Goal: Task Accomplishment & Management: Use online tool/utility

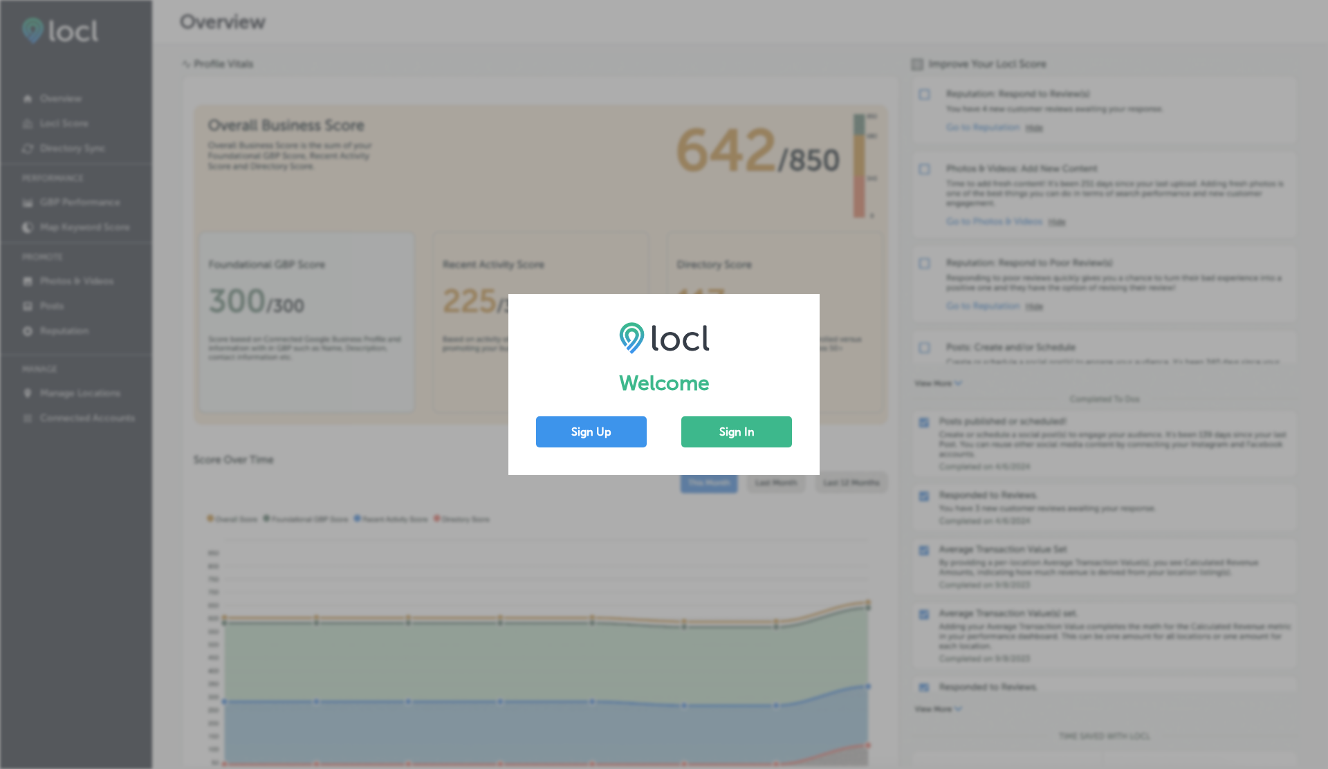
click at [764, 408] on div "Welcome Sign Up Sign In" at bounding box center [664, 384] width 311 height 181
click at [750, 417] on button "Sign In" at bounding box center [737, 432] width 111 height 31
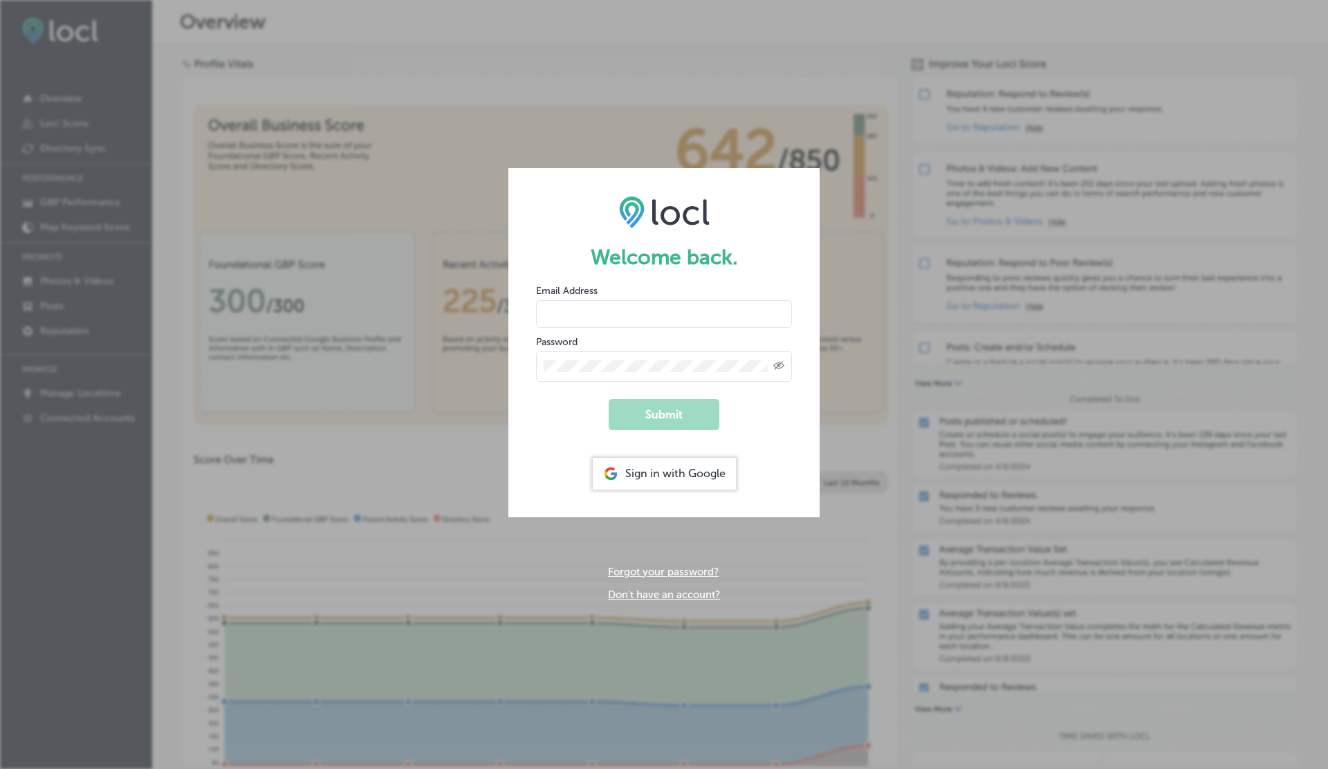
click at [572, 316] on input "email" at bounding box center [664, 314] width 256 height 28
click at [609, 399] on button "Submit" at bounding box center [664, 414] width 111 height 31
type input "vasilikigreece69+ap01@gmail.com"
click at [609, 399] on button "Submit" at bounding box center [664, 414] width 111 height 31
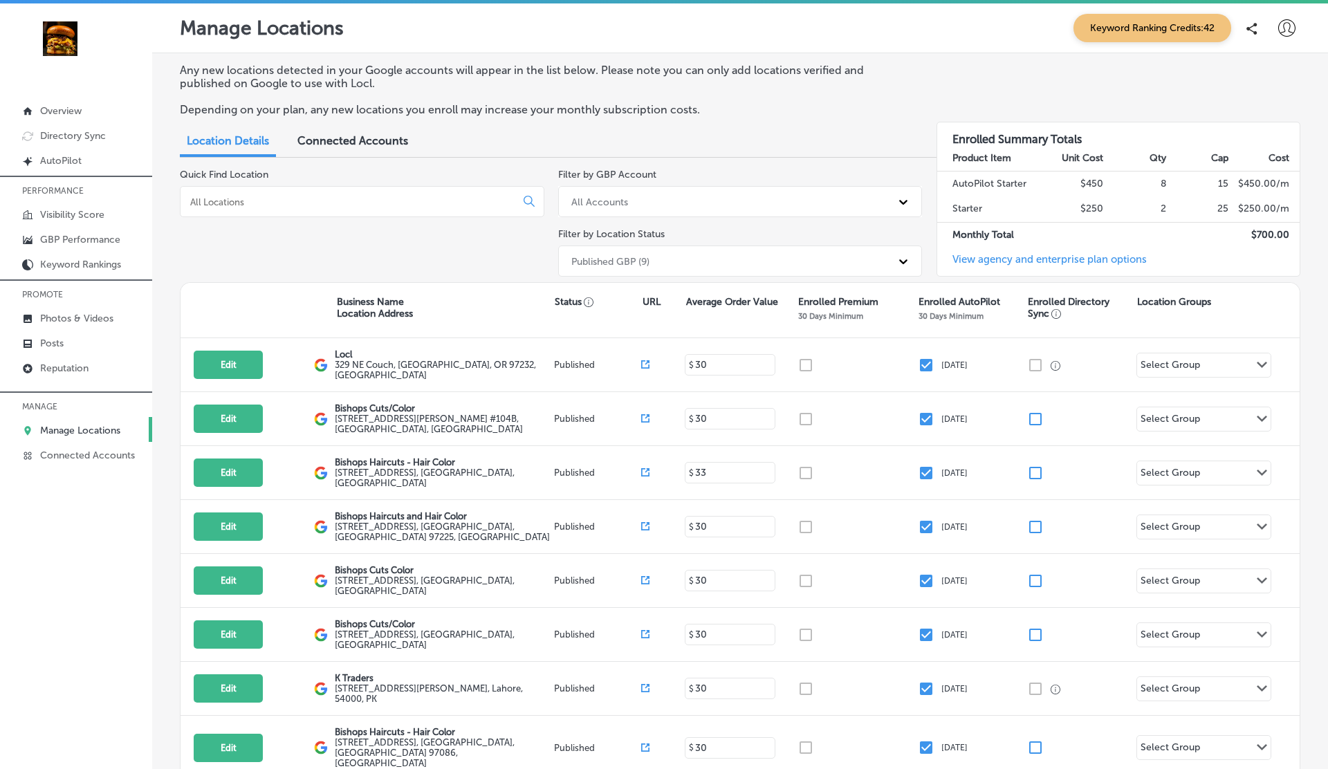
click at [392, 147] on span "Connected Accounts" at bounding box center [353, 140] width 111 height 13
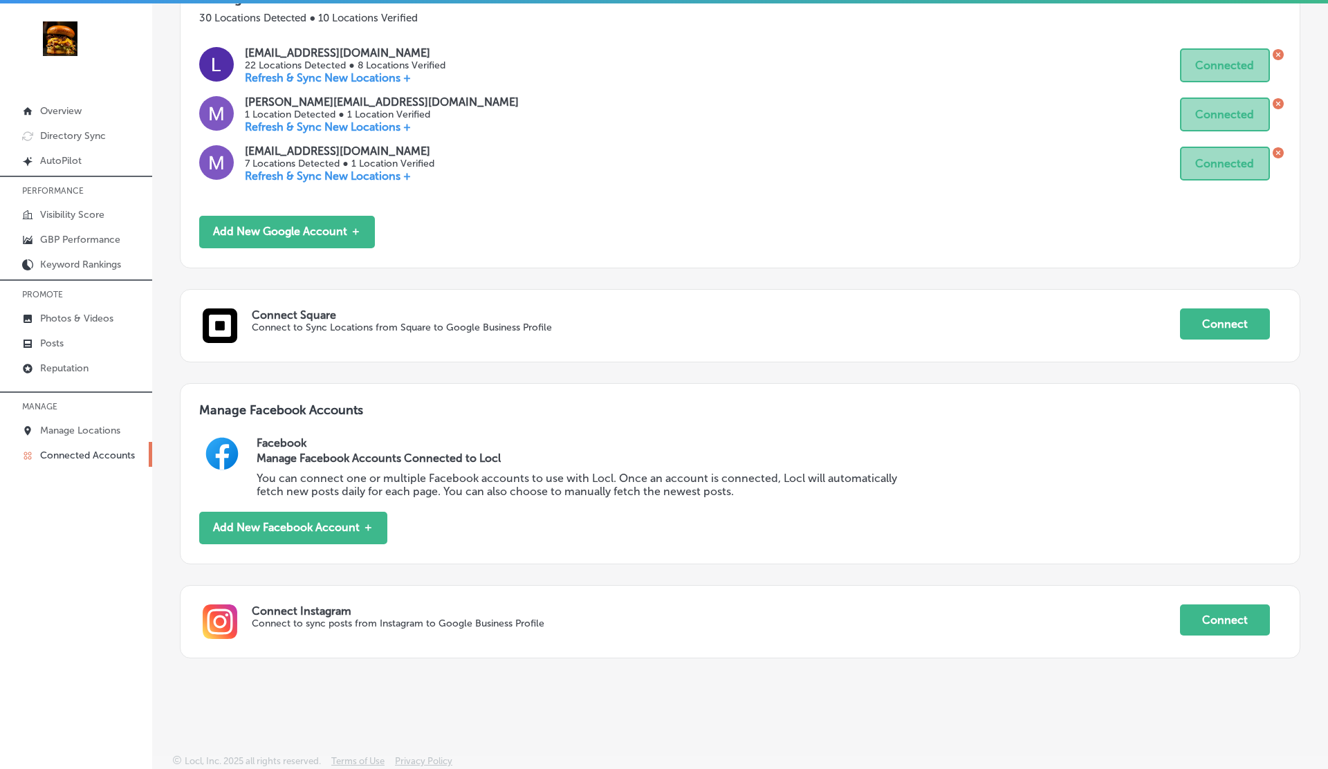
scroll to position [3, 0]
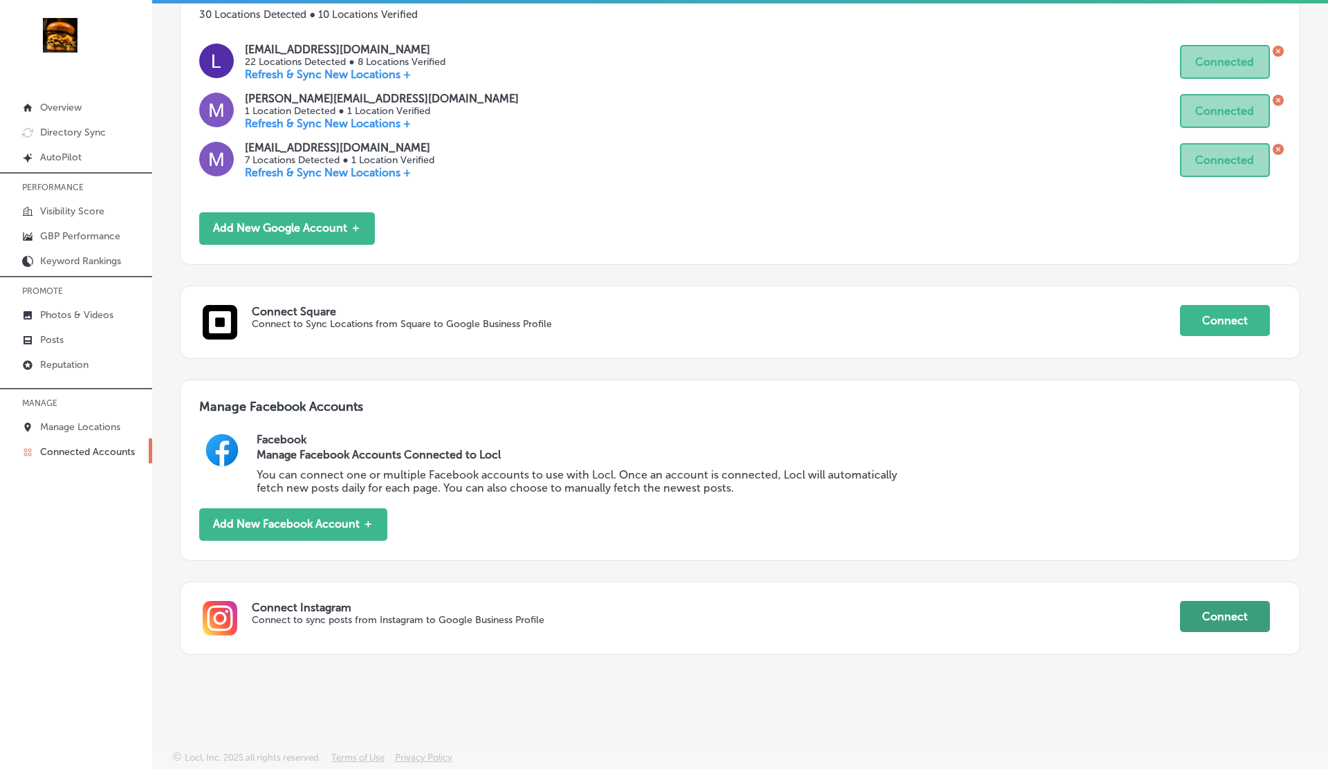
click at [1227, 622] on button "Connect" at bounding box center [1225, 616] width 90 height 31
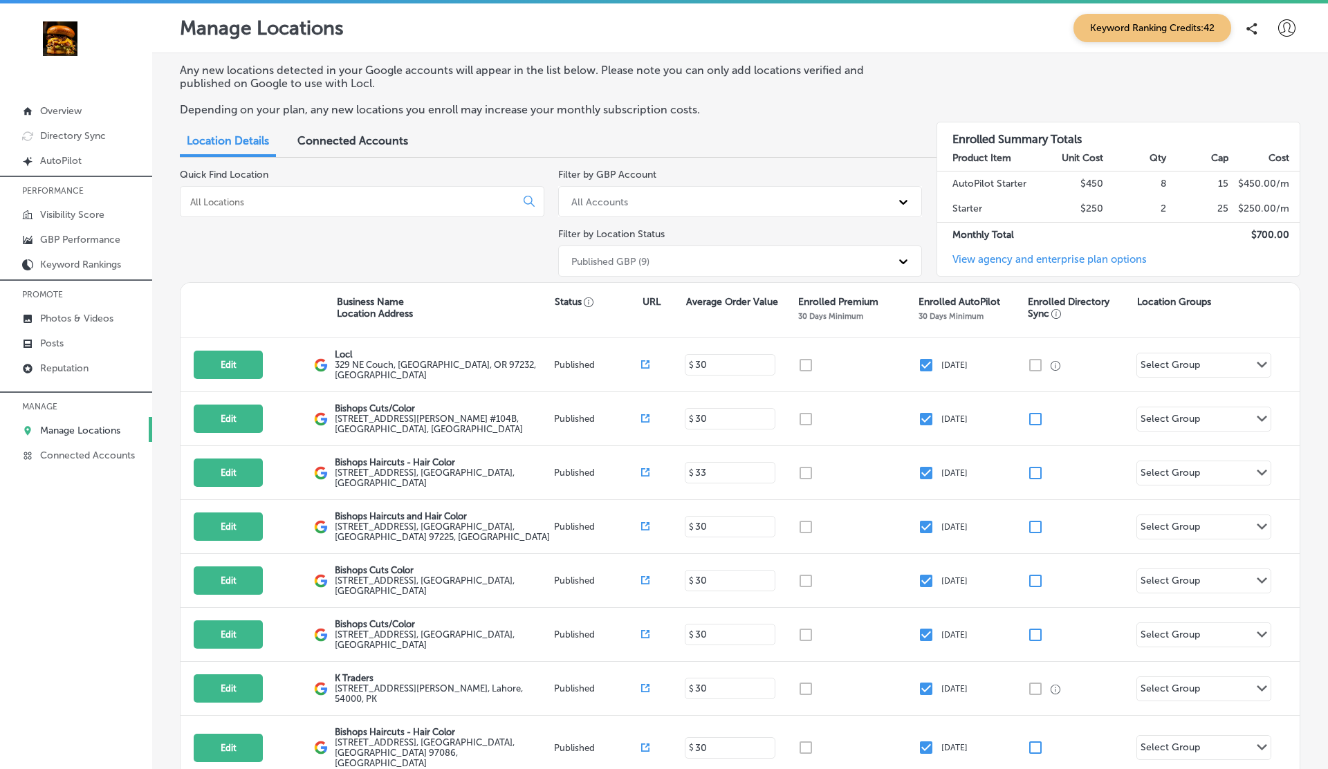
click at [335, 141] on span "Connected Accounts" at bounding box center [353, 140] width 111 height 13
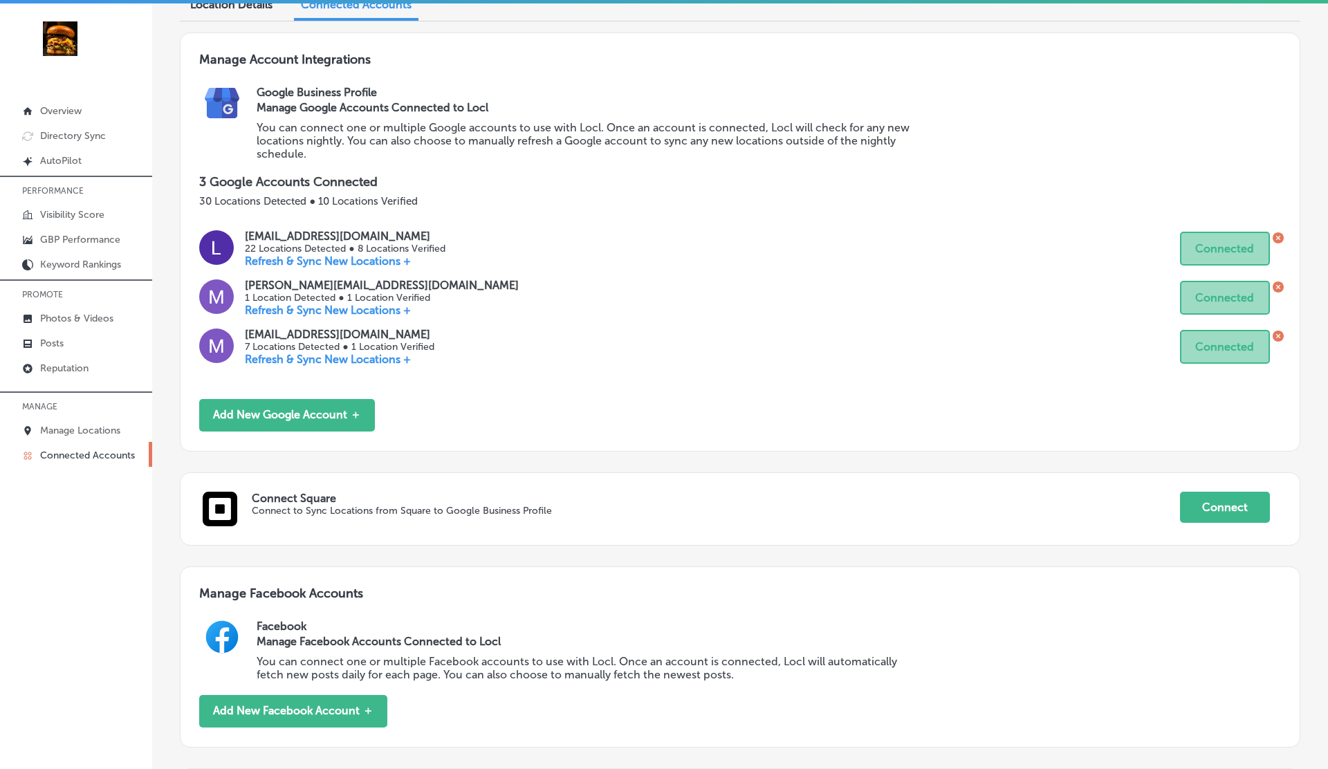
scroll to position [311, 0]
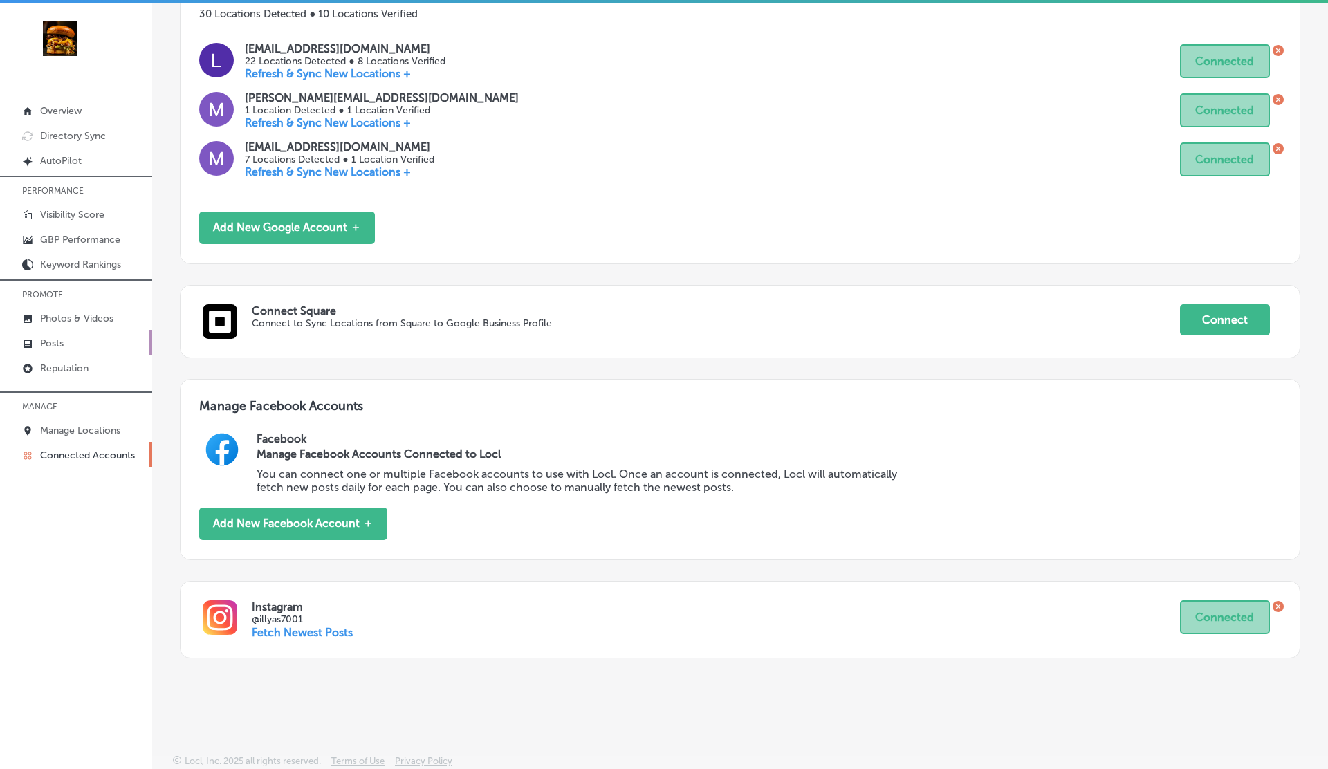
click at [79, 341] on link "Posts" at bounding box center [76, 342] width 152 height 25
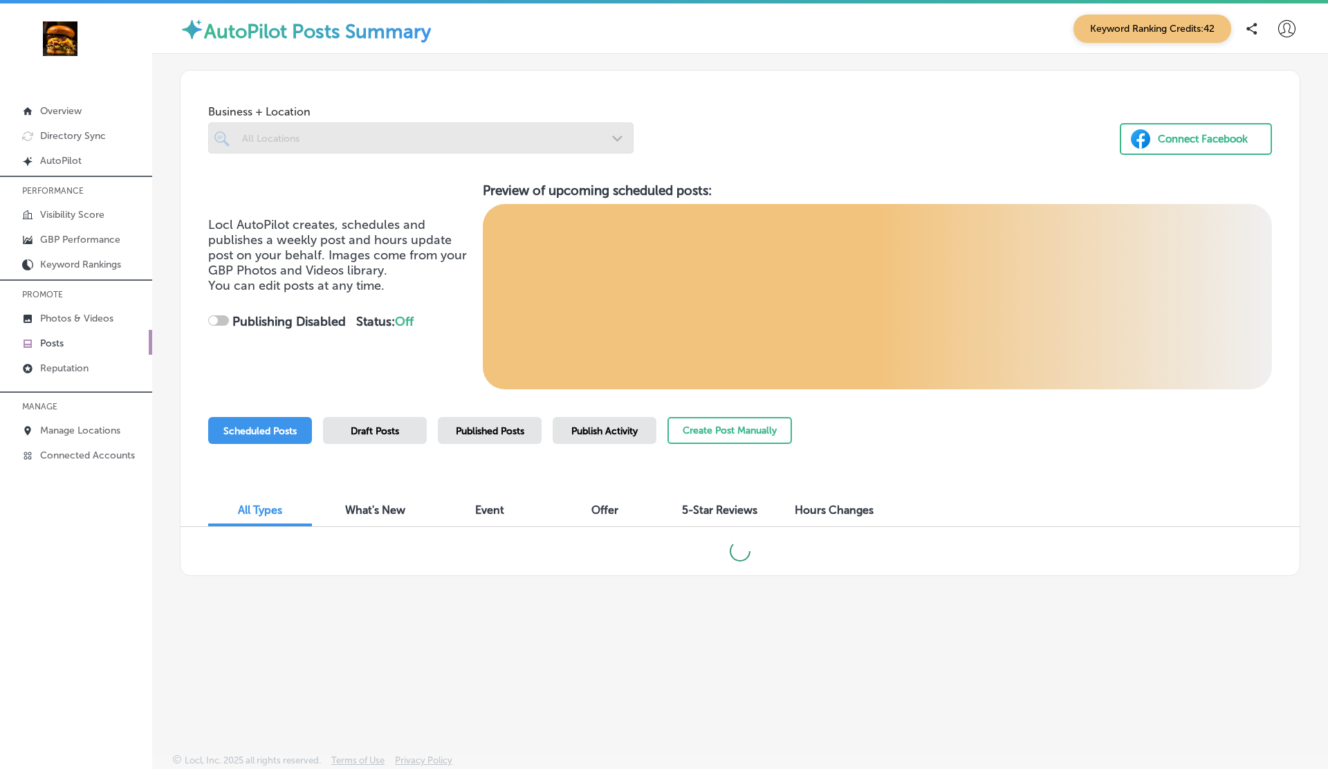
click at [79, 341] on link "Posts" at bounding box center [76, 342] width 152 height 25
click at [576, 439] on div "Publish Activity" at bounding box center [605, 430] width 104 height 27
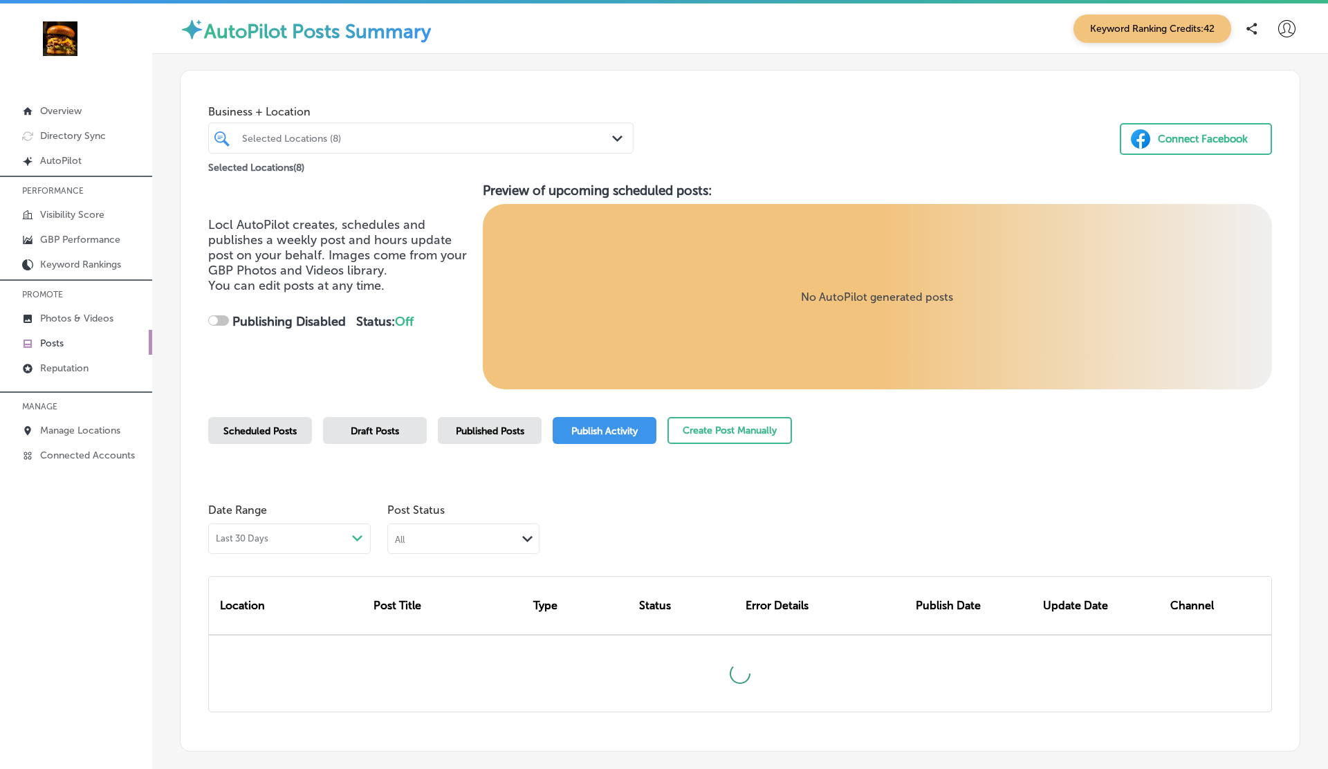
click at [497, 428] on span "Published Posts" at bounding box center [490, 432] width 68 height 12
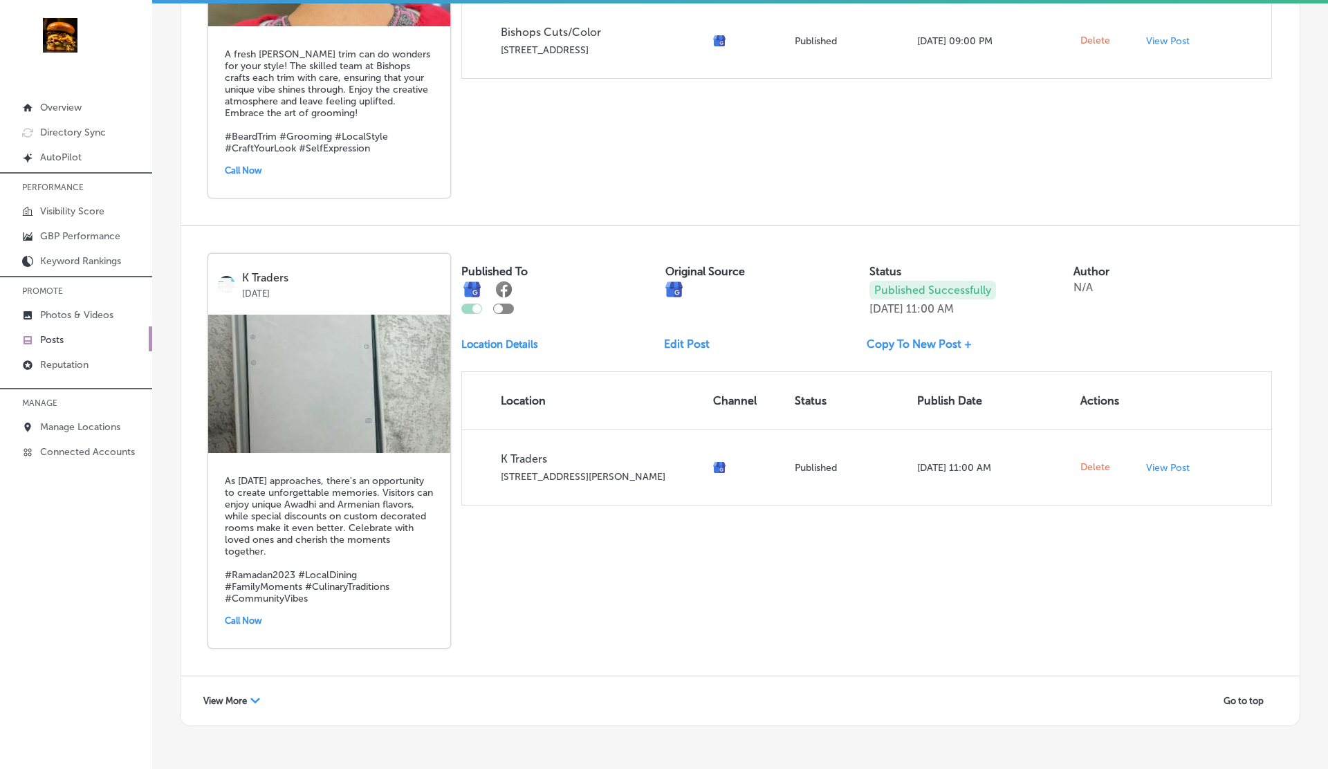
scroll to position [2500, 0]
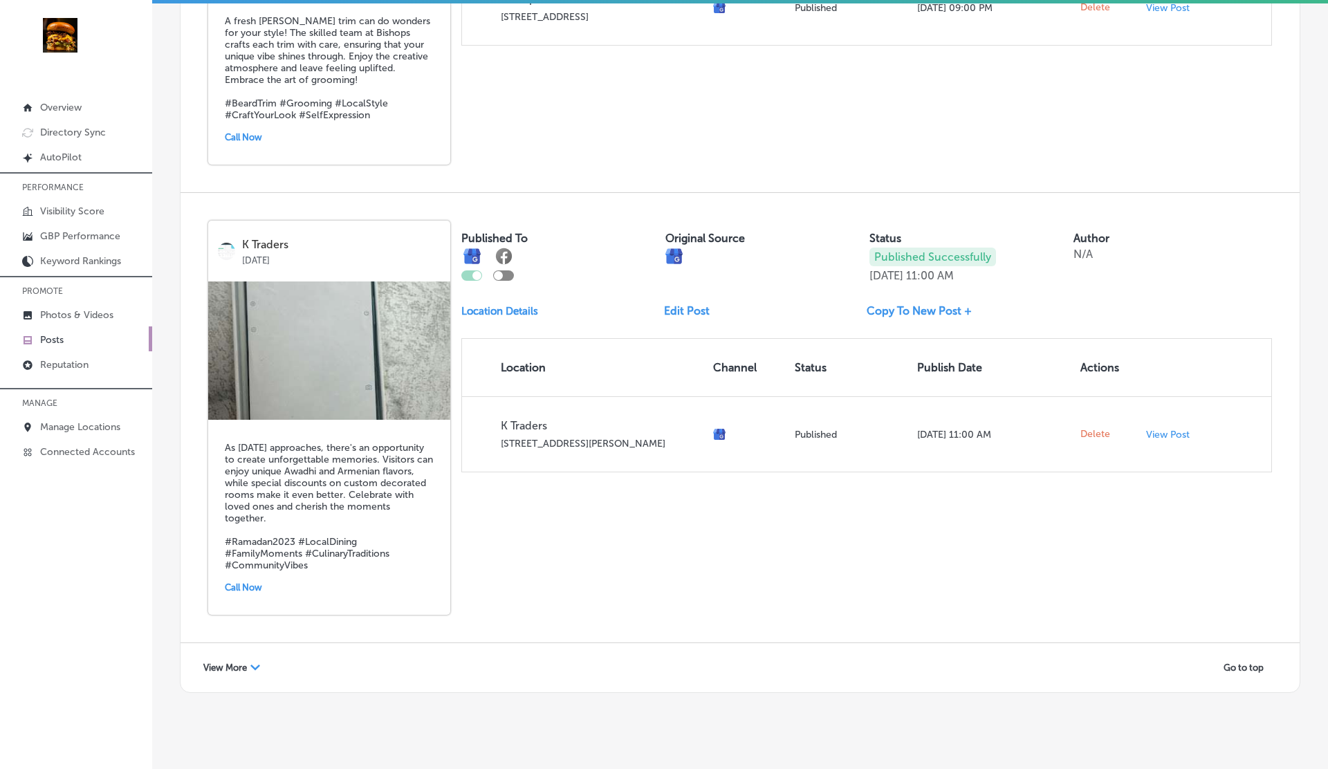
click at [232, 663] on span "View More" at bounding box center [225, 668] width 44 height 10
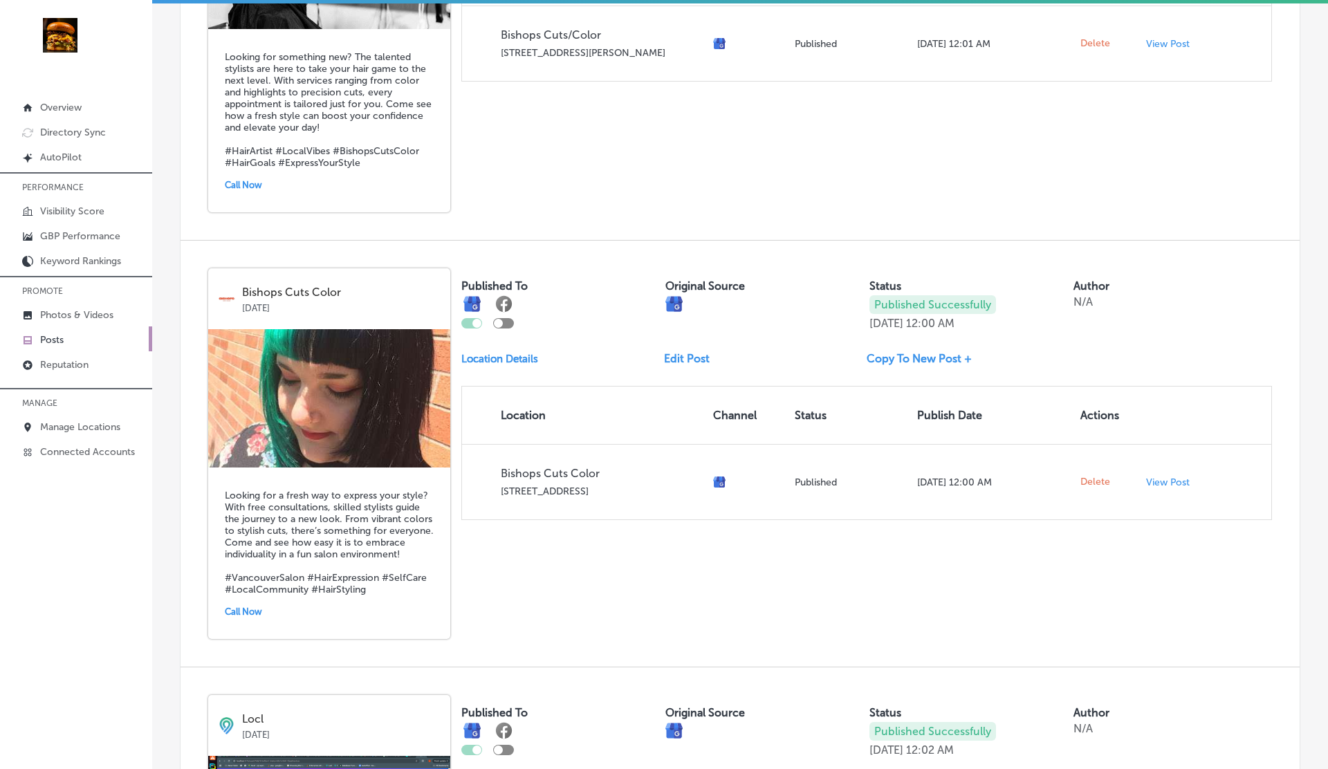
scroll to position [0, 0]
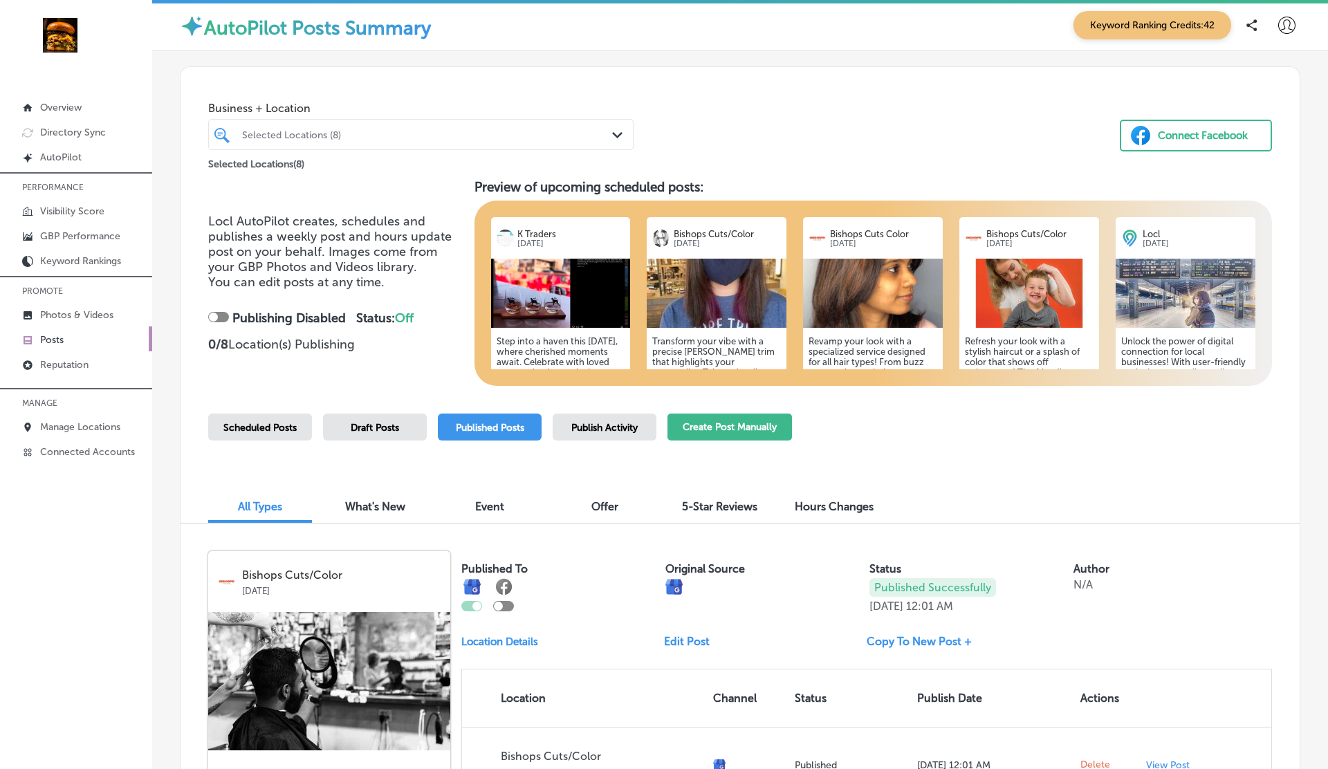
click at [738, 428] on button "Create Post Manually" at bounding box center [730, 427] width 125 height 27
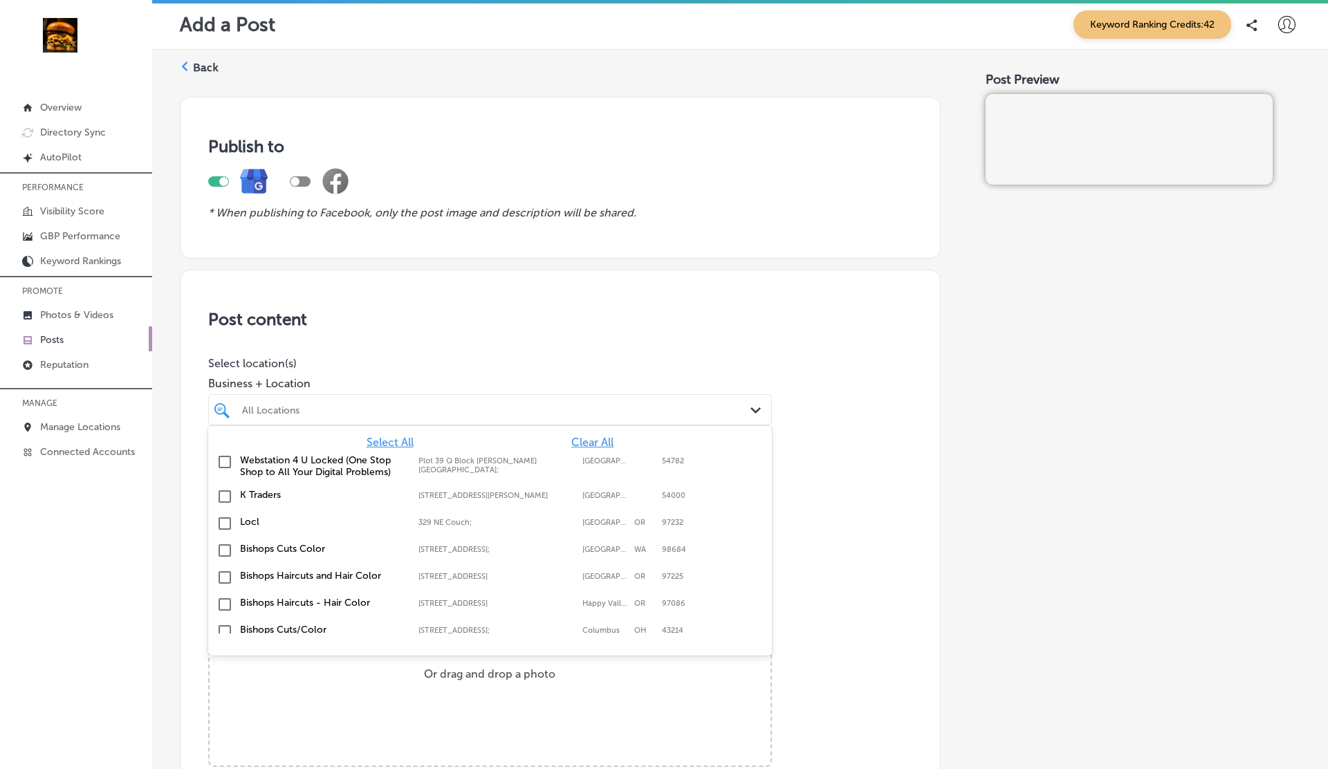
click at [412, 394] on div "All Locations Path Created with Sketch." at bounding box center [490, 409] width 564 height 31
click at [390, 434] on div "Select All Clear All Webstation 4 U Locked (One Stop Shop to All Your Digital P…" at bounding box center [490, 530] width 564 height 208
click at [392, 439] on span "Select All" at bounding box center [390, 442] width 47 height 13
click at [527, 324] on h3 "Post content" at bounding box center [560, 319] width 704 height 20
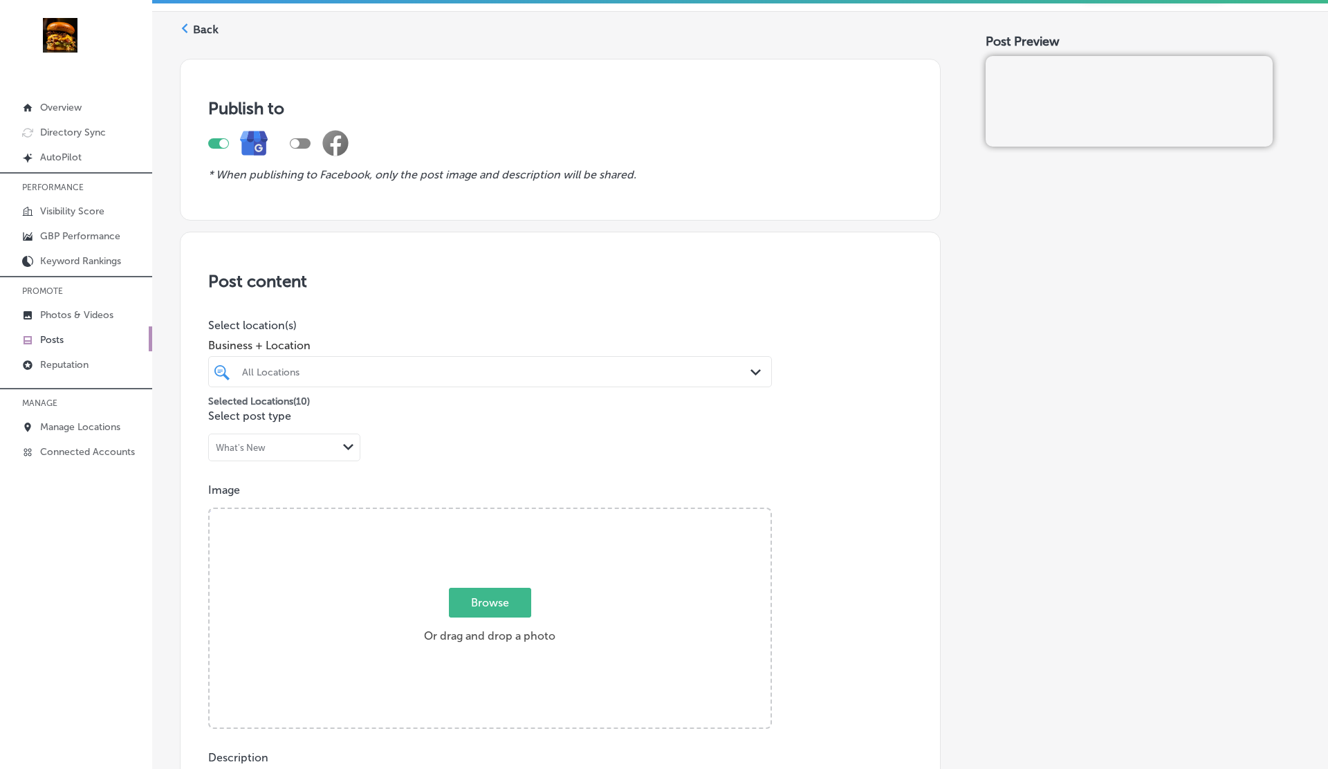
scroll to position [41, 0]
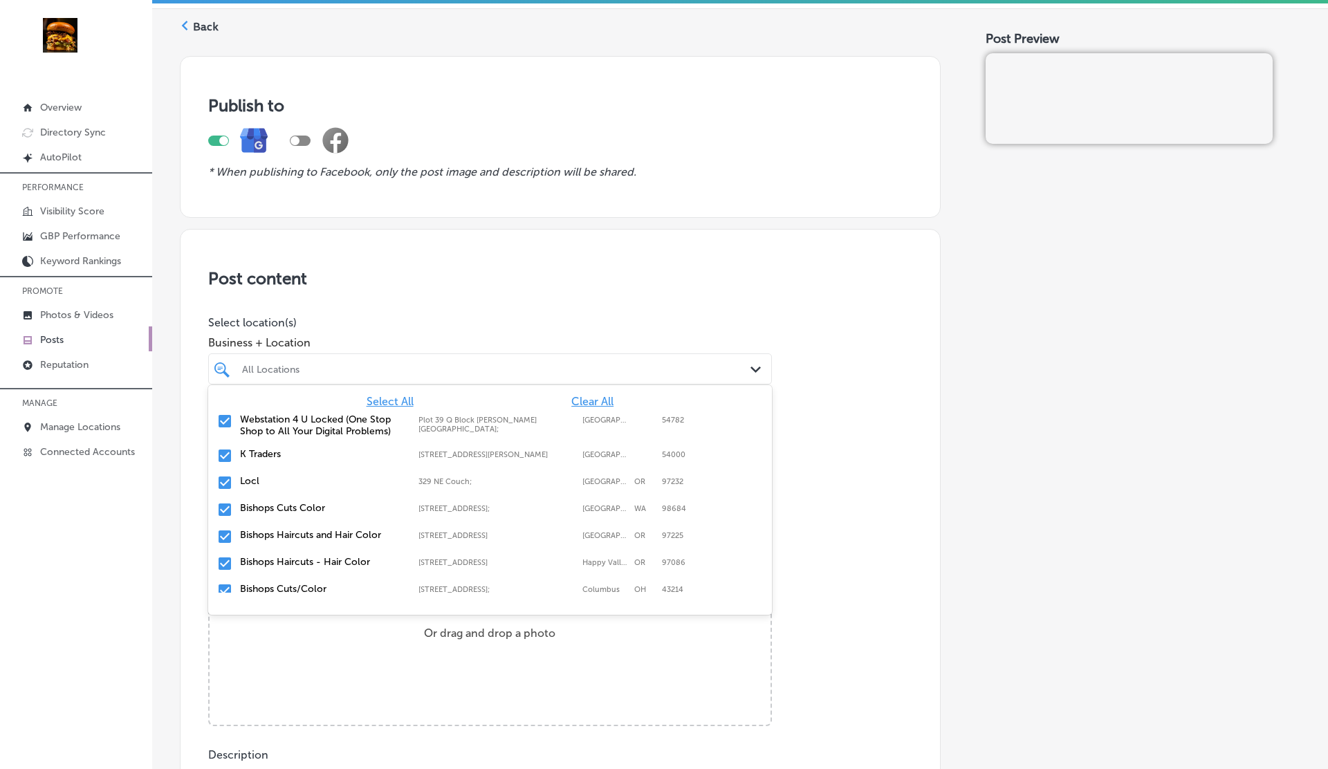
click at [442, 354] on div "All Locations Path Created with Sketch." at bounding box center [490, 369] width 564 height 31
click at [580, 398] on span "Clear All" at bounding box center [593, 401] width 42 height 13
click at [345, 411] on div "Webstation 4 U Locked (One Stop Shop to All Your Digital Problems) Plot 39 Q Bl…" at bounding box center [490, 425] width 553 height 29
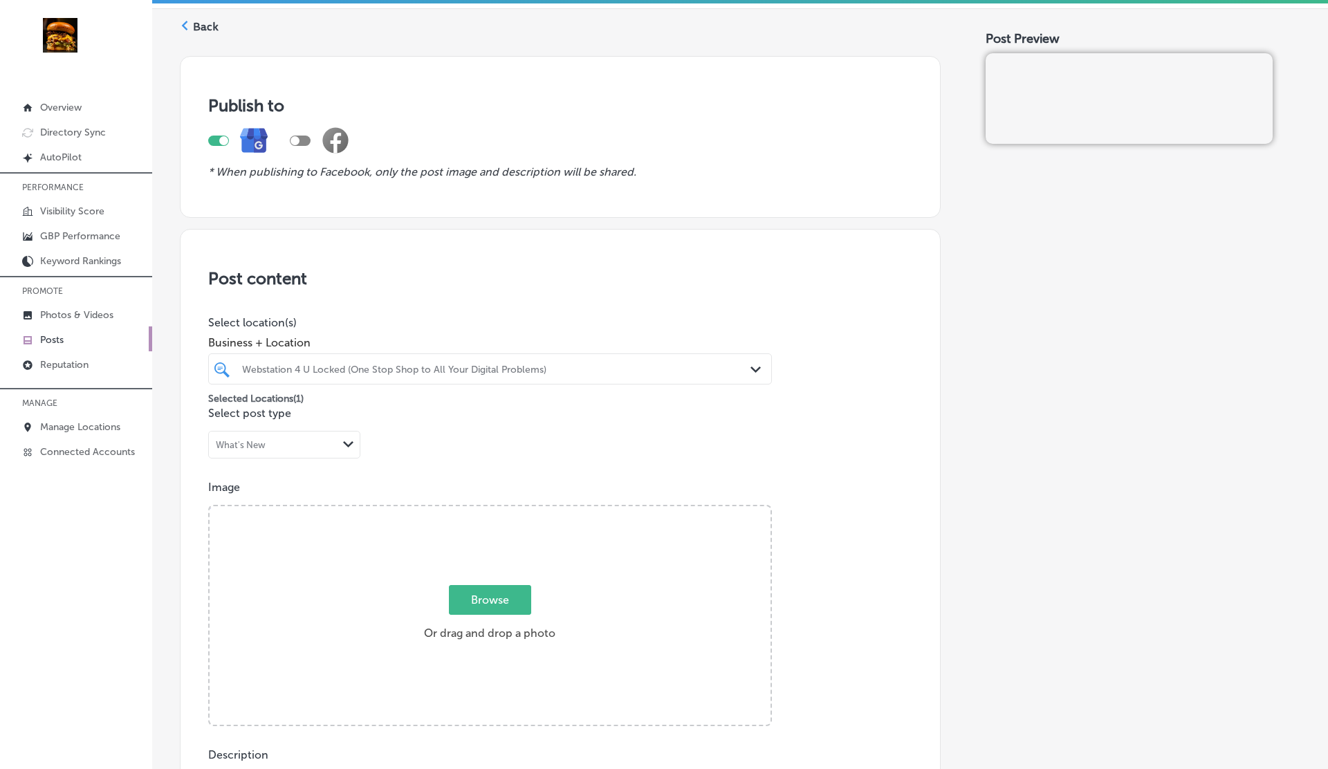
click at [474, 295] on div "Post content Select location(s) Business + Location Webstation 4 U Locked (One …" at bounding box center [560, 667] width 761 height 876
click at [390, 372] on div "Webstation 4 U Locked (One Stop Shop to All Your Digital Problems)" at bounding box center [497, 369] width 510 height 12
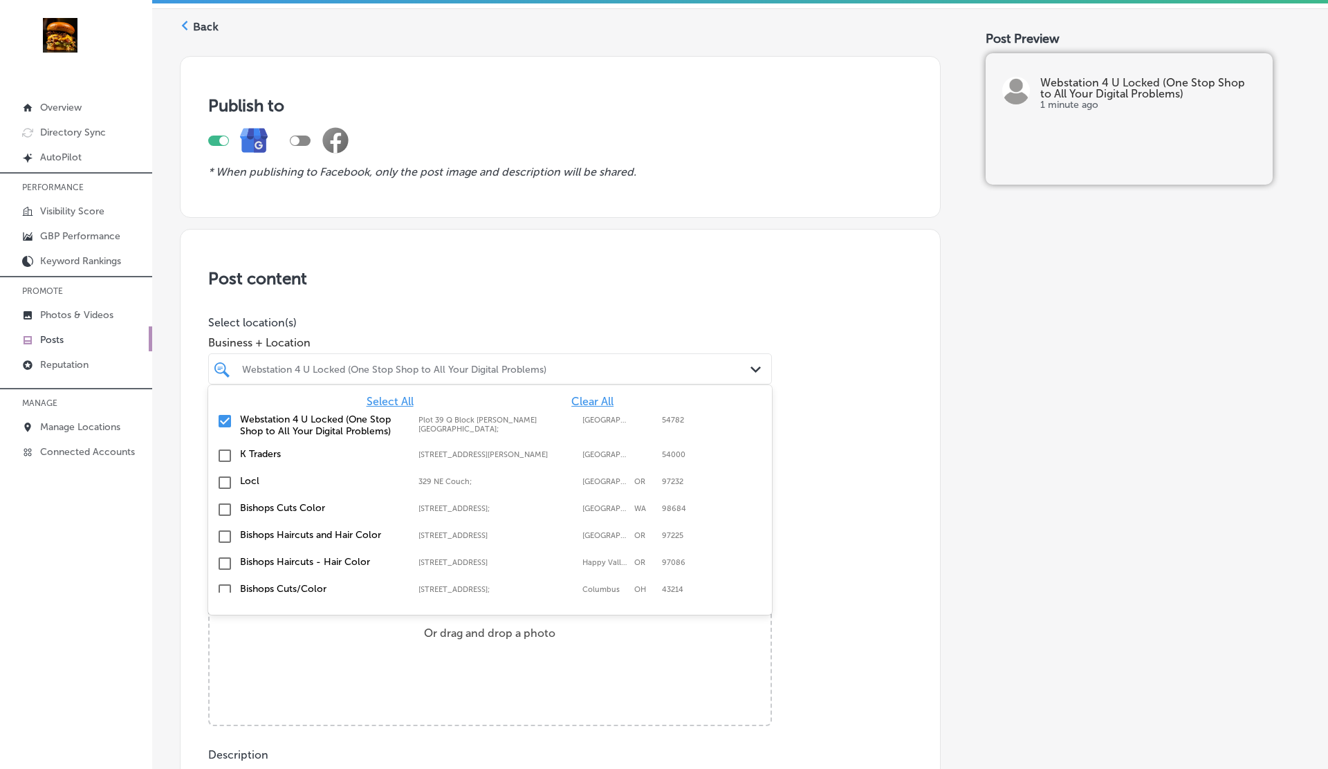
click at [281, 428] on label "Webstation 4 U Locked (One Stop Shop to All Your Digital Problems)" at bounding box center [322, 426] width 165 height 24
click at [271, 451] on label "K Traders" at bounding box center [322, 454] width 165 height 12
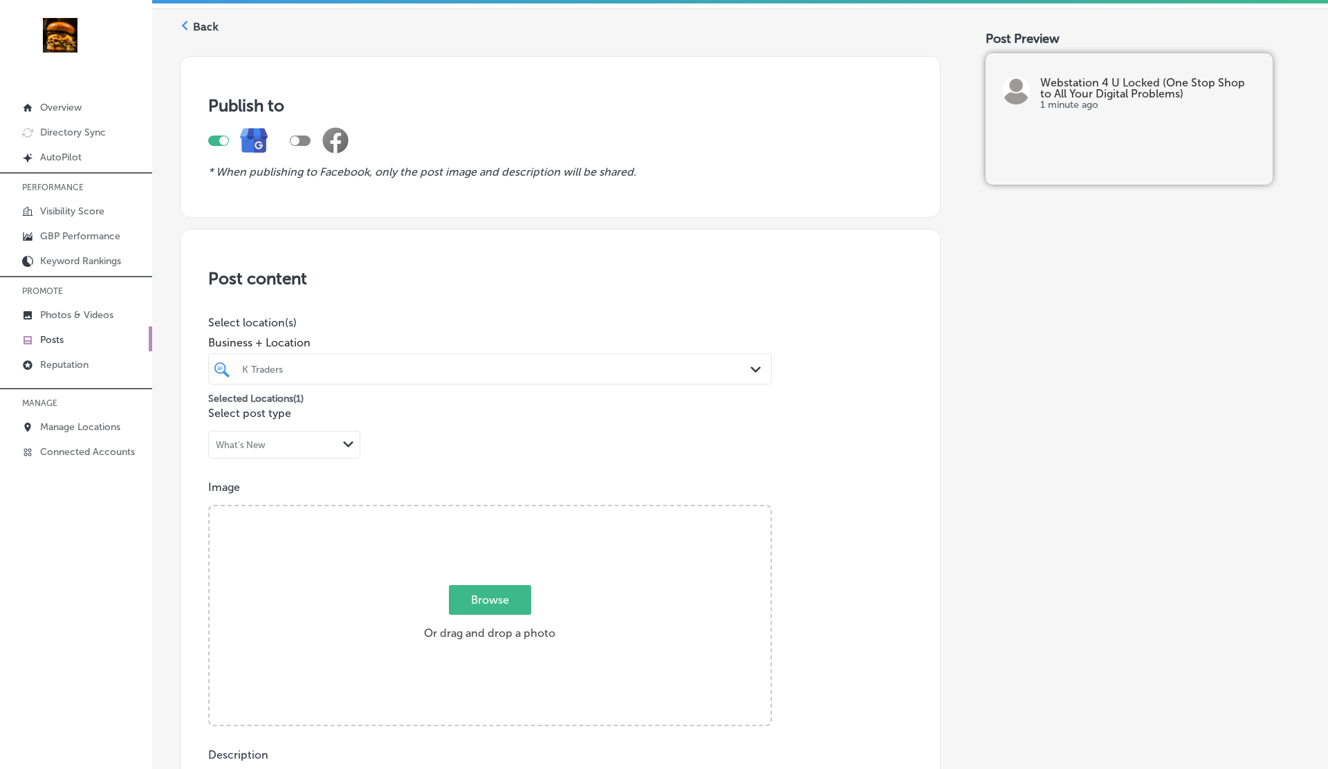
click at [458, 314] on div "Post content Select location(s) Business + Location K Traders Path Created with…" at bounding box center [560, 667] width 761 height 876
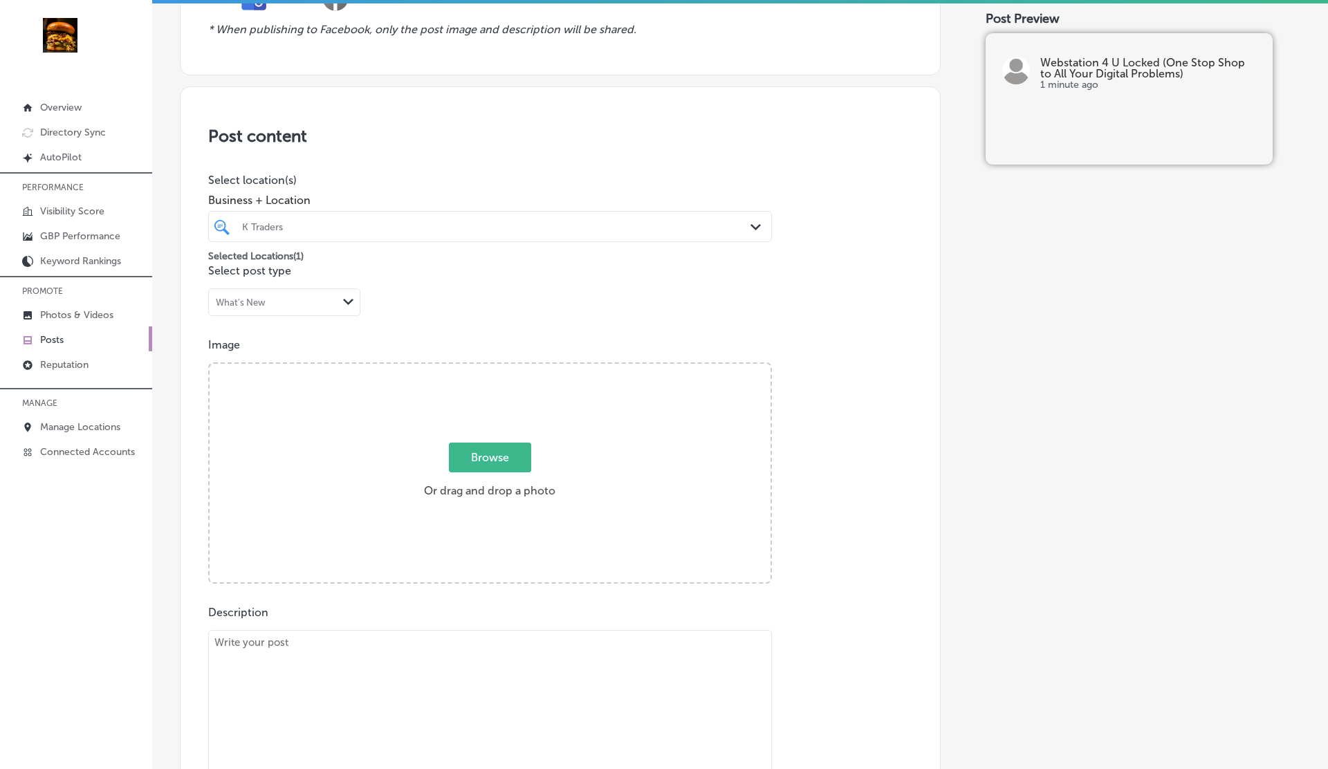
scroll to position [196, 0]
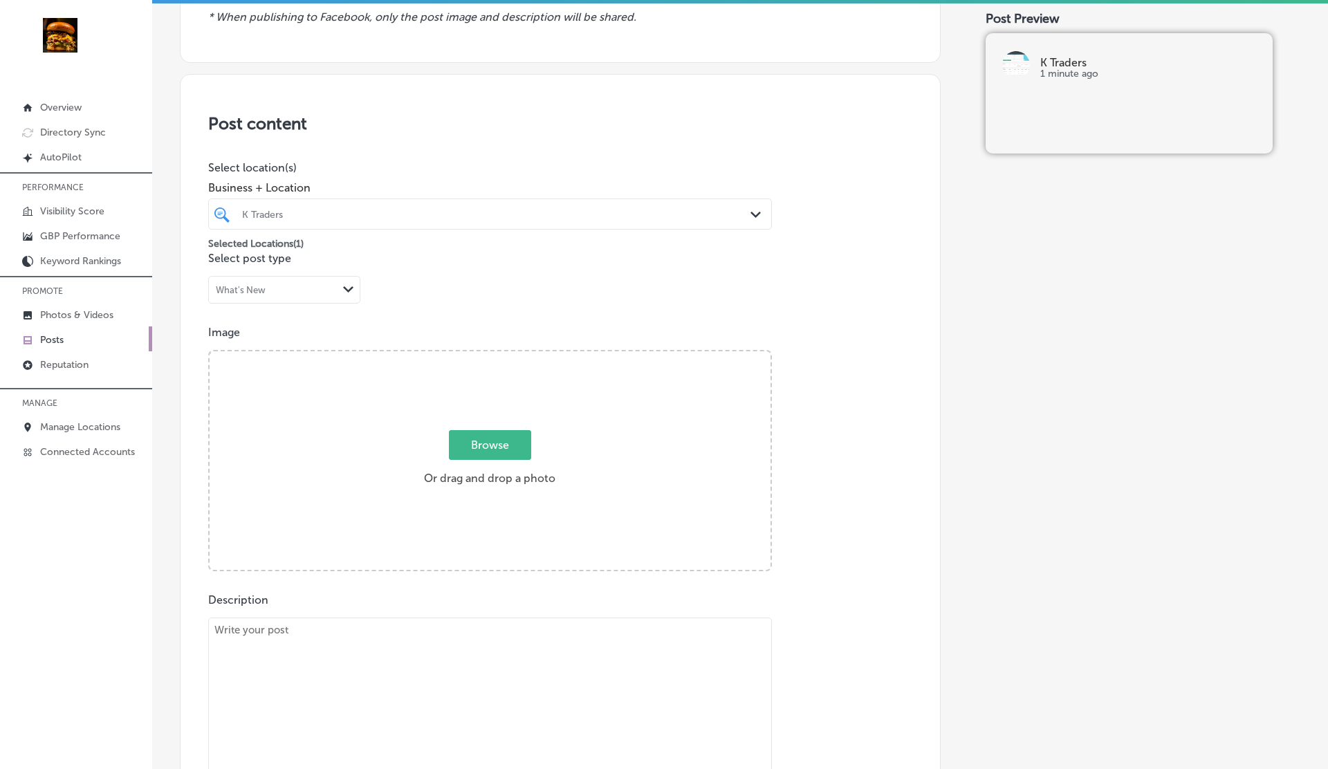
click at [355, 704] on textarea at bounding box center [490, 715] width 564 height 194
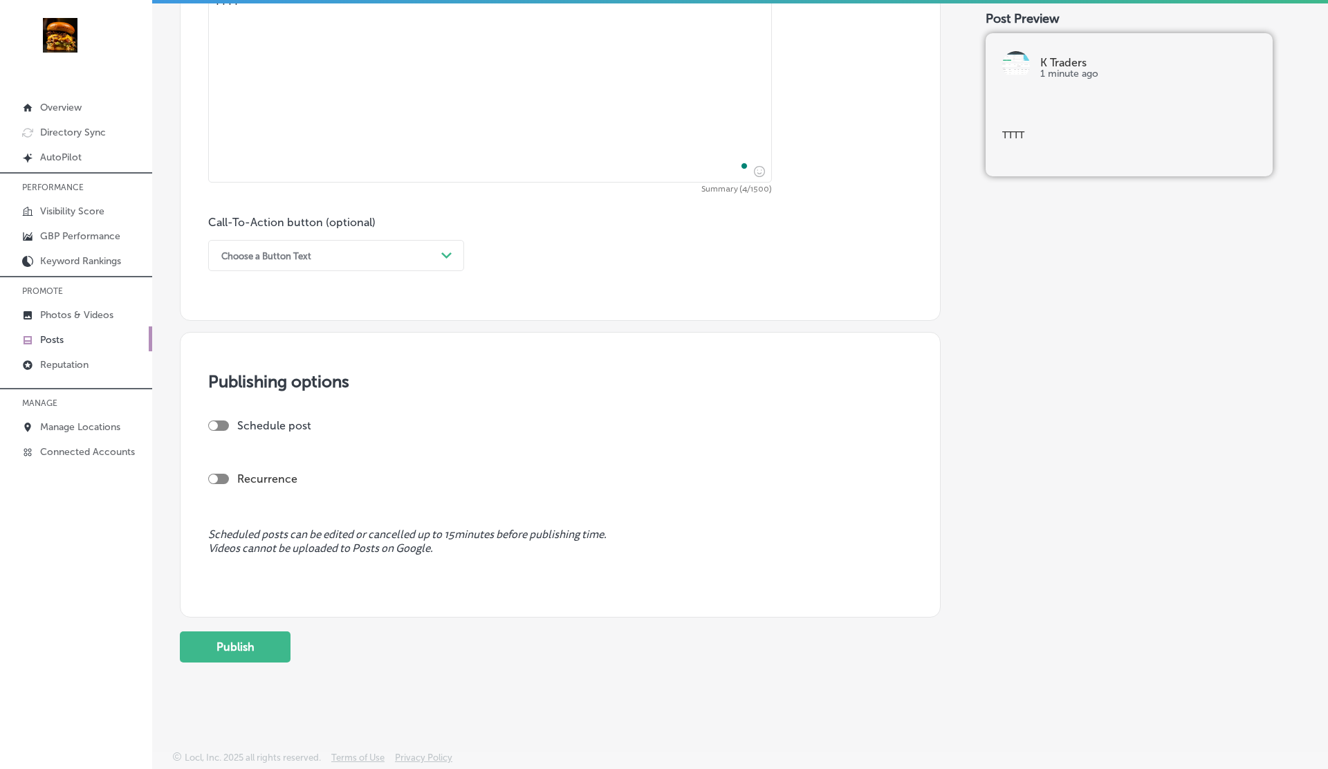
click at [223, 425] on div at bounding box center [218, 426] width 21 height 10
type textarea "TTTT"
checkbox input "true"
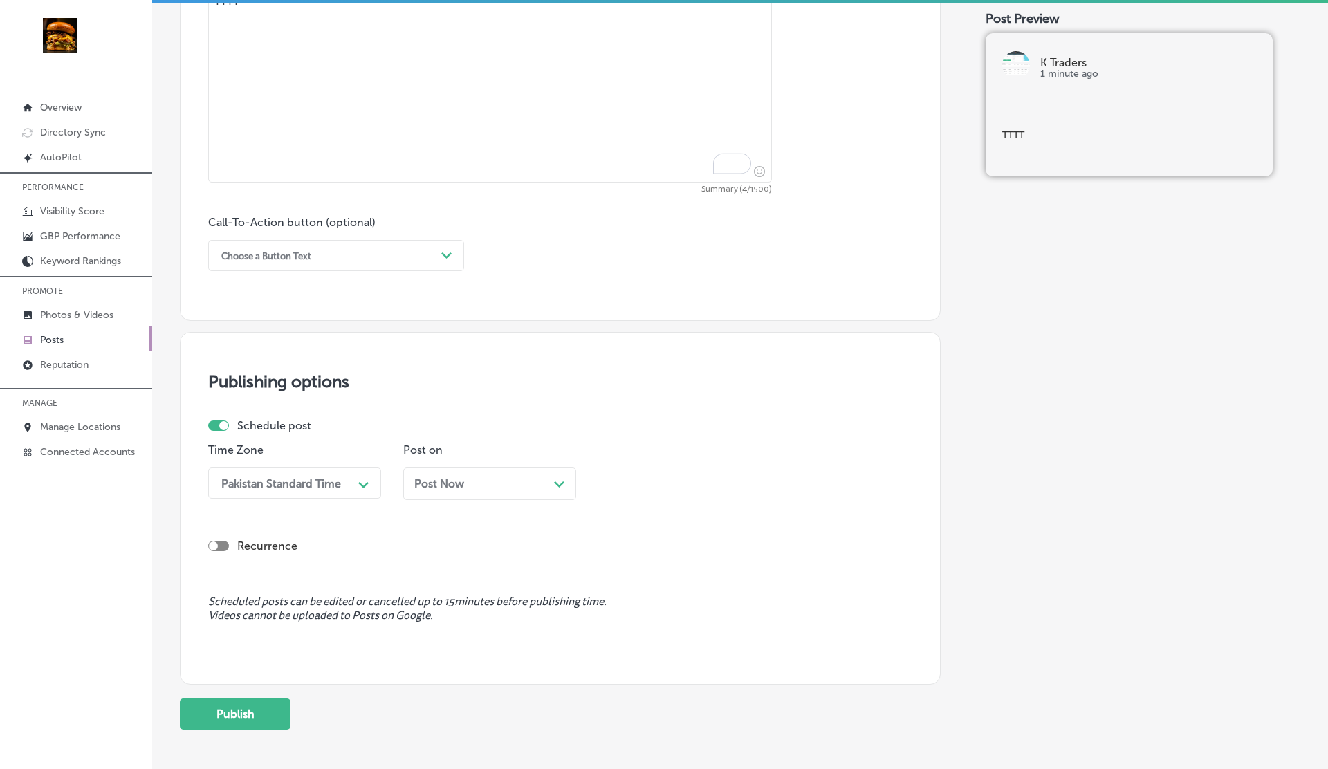
click at [426, 487] on span "Post Now" at bounding box center [439, 483] width 50 height 13
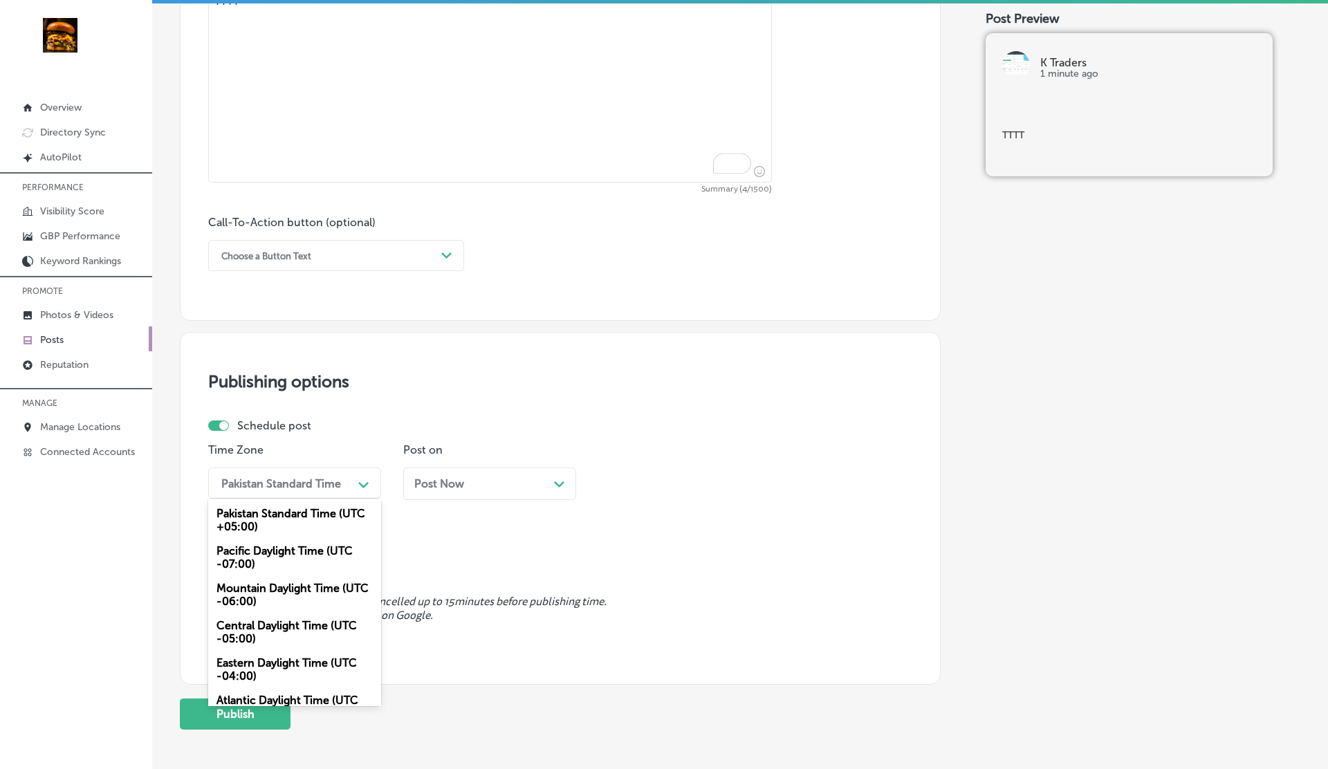
click at [338, 486] on div "Pakistan Standard Time" at bounding box center [281, 483] width 120 height 13
click at [450, 477] on span "Post Now" at bounding box center [439, 483] width 50 height 13
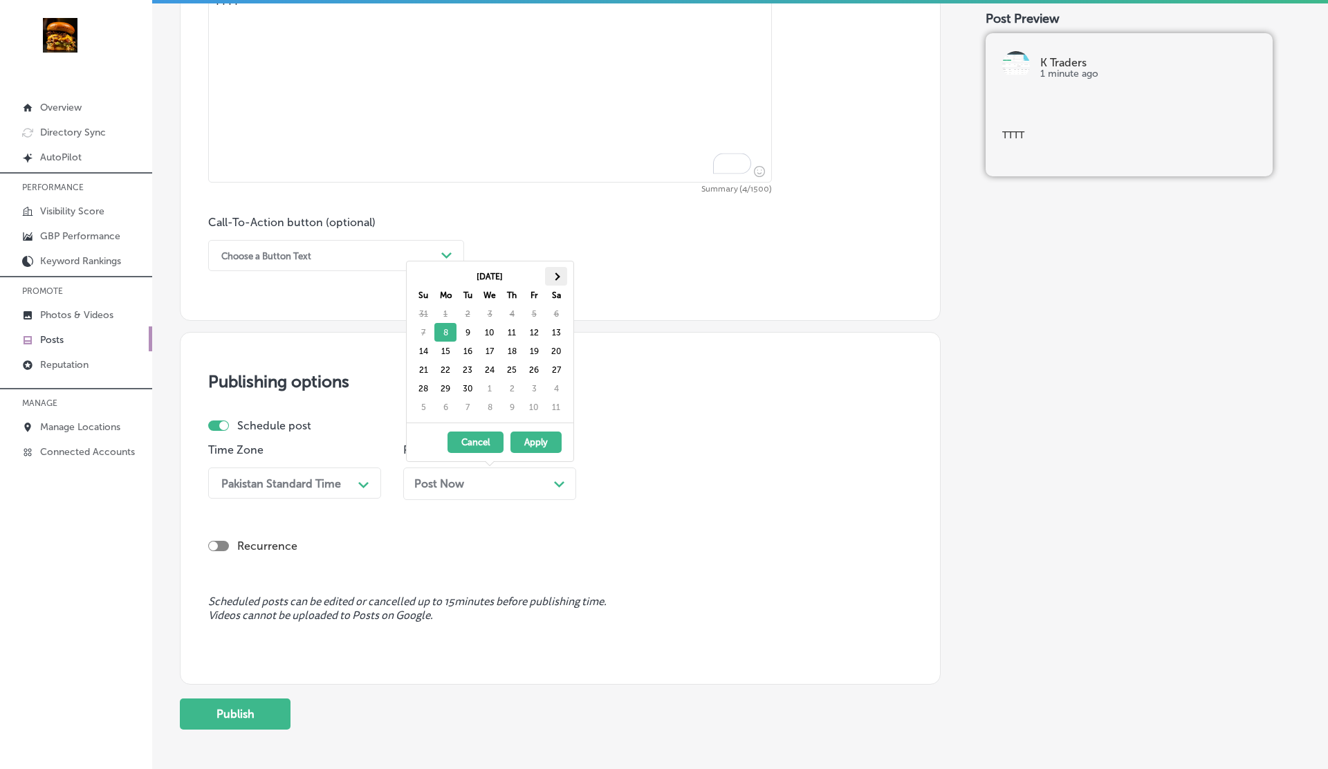
click at [556, 273] on span at bounding box center [556, 277] width 8 height 8
click at [555, 273] on span at bounding box center [556, 277] width 8 height 8
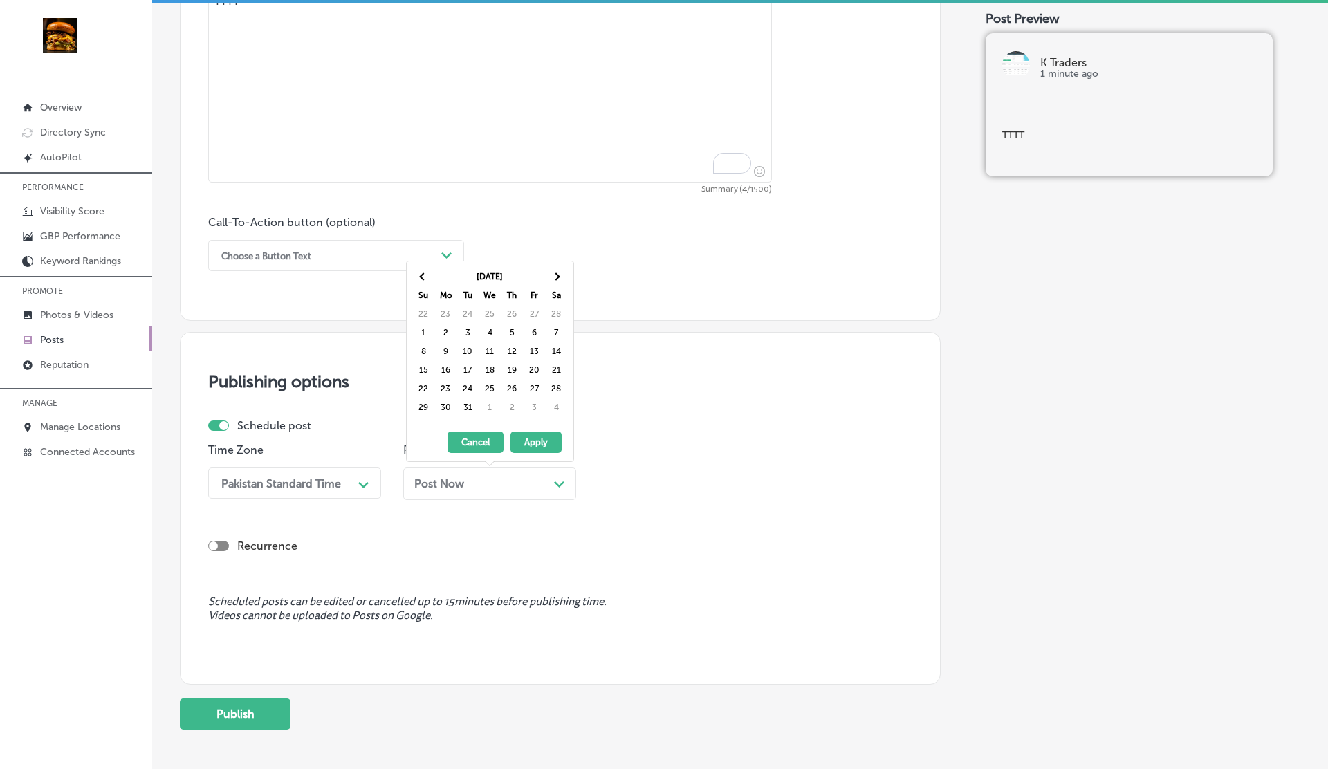
click at [555, 273] on span at bounding box center [556, 277] width 8 height 8
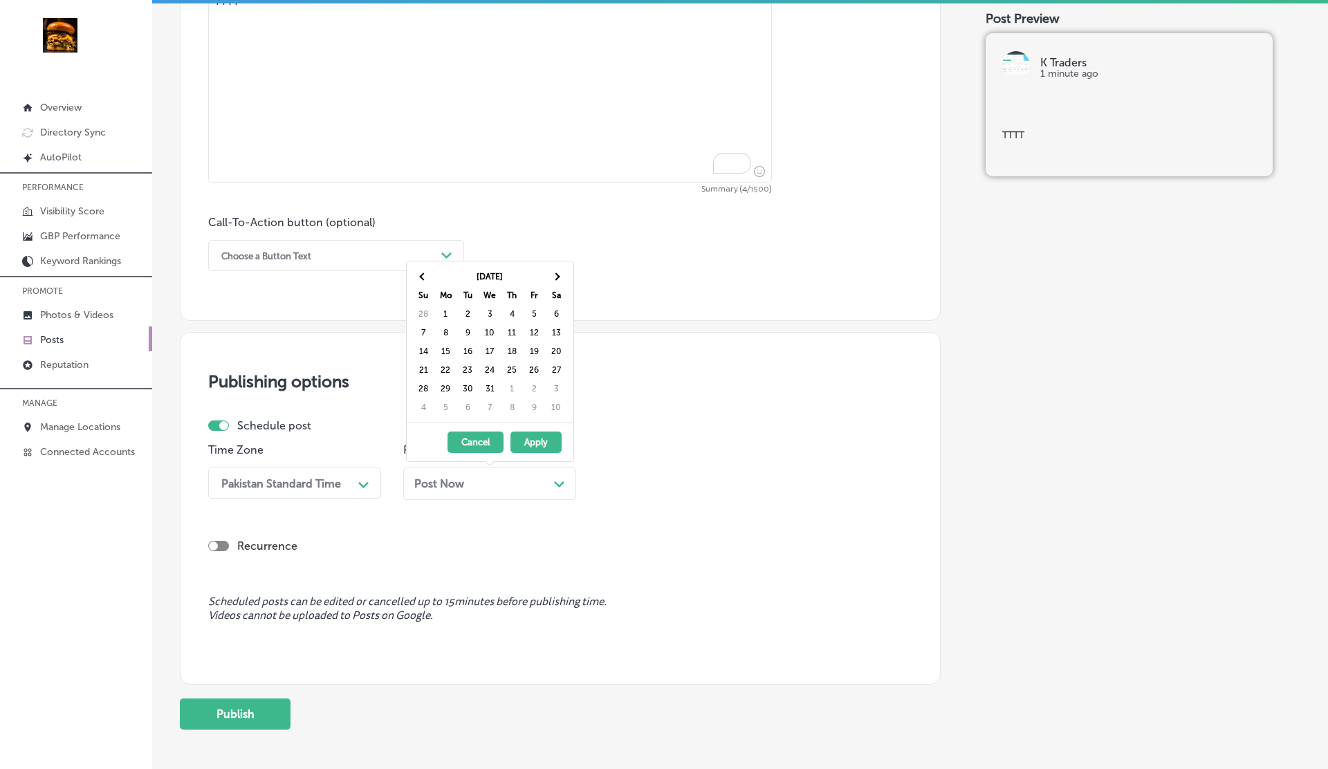
click at [555, 273] on span at bounding box center [556, 277] width 8 height 8
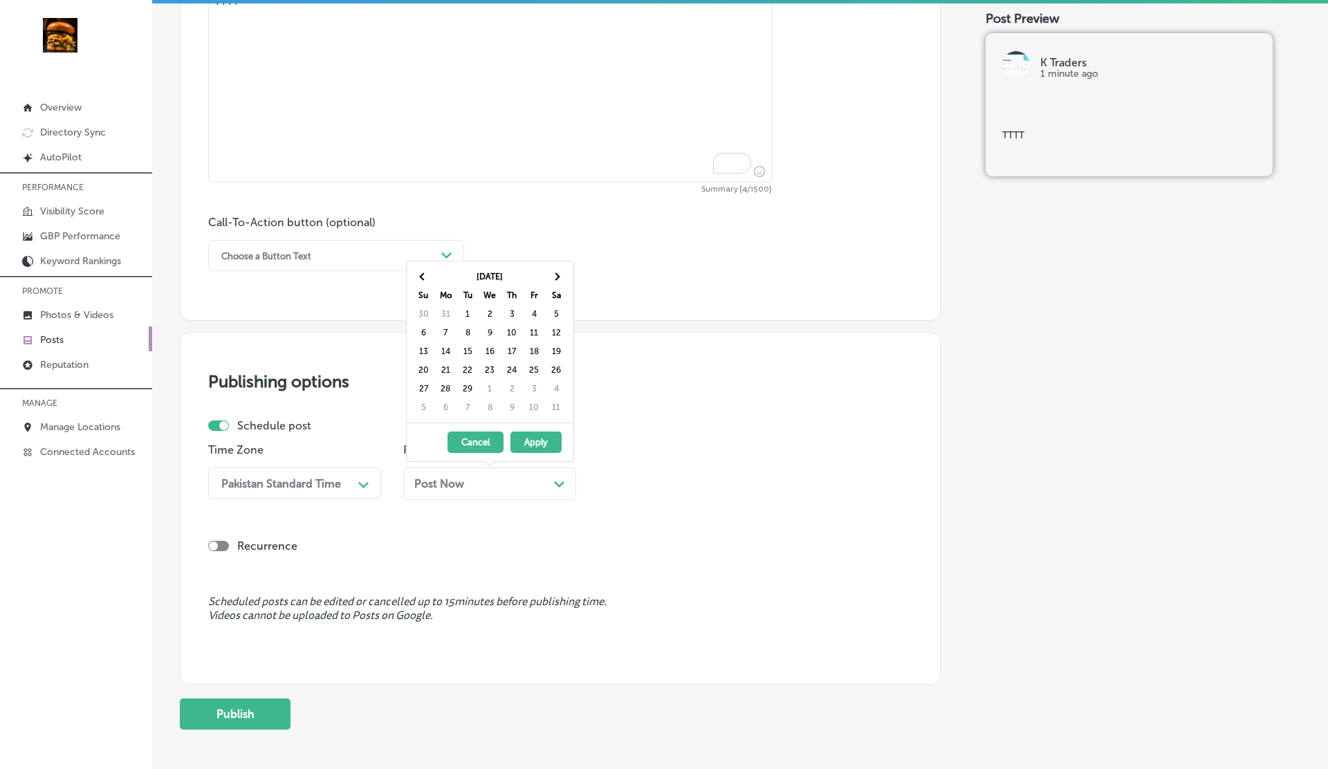
click at [555, 273] on span at bounding box center [556, 277] width 8 height 8
click at [555, 278] on span at bounding box center [556, 277] width 8 height 8
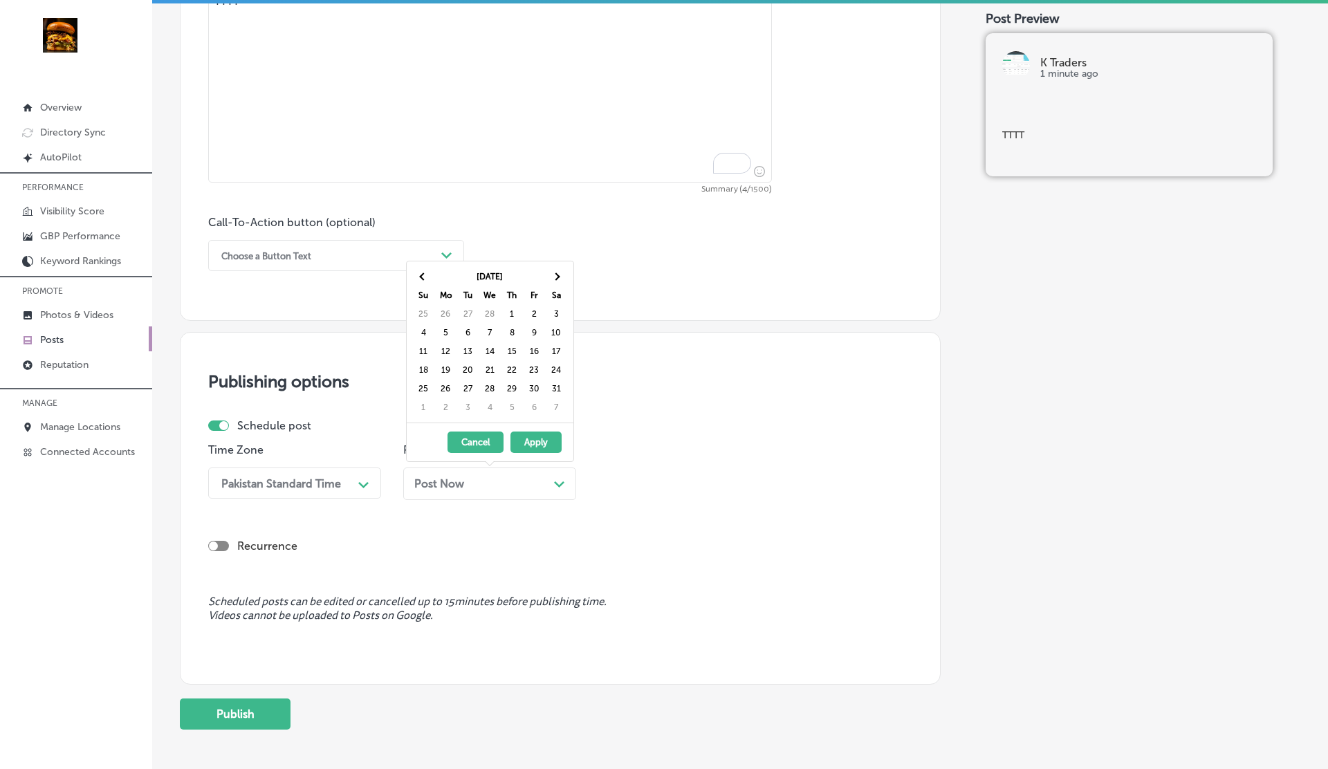
click at [555, 278] on span at bounding box center [556, 277] width 8 height 8
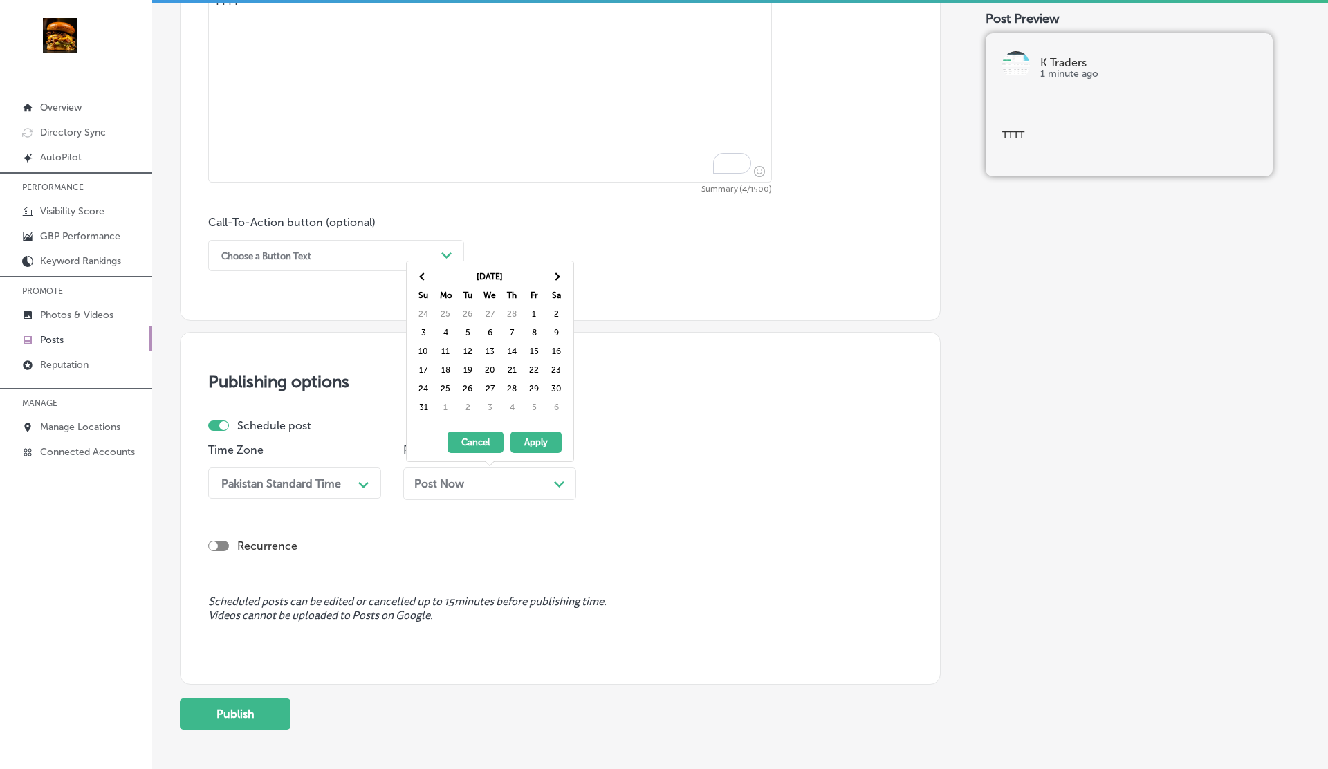
click at [555, 281] on th at bounding box center [556, 276] width 22 height 19
click at [556, 281] on th at bounding box center [556, 276] width 22 height 19
click at [558, 279] on th at bounding box center [556, 276] width 22 height 19
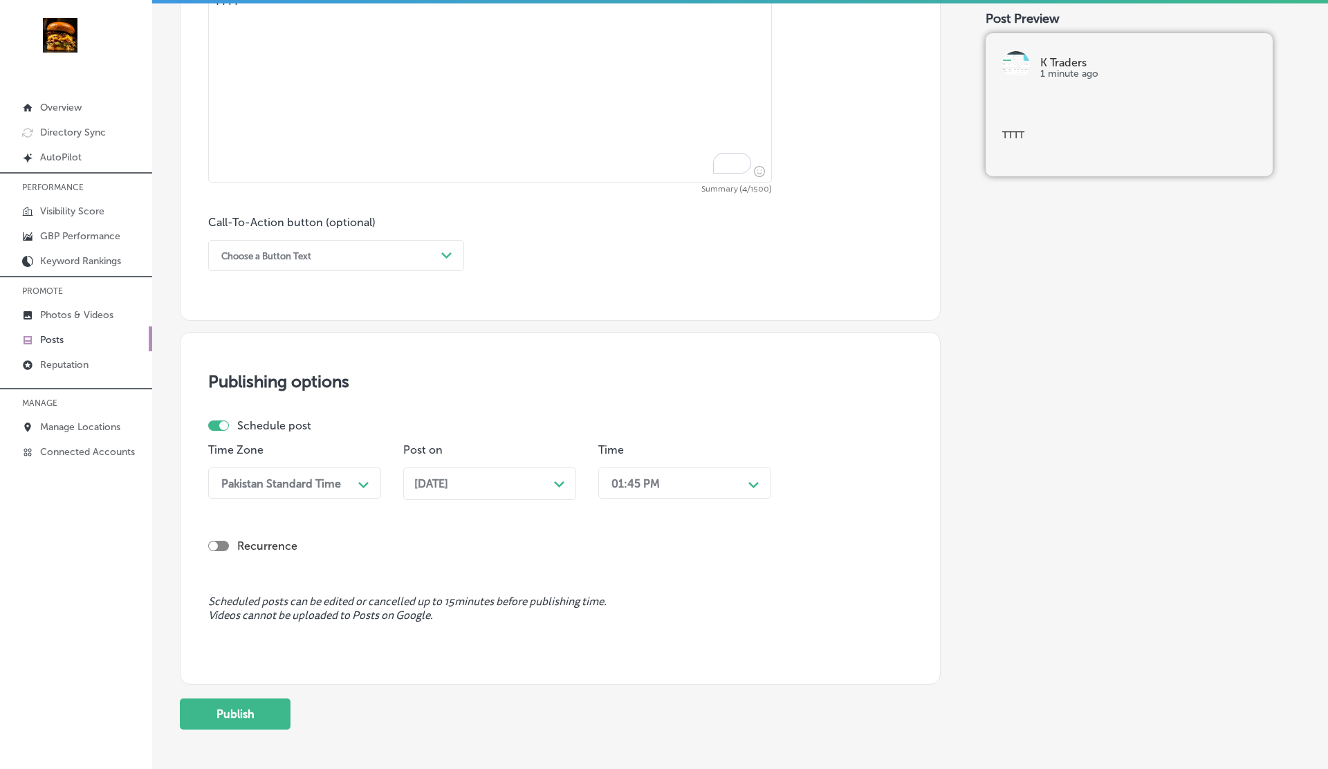
click at [647, 497] on div "01:45 PM Path Created with Sketch." at bounding box center [684, 483] width 173 height 31
drag, startPoint x: 626, startPoint y: 560, endPoint x: 625, endPoint y: 531, distance: 29.8
click at [625, 531] on div "12:00 AM 12:15 AM 12:30 AM 12:45 AM 1:00 AM 1:15 AM 1:30 AM 1:45 AM 2:00 AM 2:1…" at bounding box center [684, 603] width 173 height 208
click at [625, 531] on div "12:00 PM" at bounding box center [684, 537] width 173 height 24
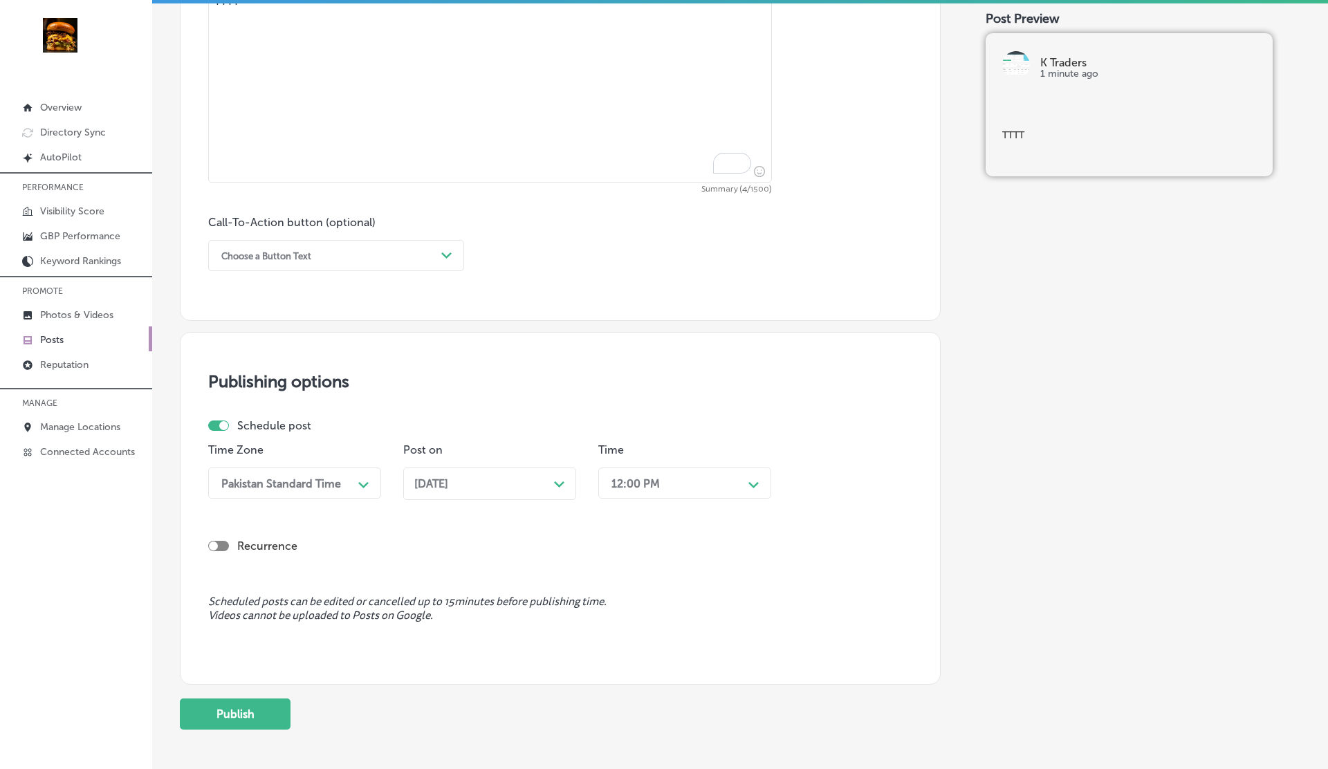
click at [219, 543] on div at bounding box center [218, 546] width 21 height 10
checkbox input "true"
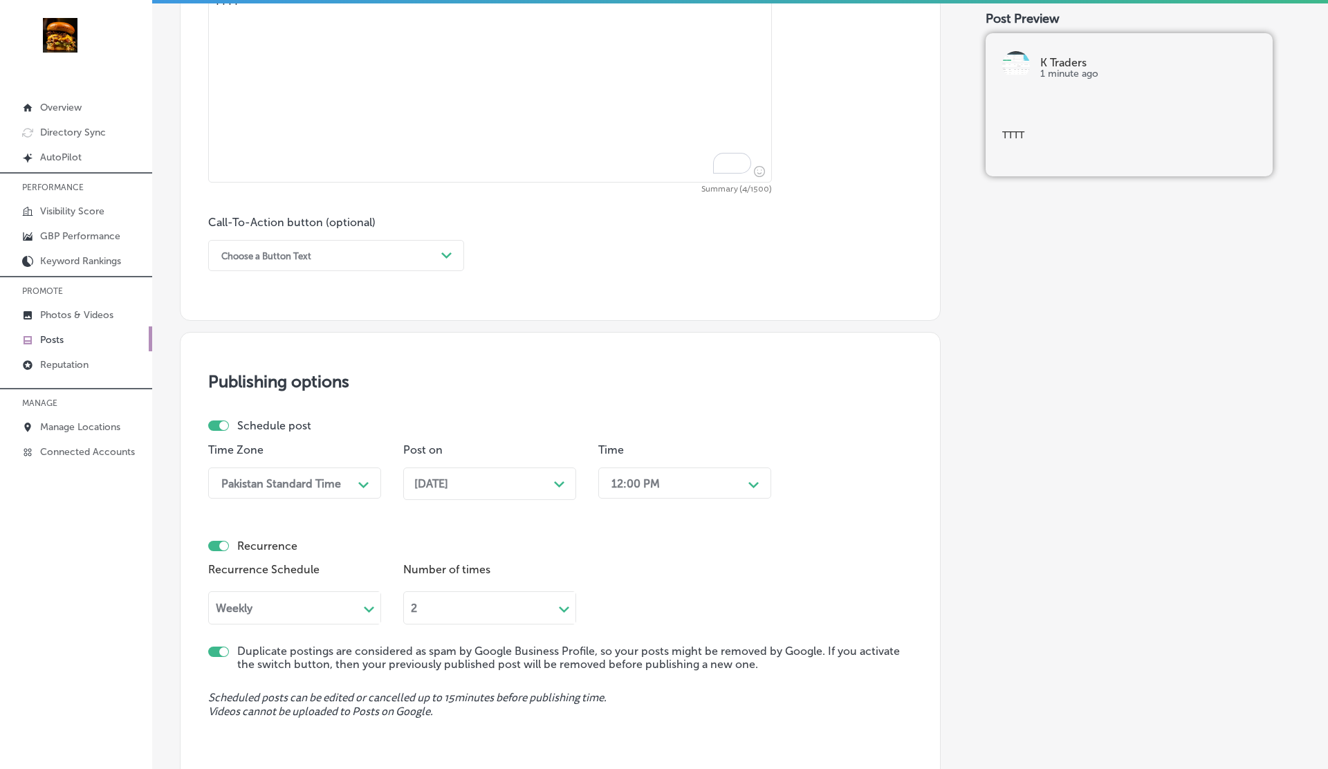
click at [337, 620] on div "Weekly Path Created with Sketch." at bounding box center [294, 608] width 173 height 33
click at [250, 687] on div "Custom" at bounding box center [294, 688] width 173 height 24
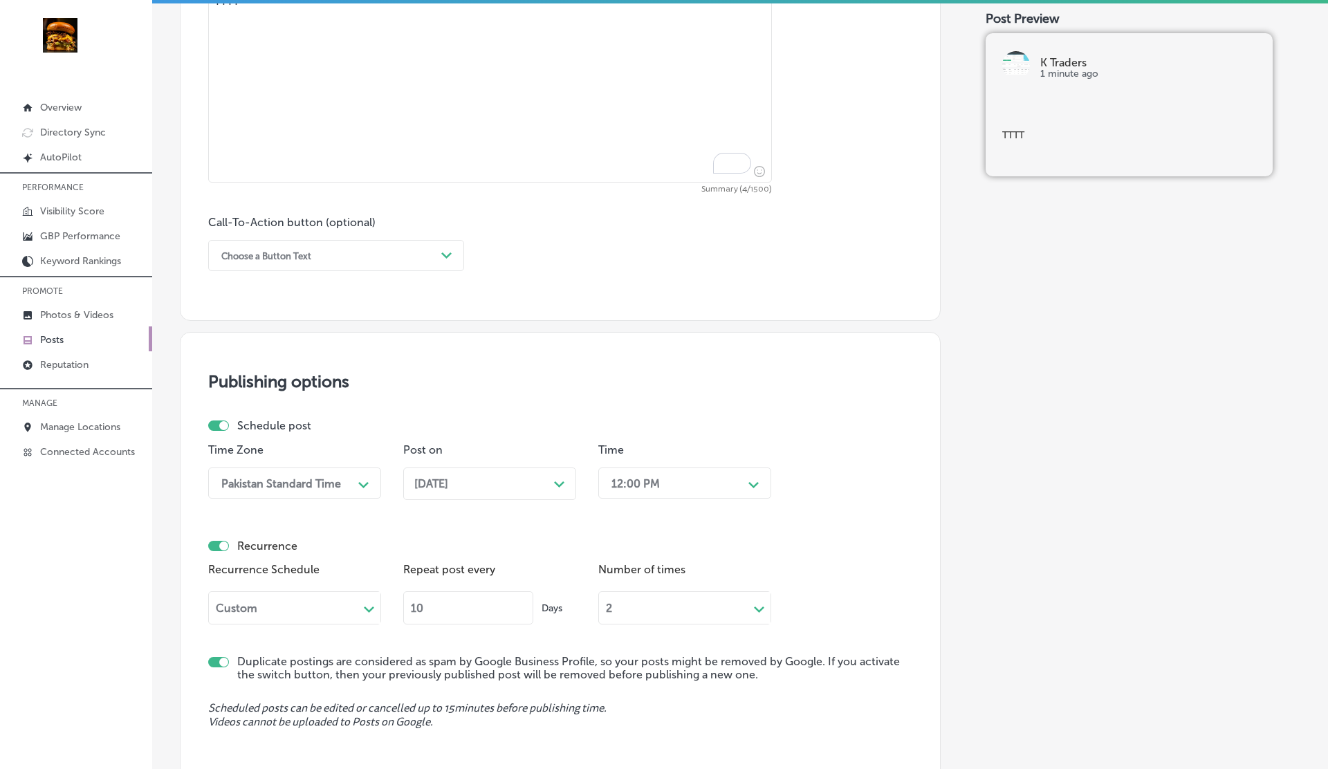
click at [465, 612] on input "10" at bounding box center [468, 608] width 130 height 33
type input "1"
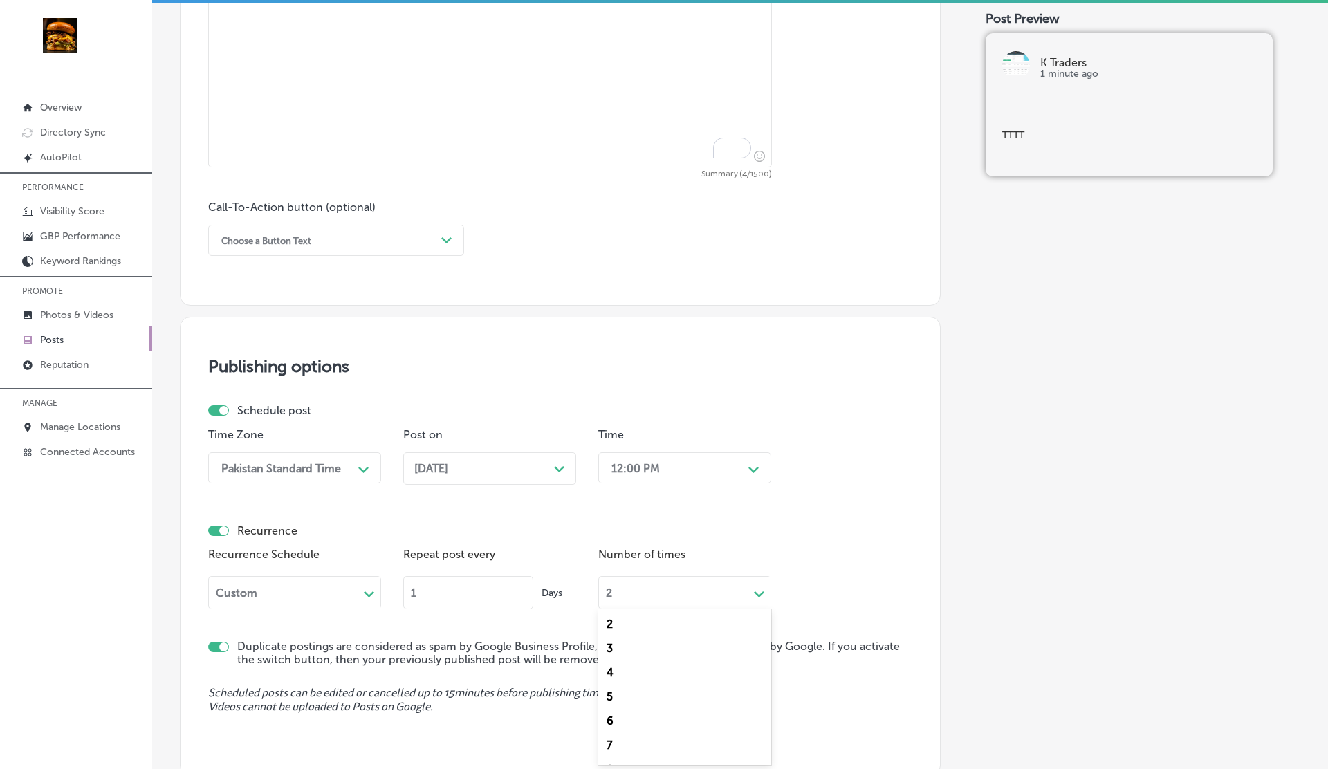
click at [634, 603] on div "2 Path Created with Sketch." at bounding box center [684, 592] width 173 height 33
click at [608, 748] on div "24" at bounding box center [684, 750] width 173 height 24
click at [218, 649] on div at bounding box center [218, 647] width 21 height 10
checkbox input "false"
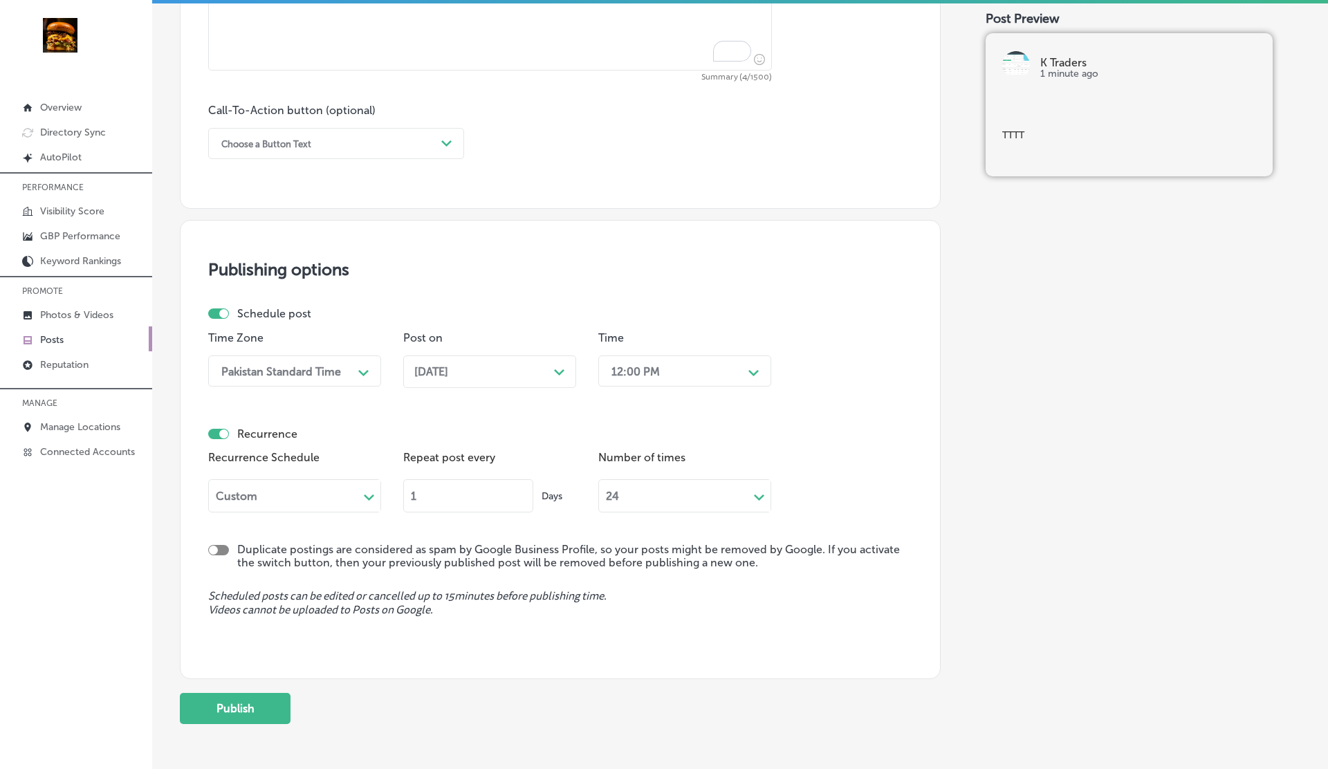
scroll to position [998, 0]
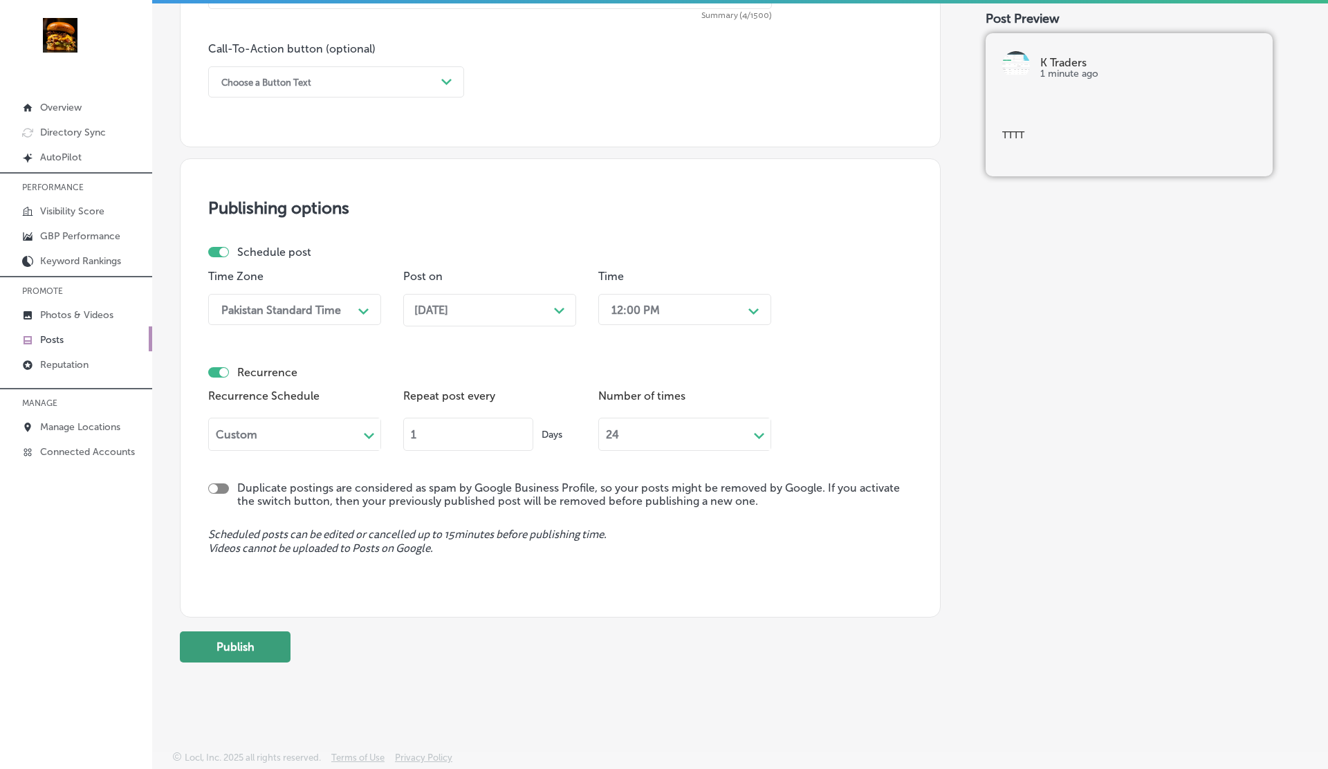
click at [245, 646] on button "Publish" at bounding box center [235, 647] width 111 height 31
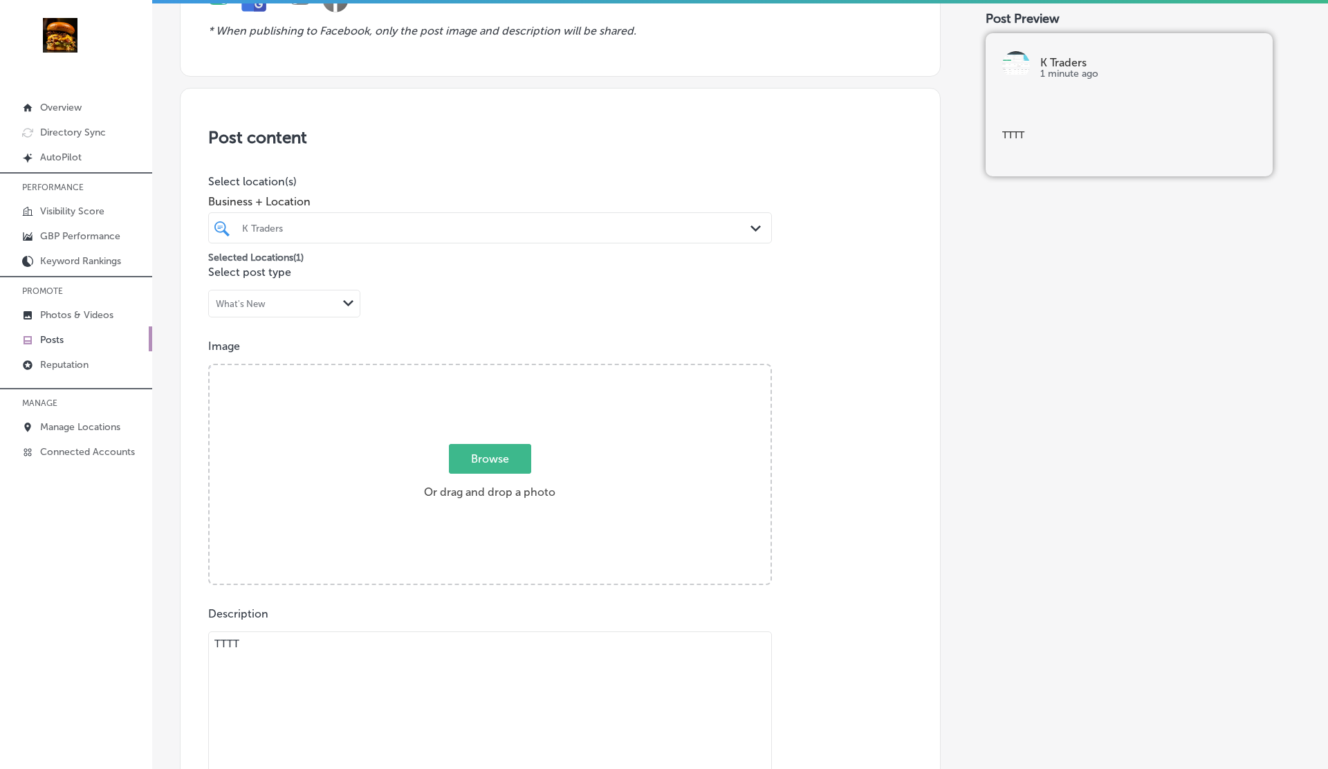
scroll to position [0, 0]
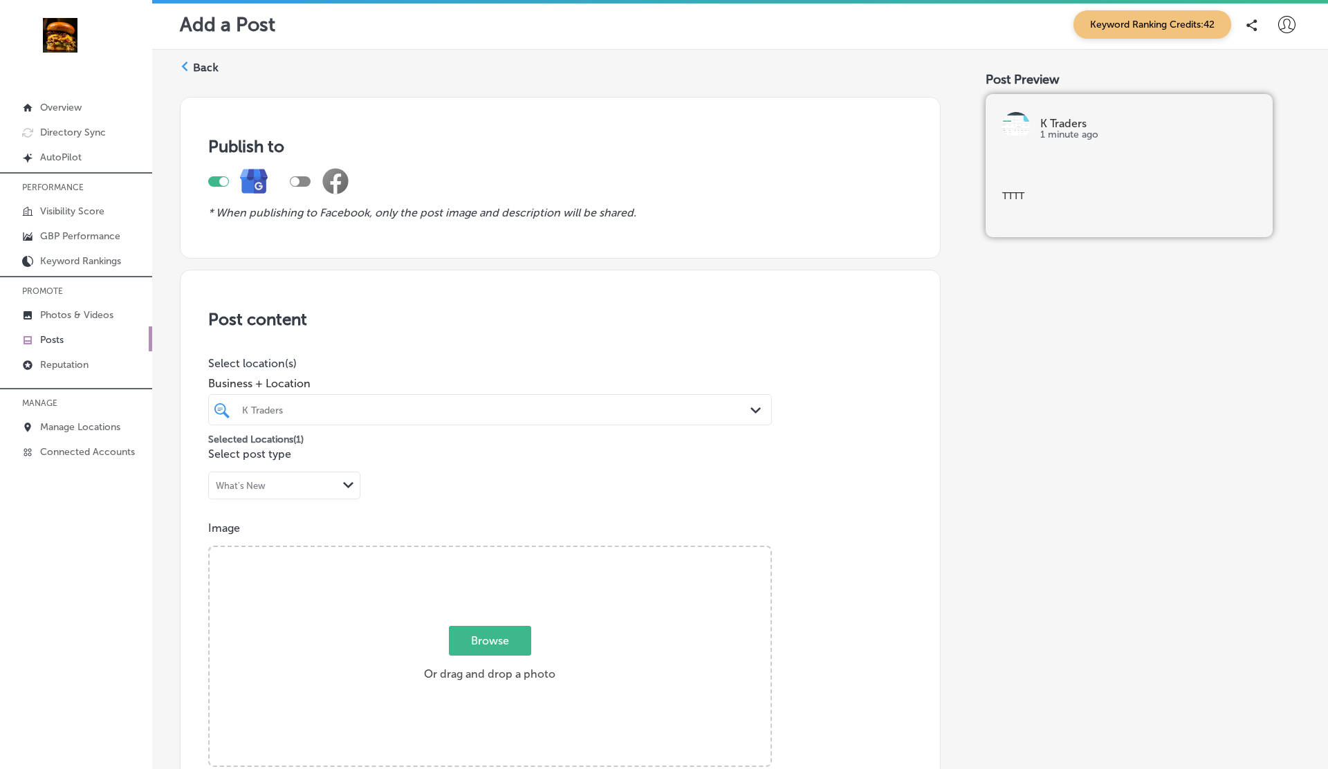
checkbox input "false"
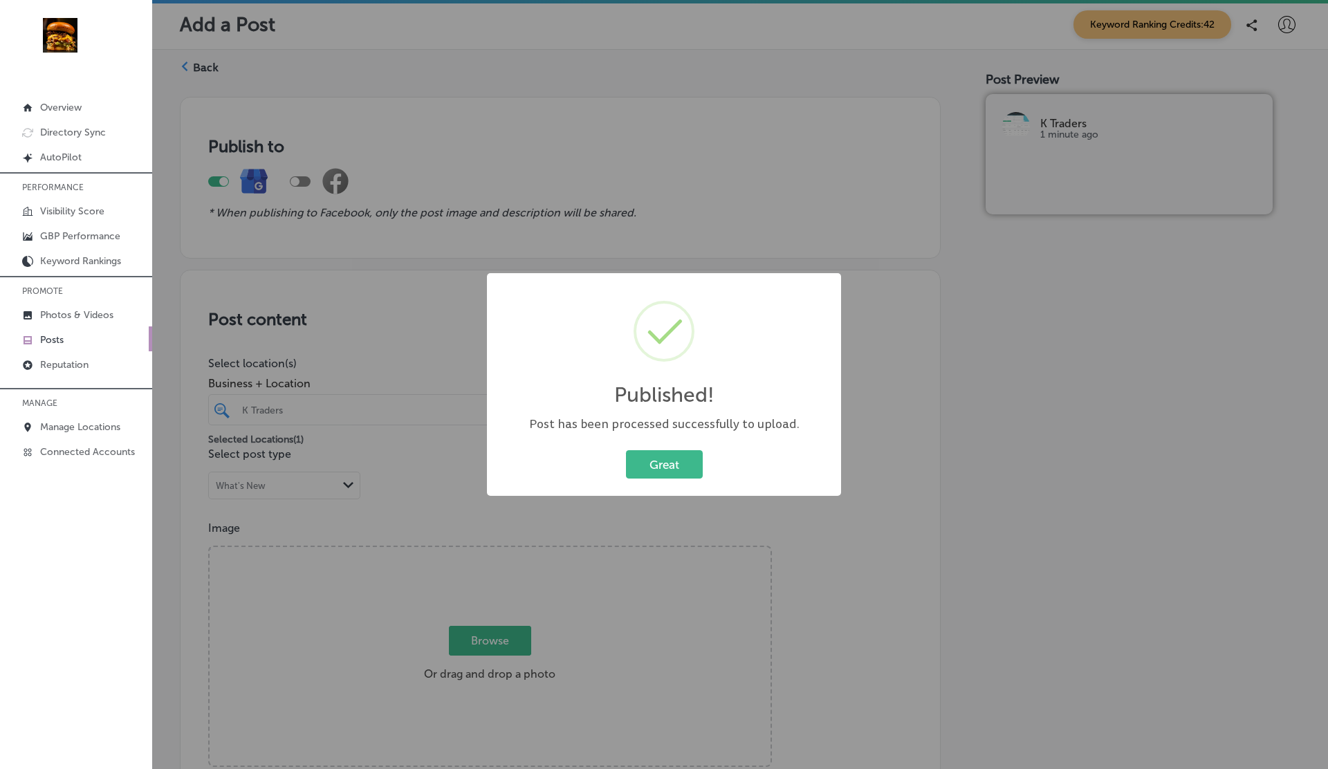
click at [691, 448] on div "Great Cancel" at bounding box center [664, 465] width 327 height 36
click at [685, 452] on button "Great" at bounding box center [664, 464] width 77 height 28
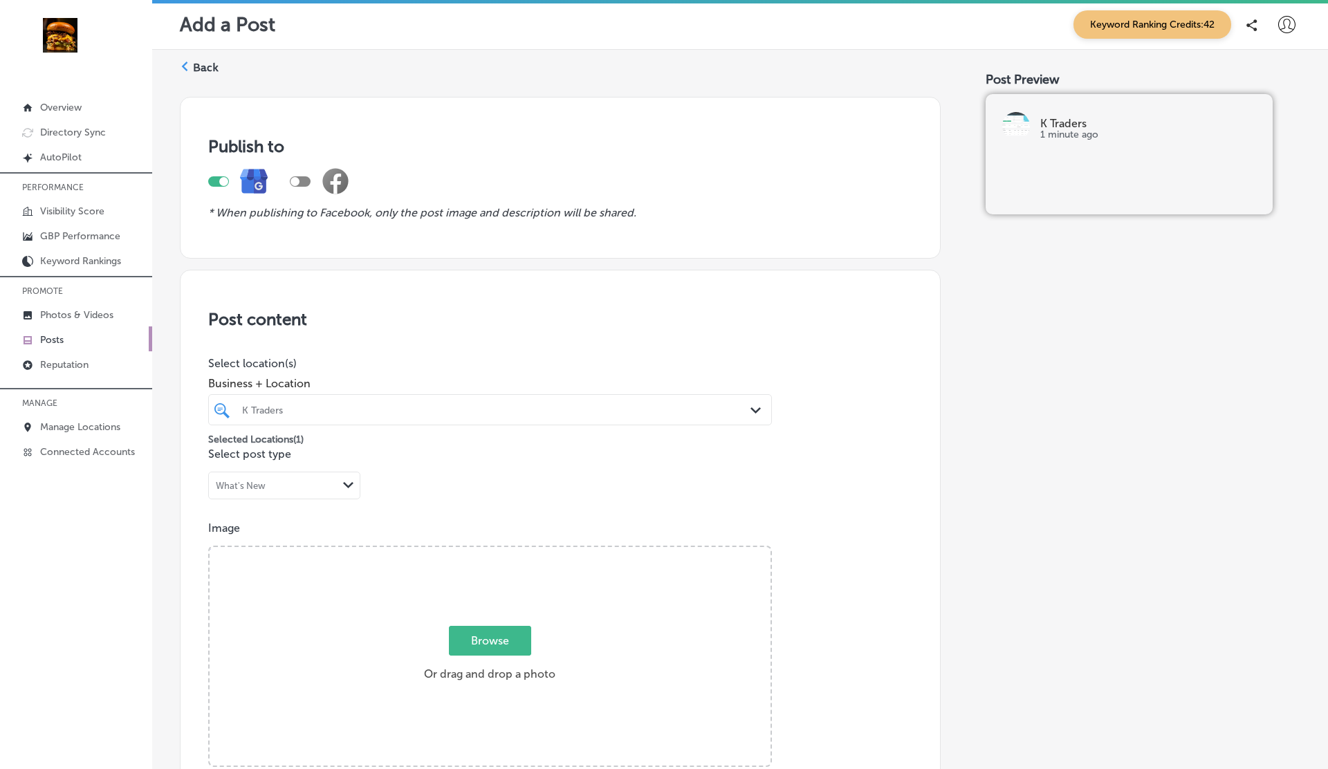
click at [206, 66] on label "Back" at bounding box center [206, 67] width 26 height 15
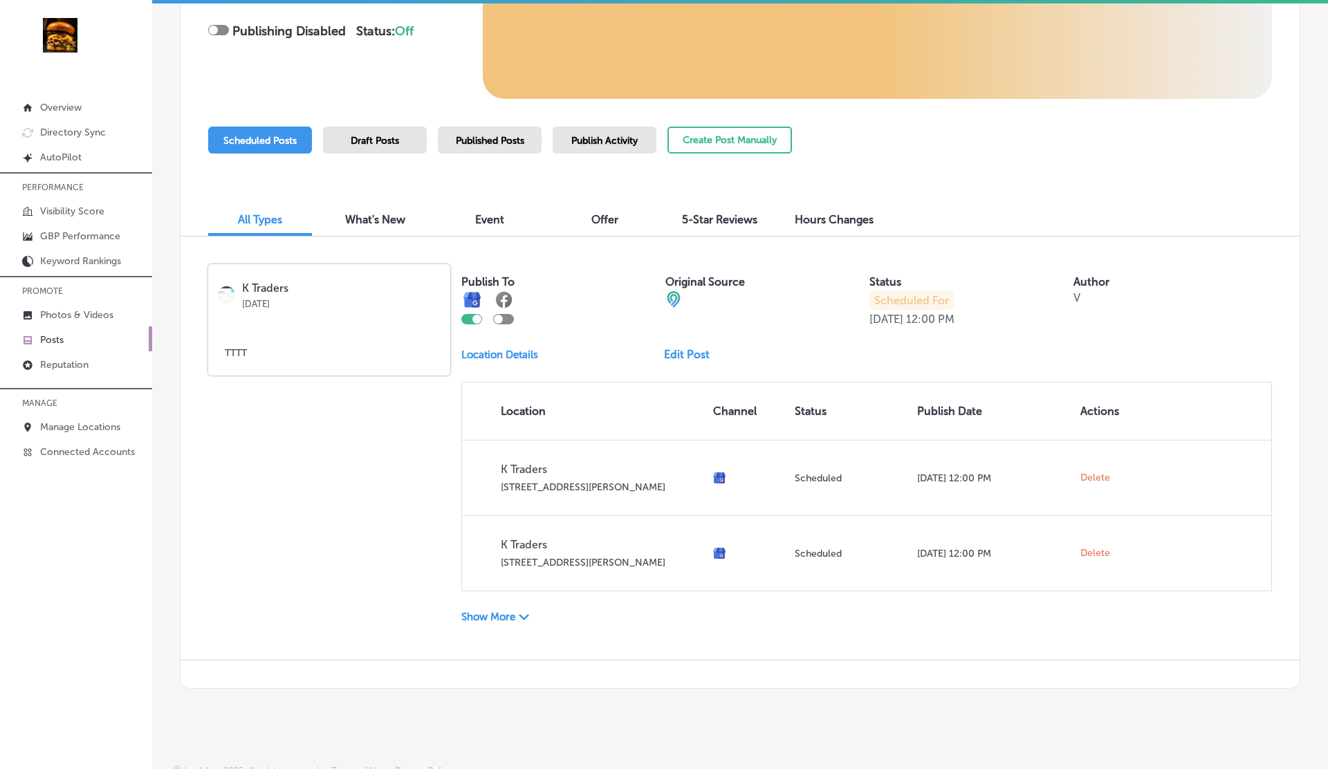
scroll to position [301, 0]
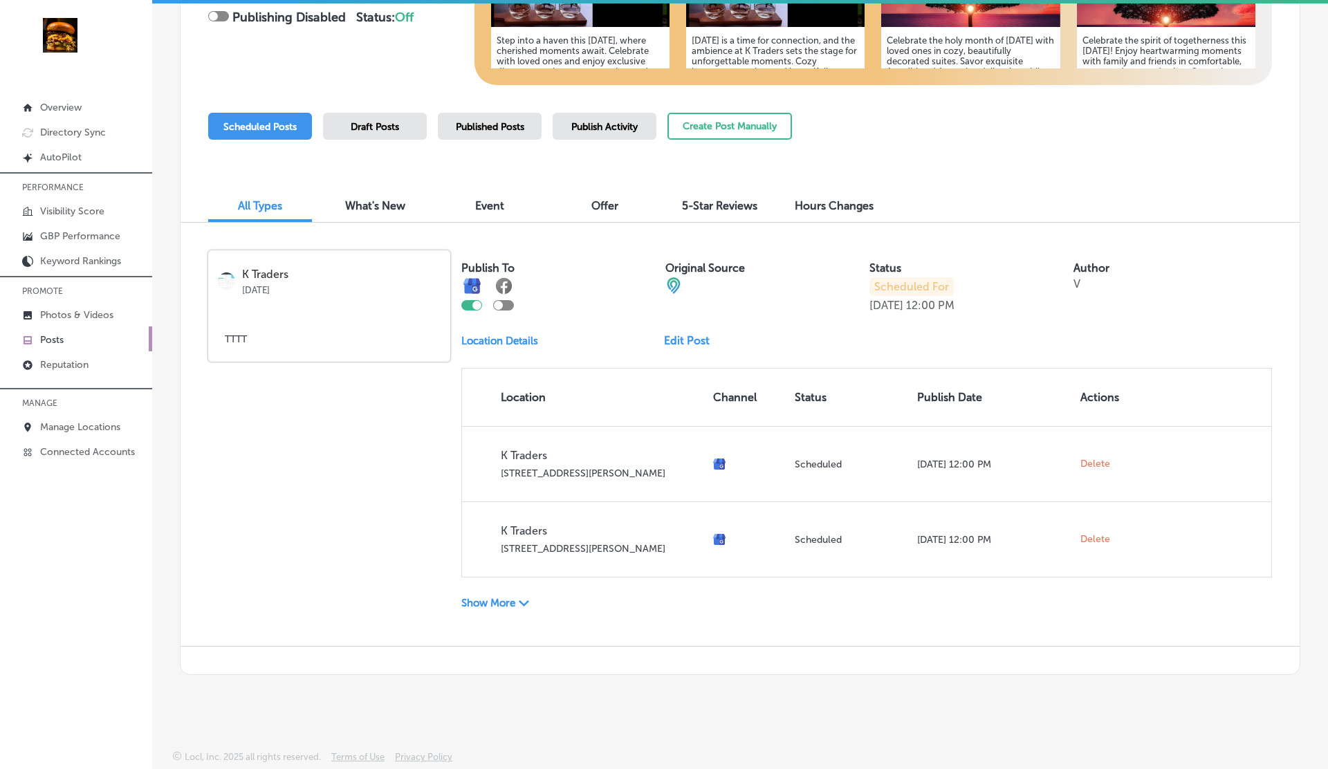
click at [520, 605] on icon "Path Created with Sketch." at bounding box center [524, 604] width 10 height 6
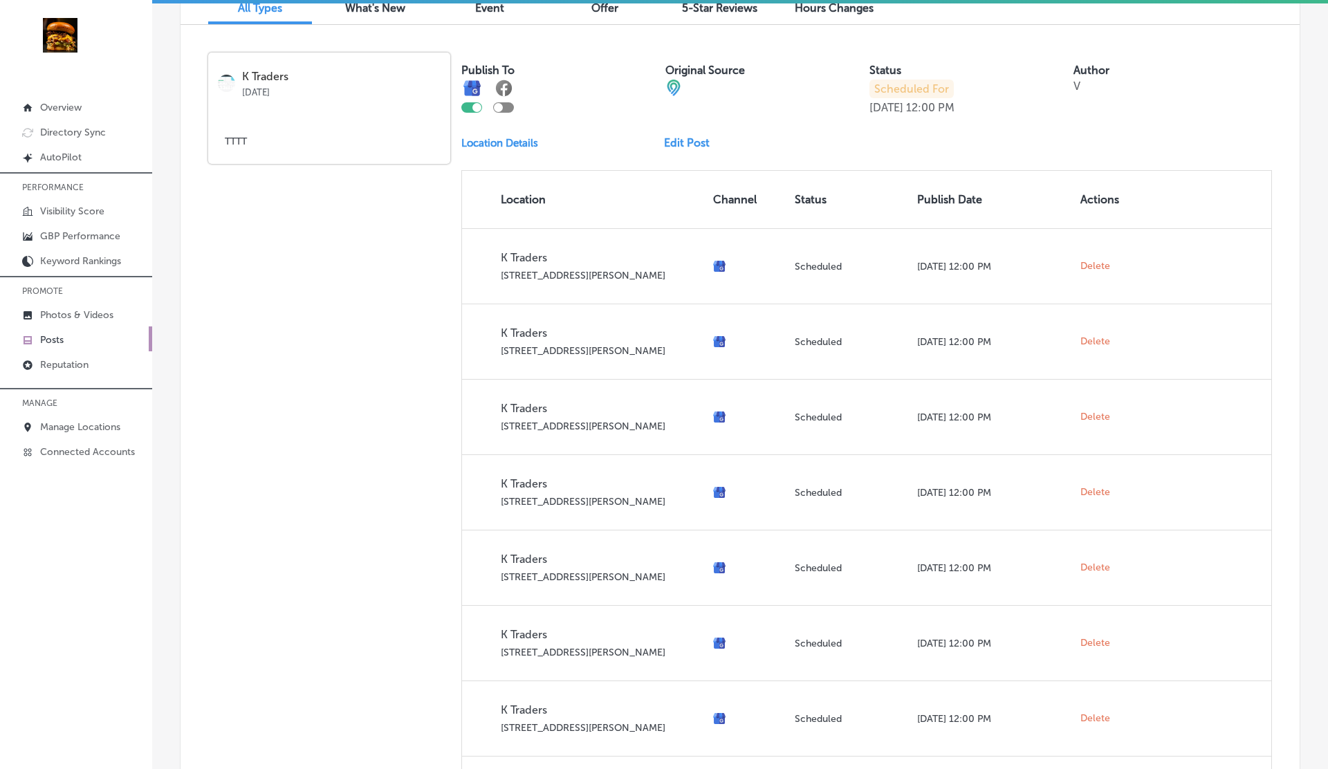
scroll to position [495, 0]
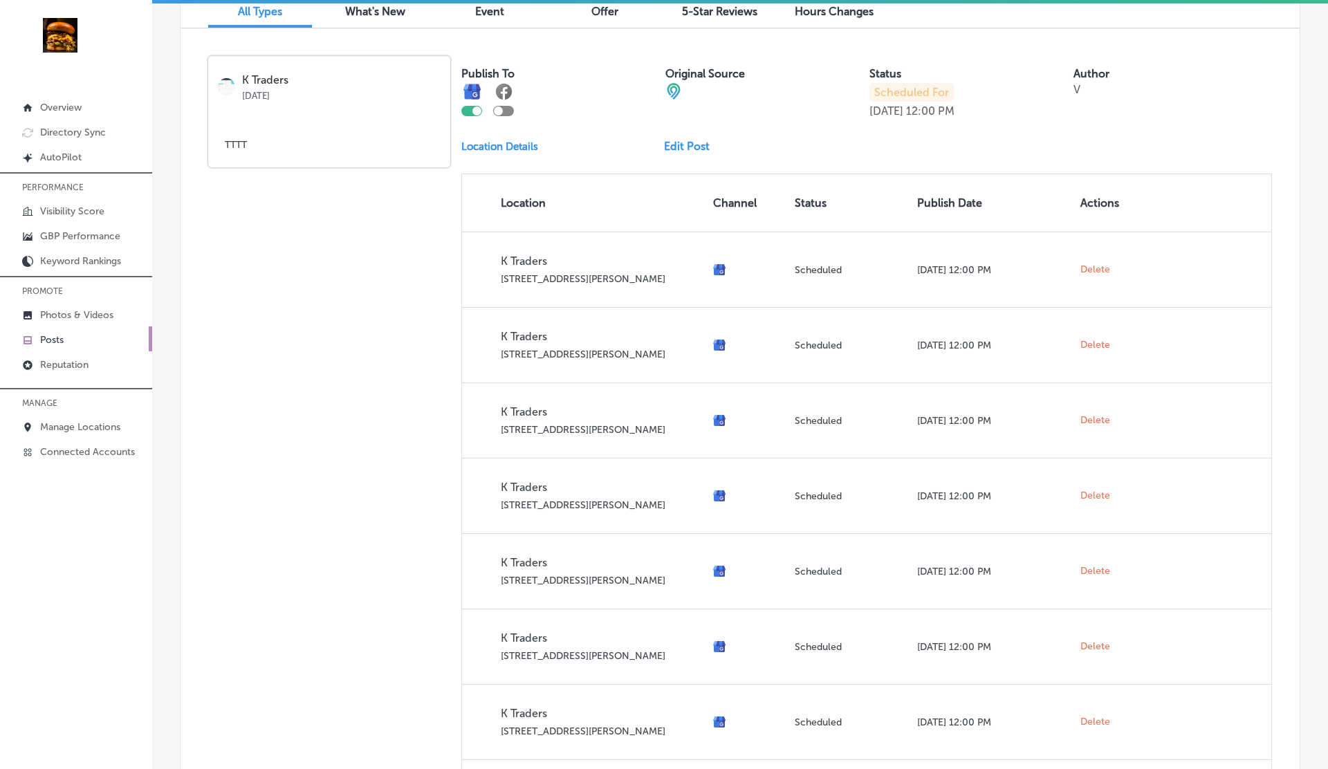
click at [691, 146] on link "Edit Post" at bounding box center [692, 146] width 57 height 13
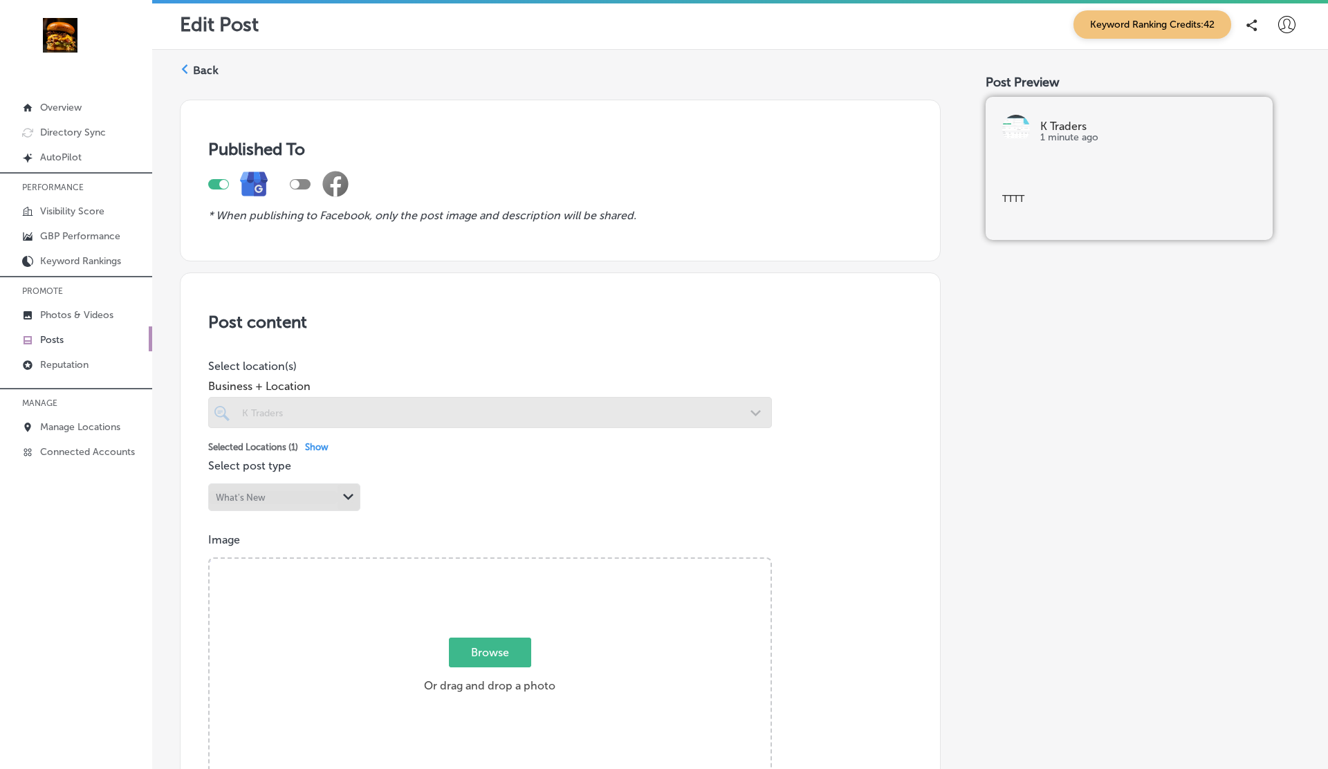
scroll to position [1086, 0]
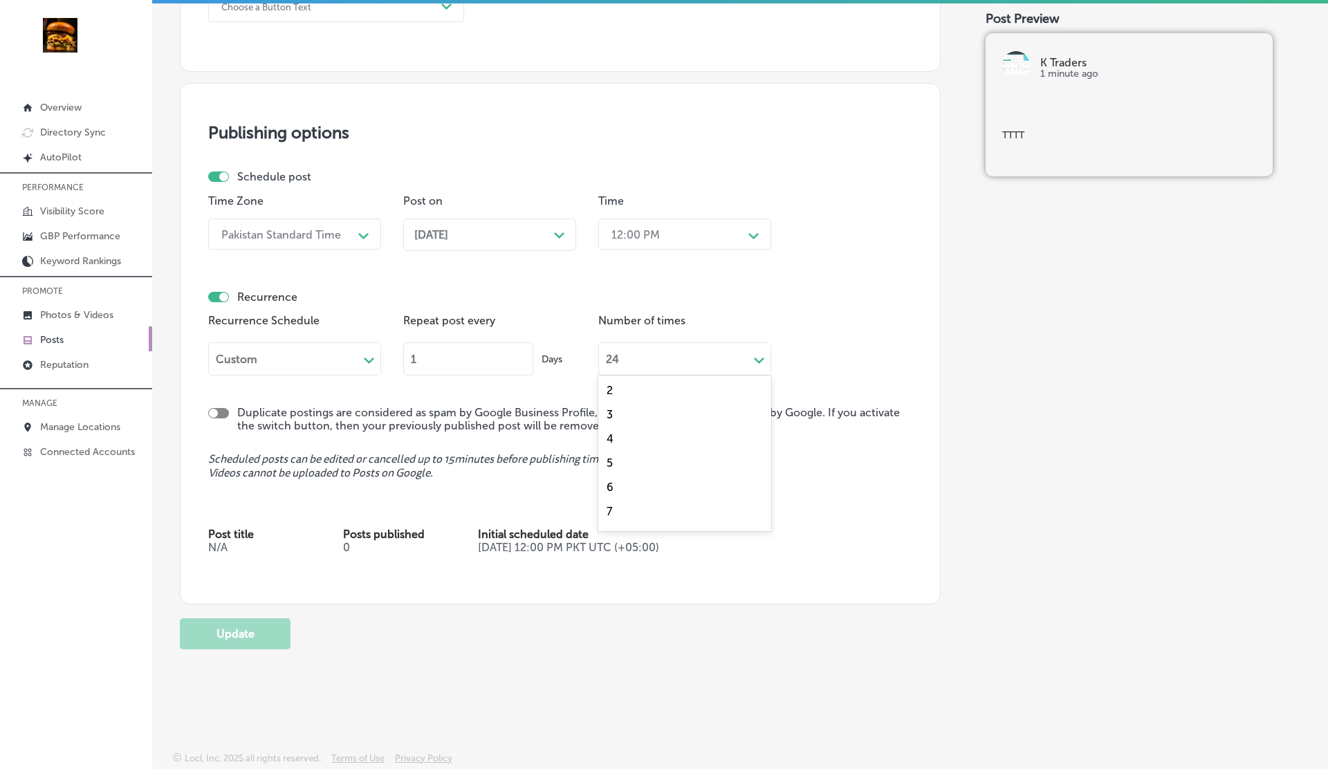
click at [651, 362] on div "24" at bounding box center [673, 359] width 149 height 16
click at [621, 389] on div "2" at bounding box center [684, 390] width 173 height 24
click at [236, 637] on button "Update" at bounding box center [235, 634] width 111 height 31
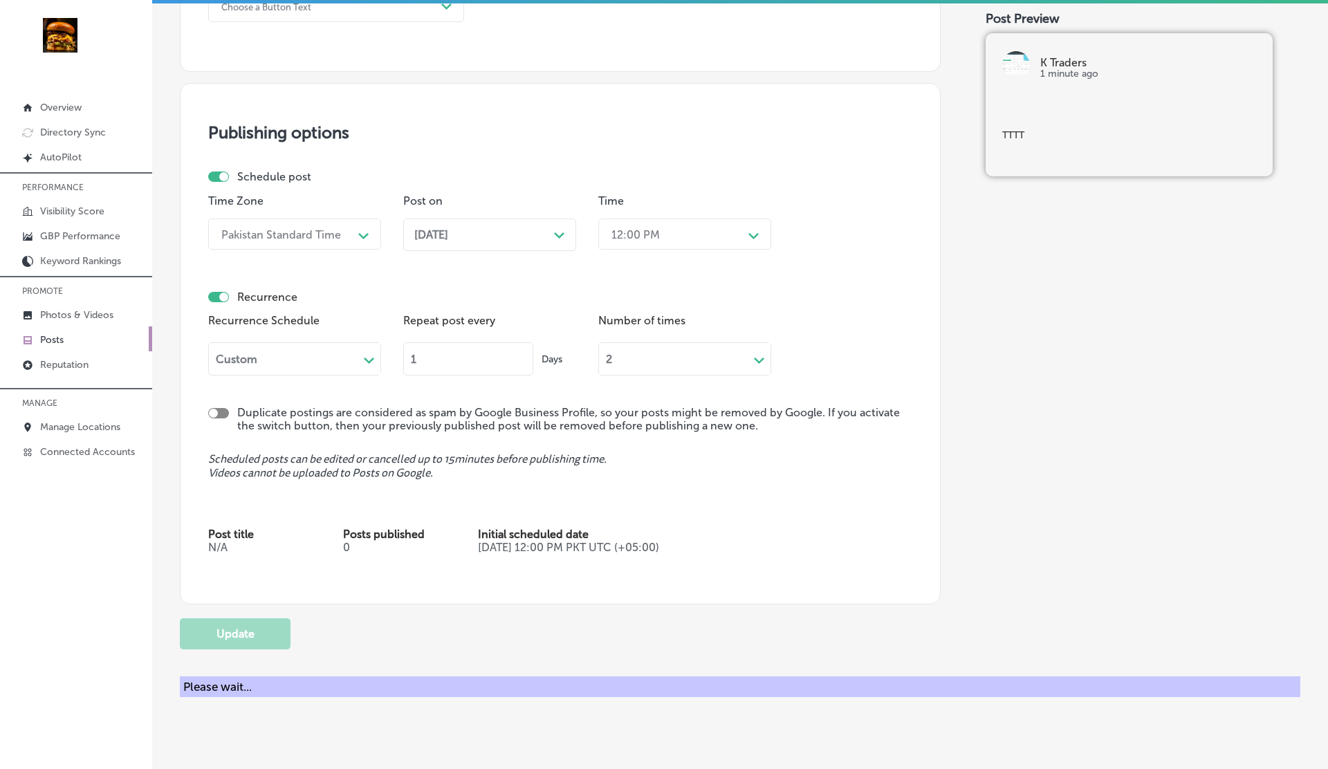
checkbox input "true"
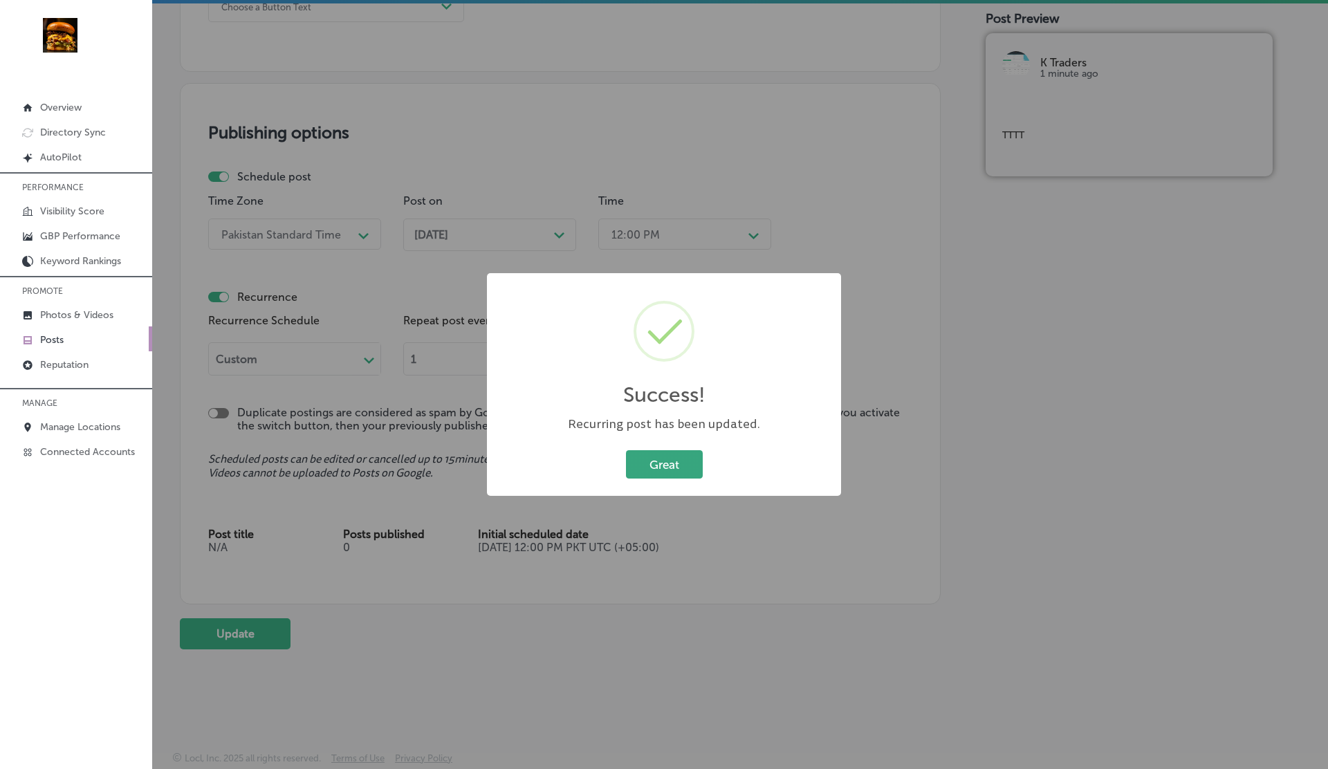
click at [666, 464] on button "Great" at bounding box center [664, 464] width 77 height 28
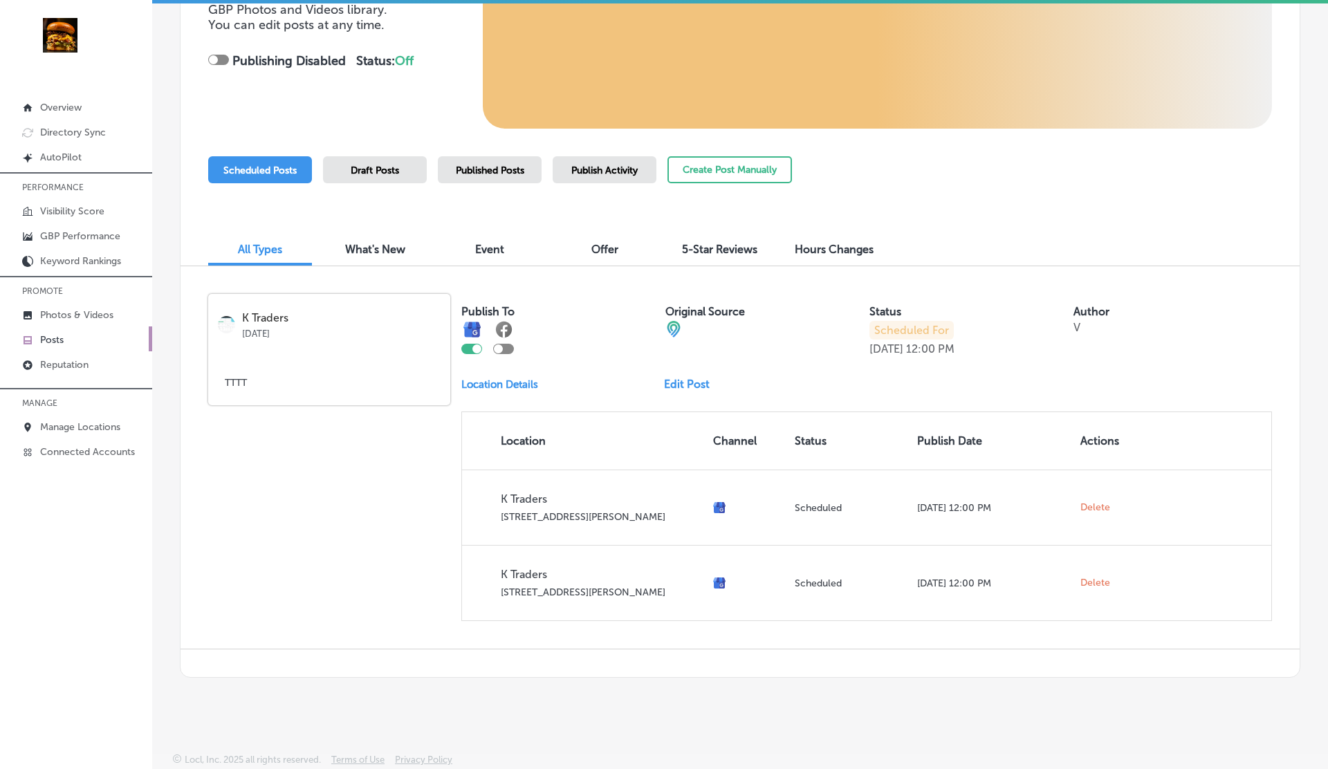
scroll to position [259, 0]
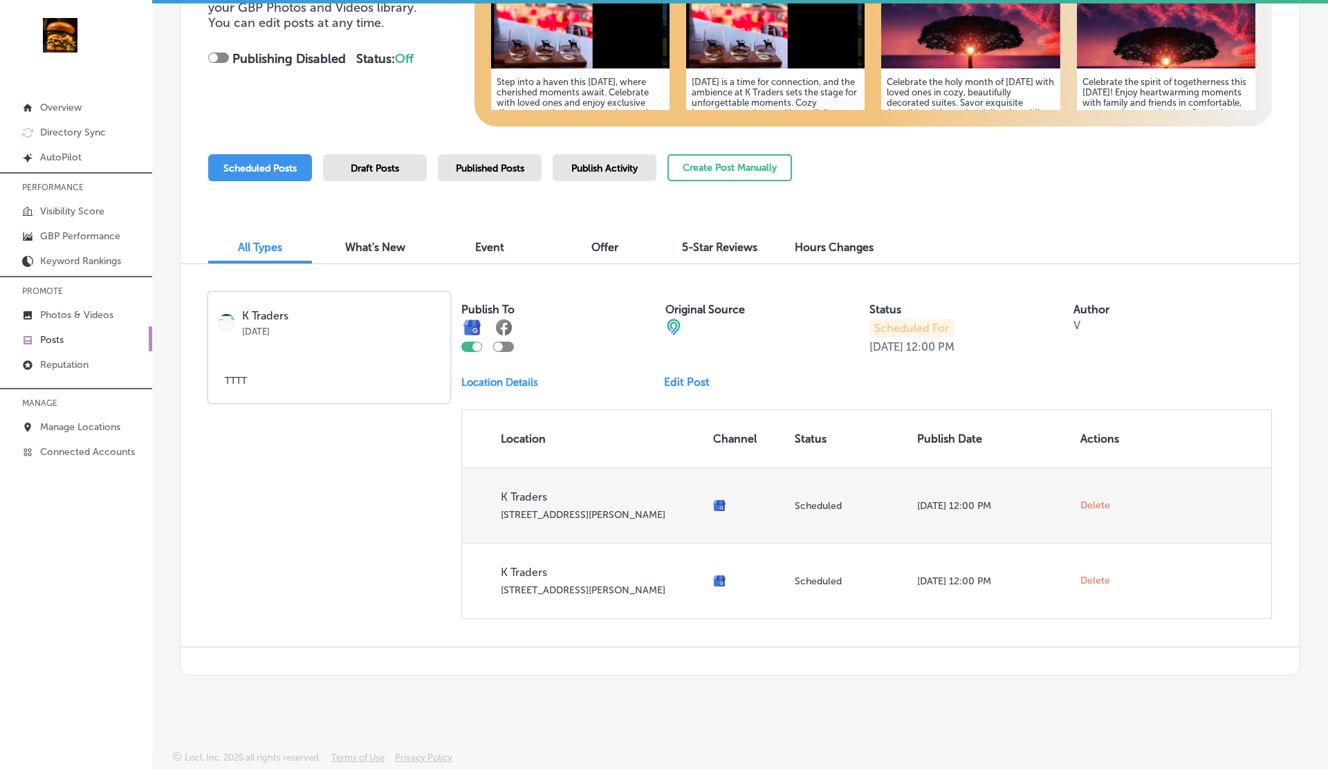
click at [1095, 505] on span "Delete" at bounding box center [1096, 506] width 30 height 12
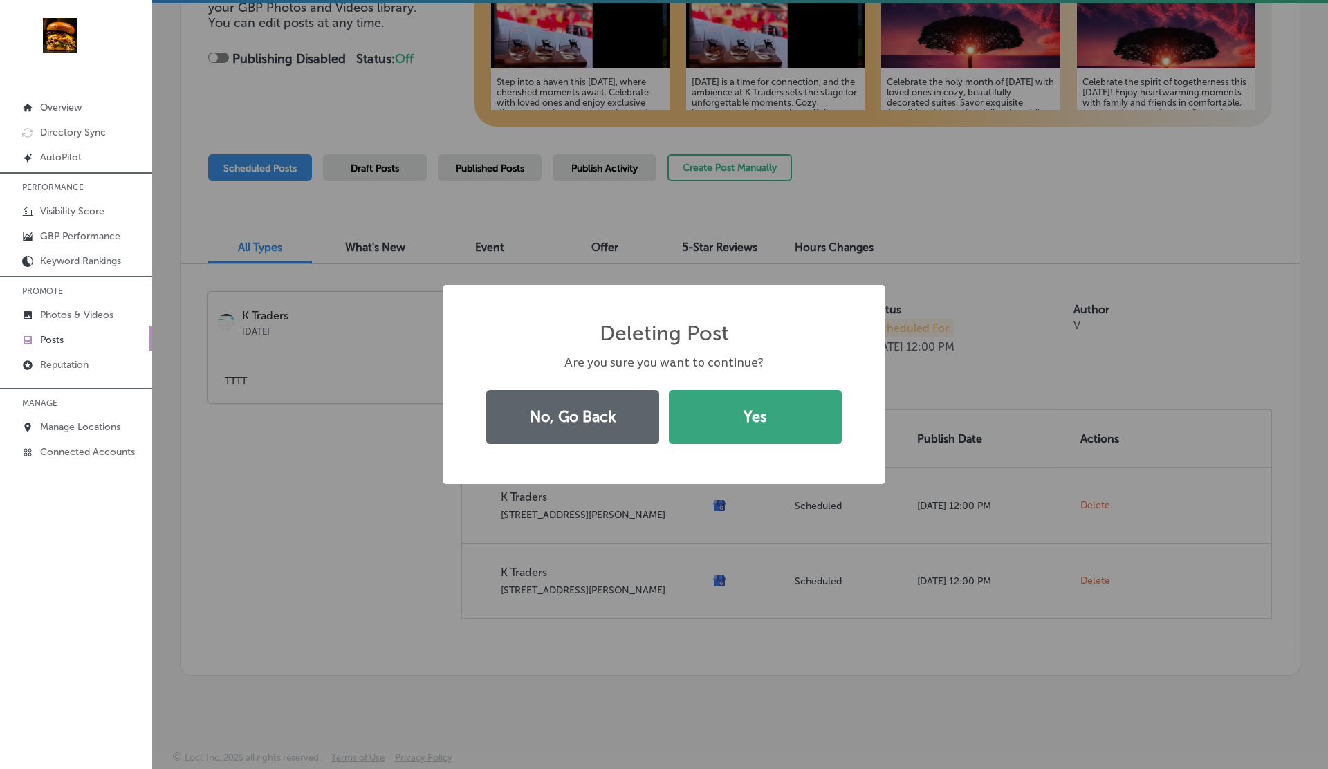
click at [721, 432] on button "Yes" at bounding box center [755, 417] width 173 height 54
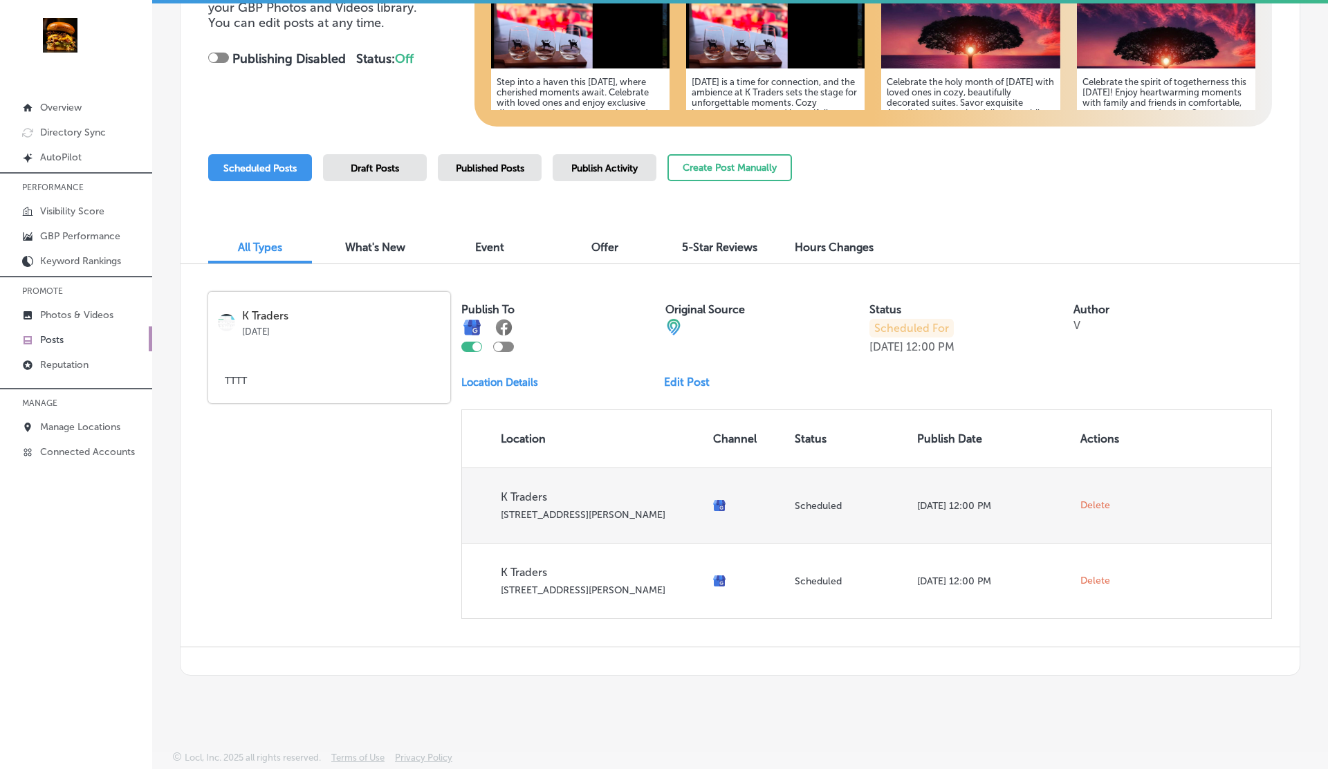
scroll to position [185, 0]
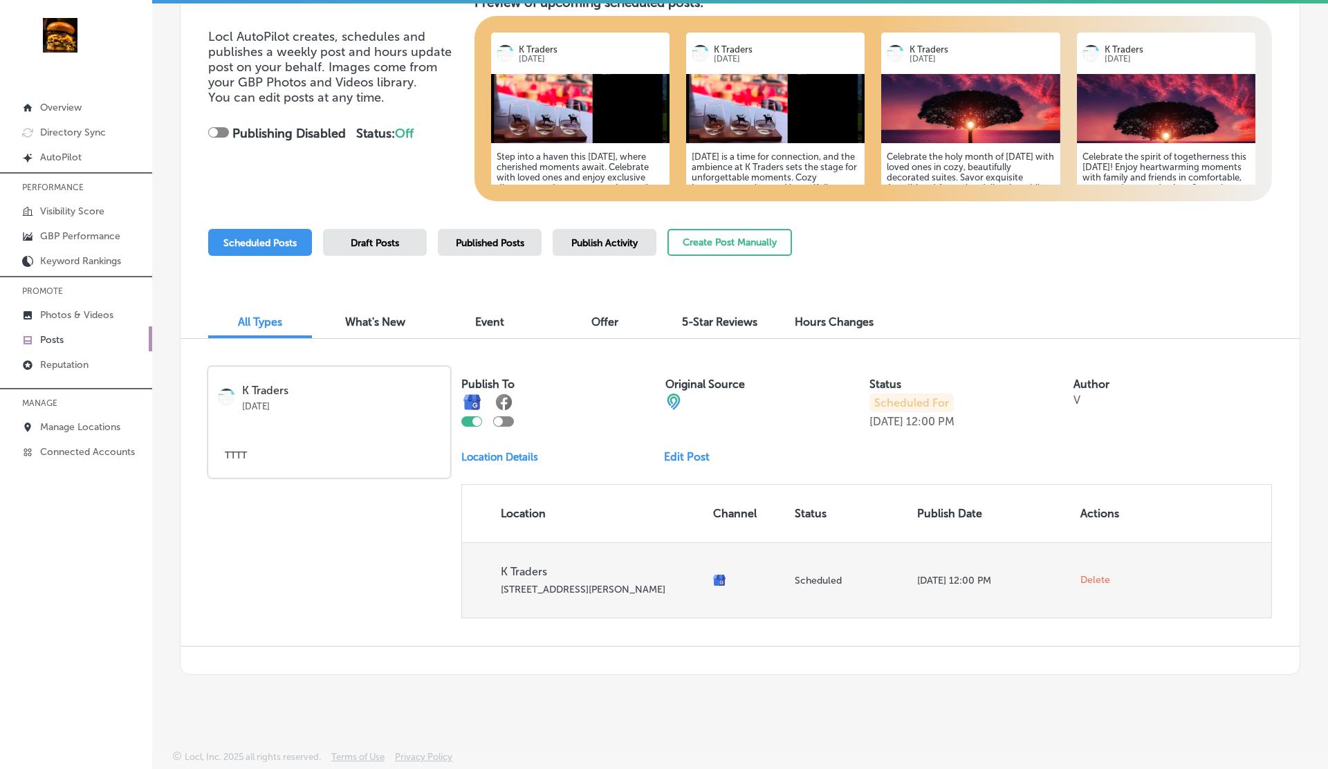
click at [1095, 576] on span "Delete" at bounding box center [1096, 580] width 30 height 12
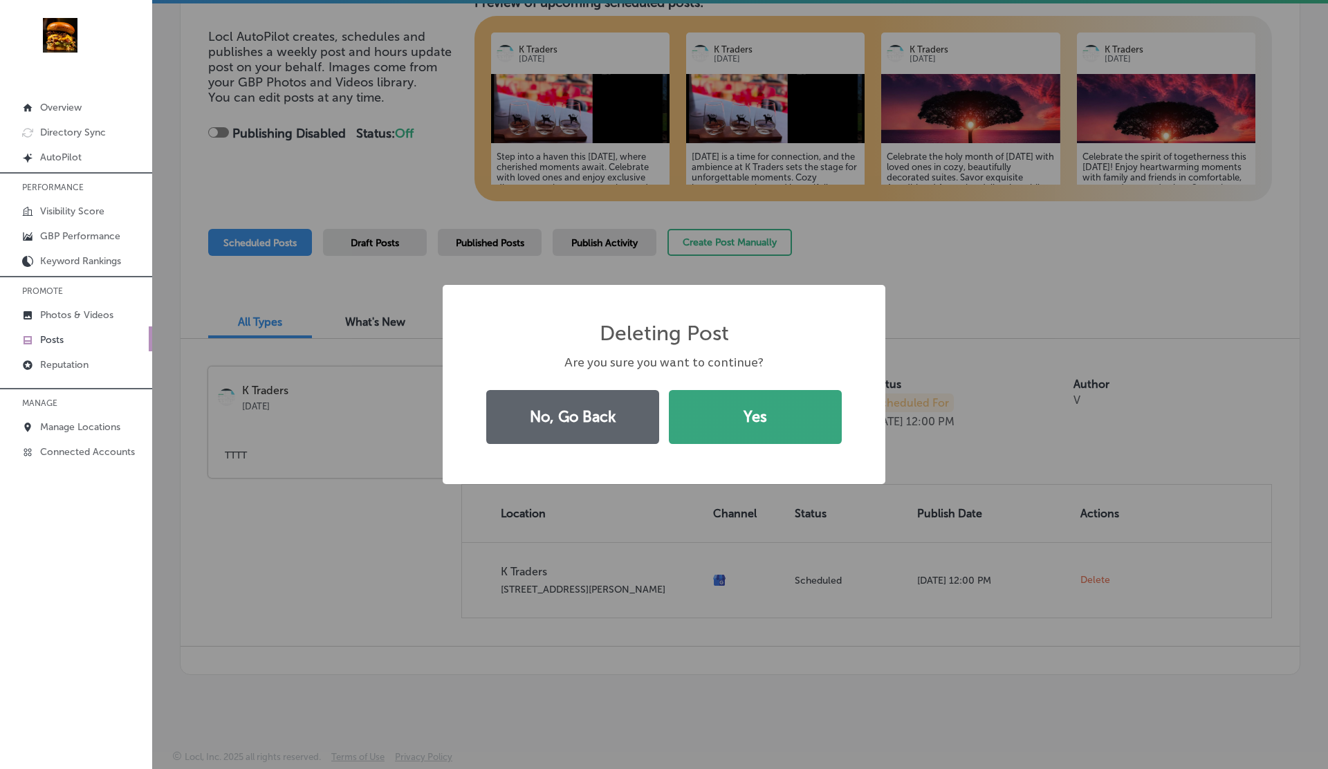
click at [786, 420] on button "Yes" at bounding box center [755, 417] width 173 height 54
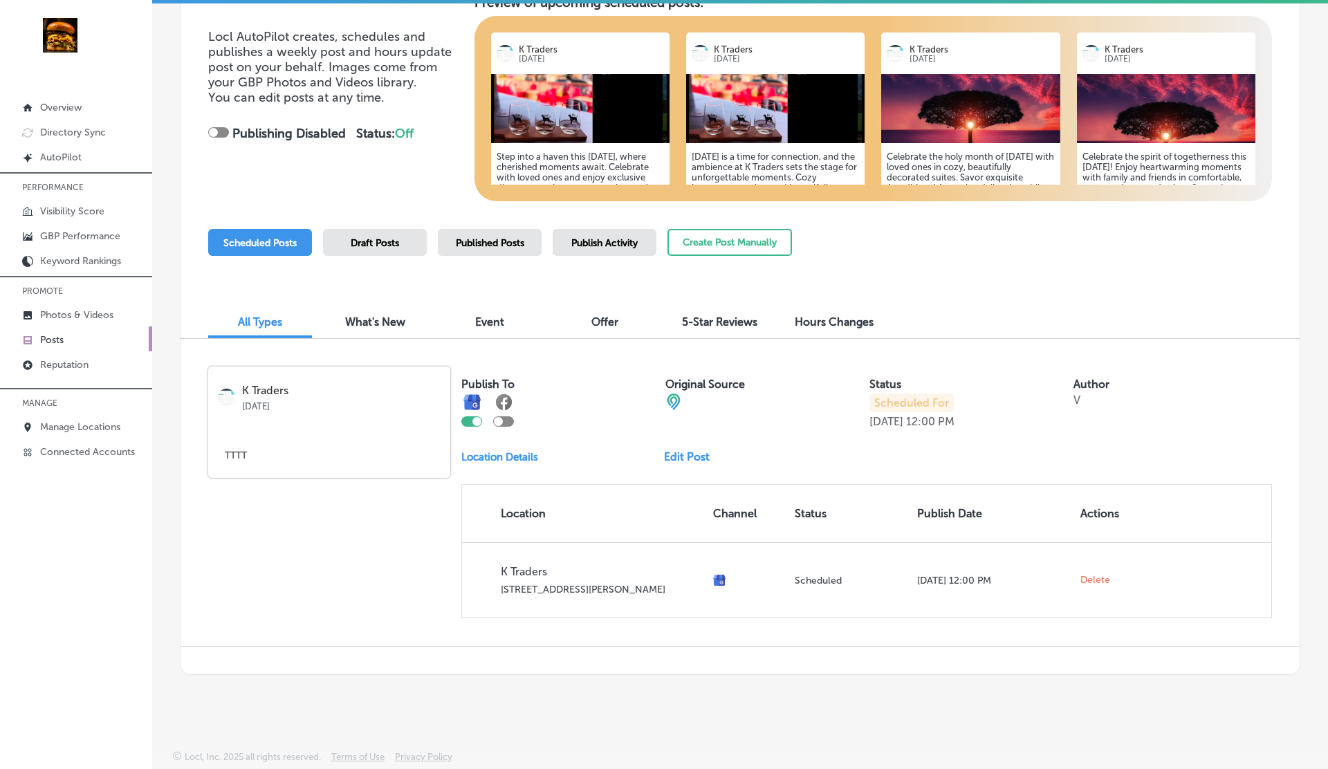
scroll to position [0, 0]
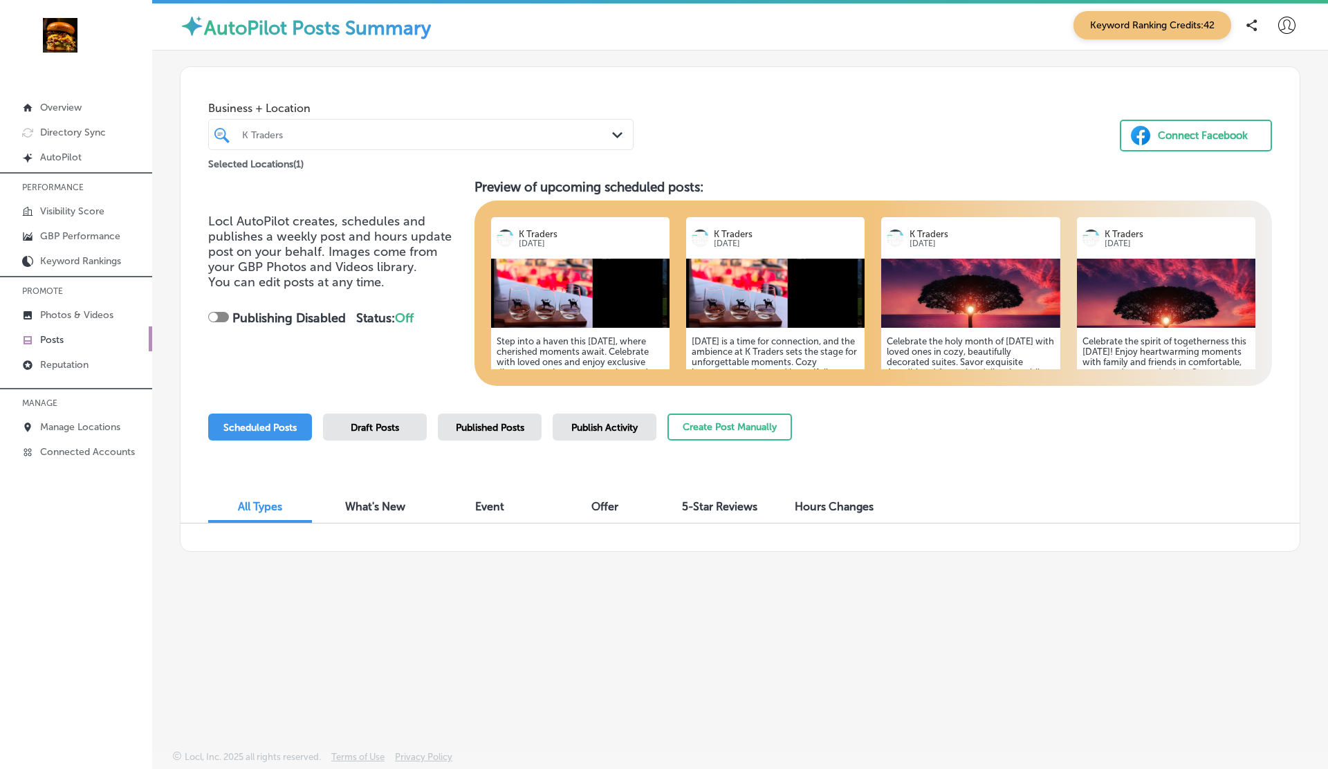
click at [372, 433] on div "Draft Posts" at bounding box center [375, 427] width 104 height 27
click at [264, 437] on div "Scheduled Posts" at bounding box center [260, 427] width 104 height 27
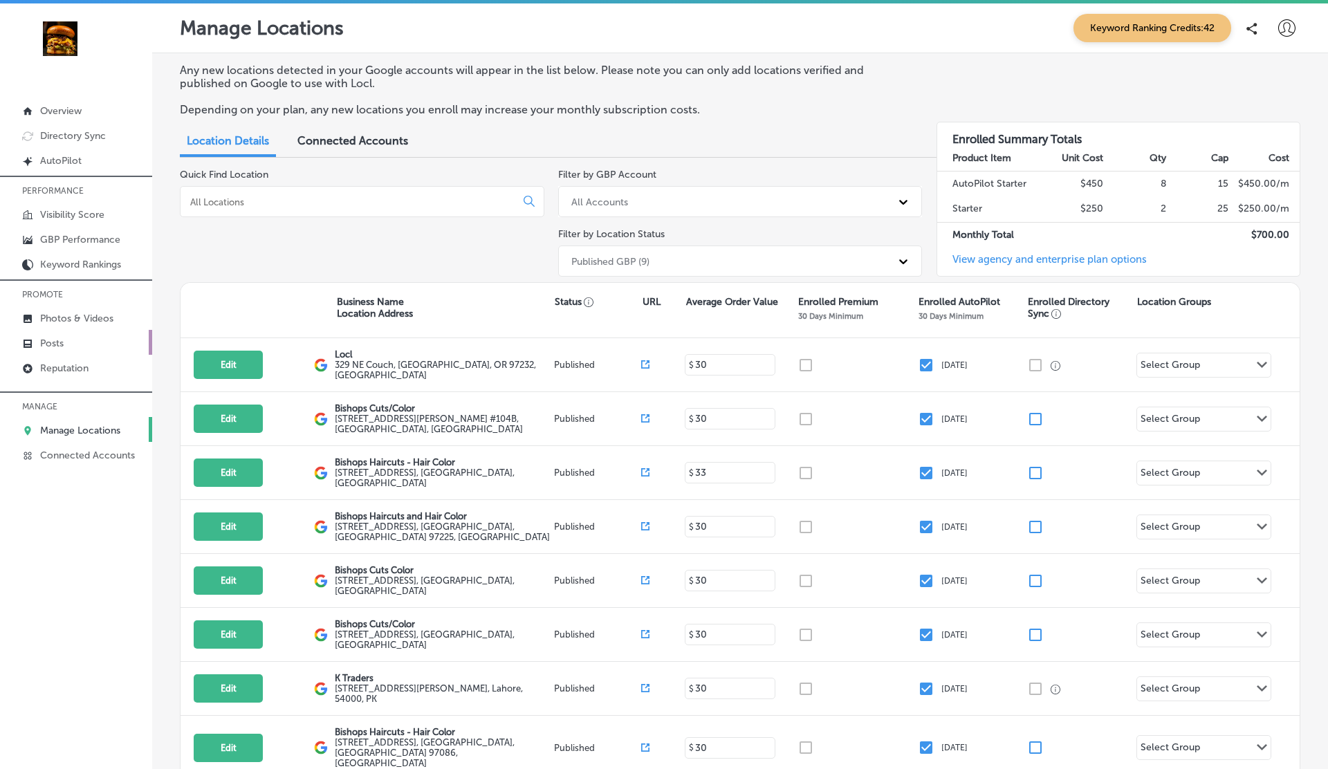
click at [56, 348] on link "Posts" at bounding box center [76, 342] width 152 height 25
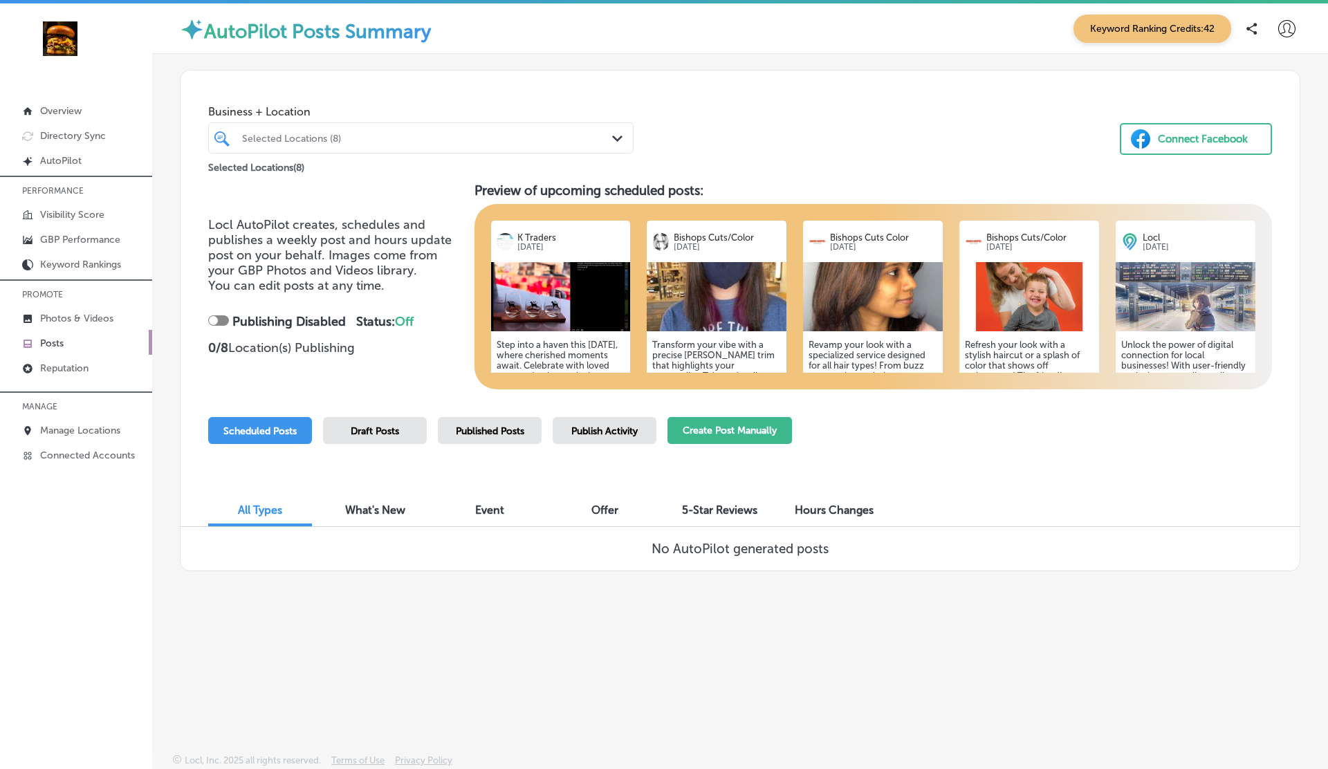
click at [740, 424] on button "Create Post Manually" at bounding box center [730, 430] width 125 height 27
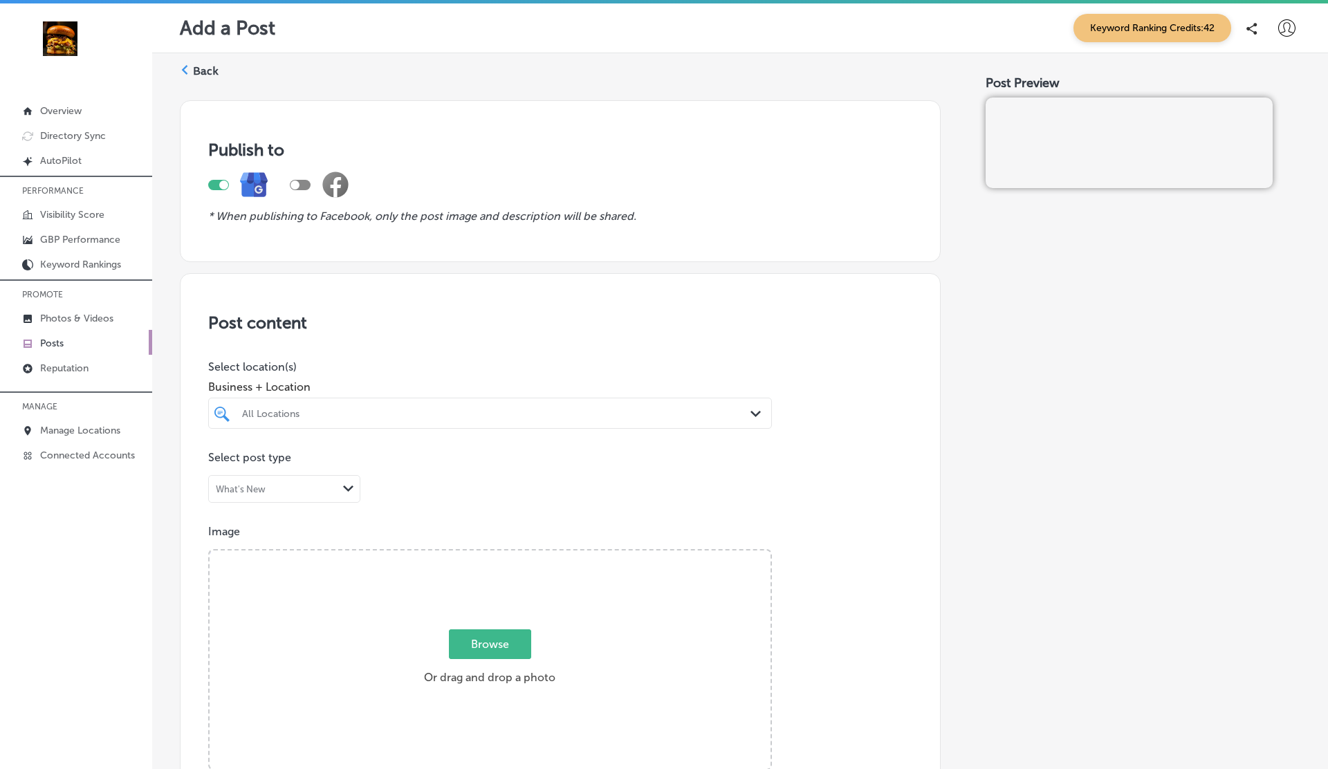
click at [221, 182] on div at bounding box center [223, 185] width 9 height 9
click at [308, 183] on div at bounding box center [300, 185] width 21 height 10
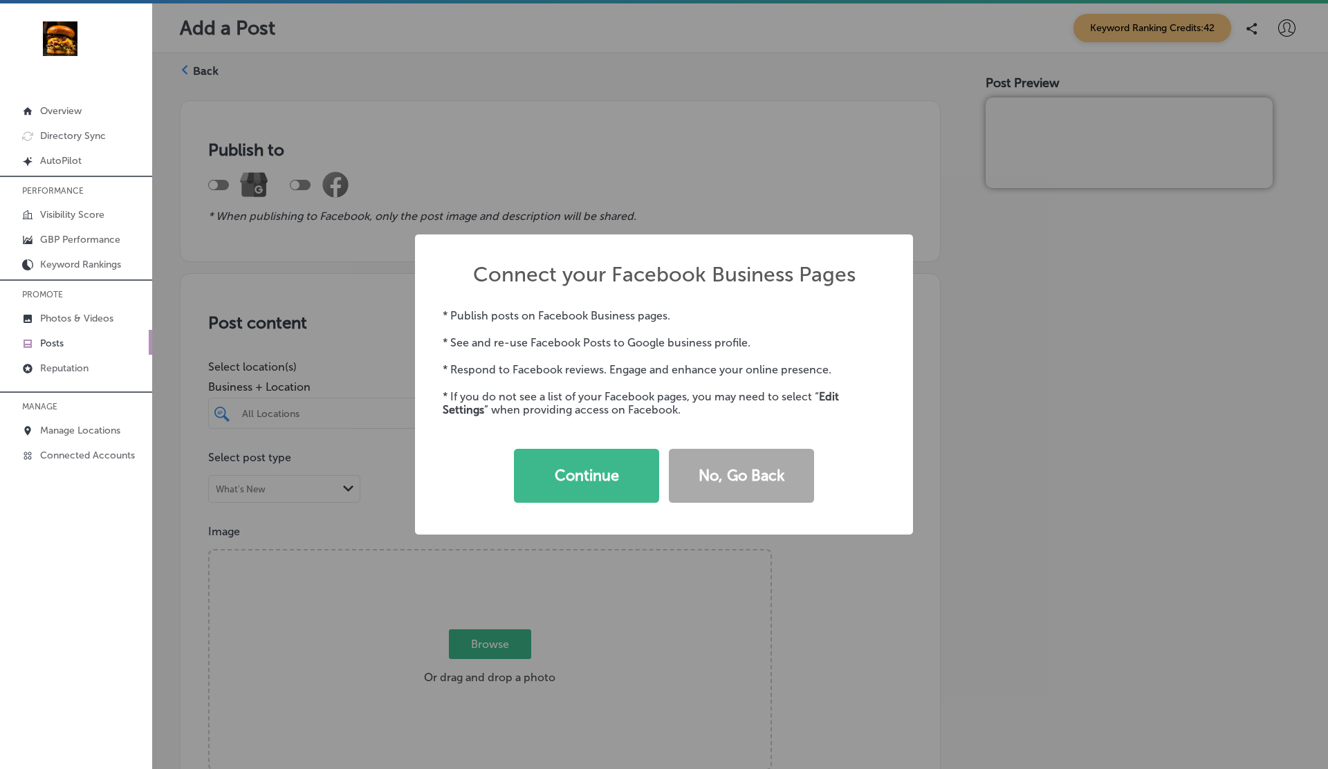
click at [563, 198] on div "Connect your Facebook Business Pages × * Publish posts on Facebook Business pag…" at bounding box center [664, 384] width 1328 height 769
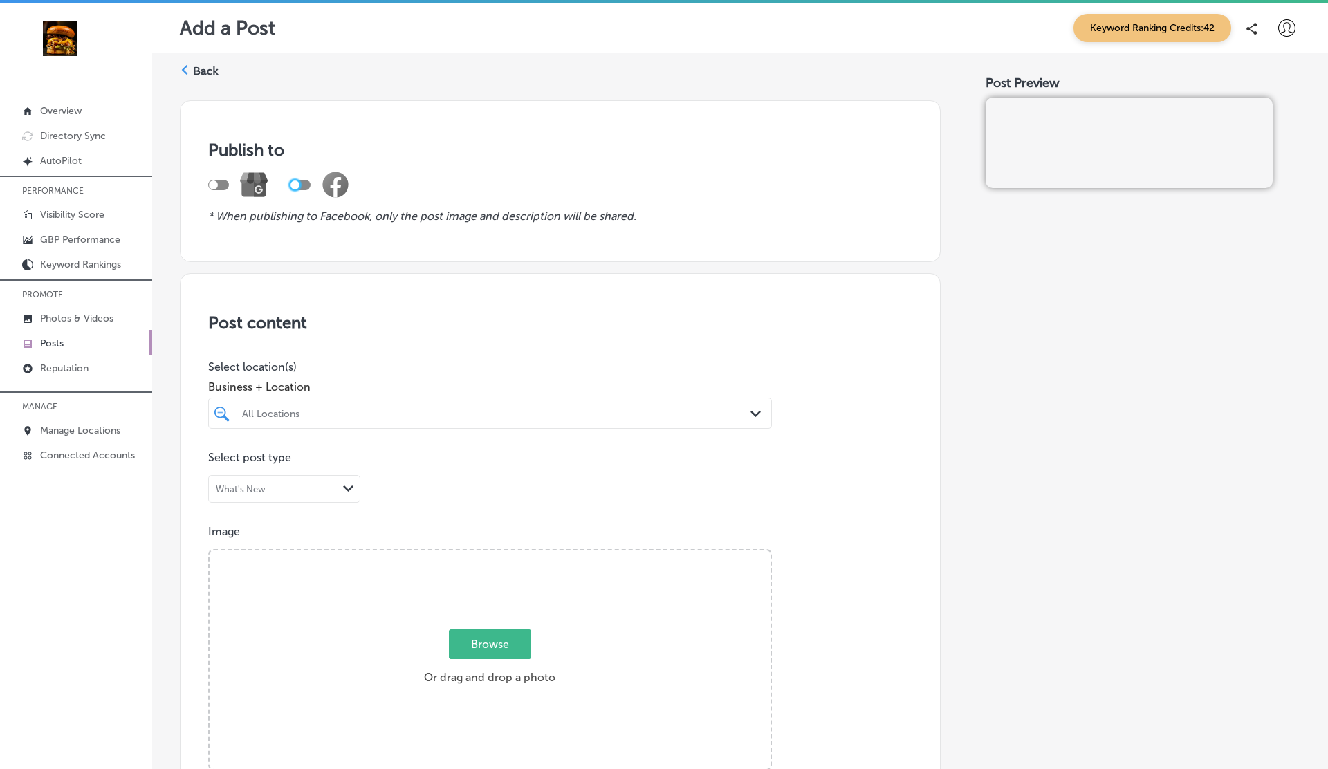
click at [222, 183] on div at bounding box center [218, 185] width 21 height 10
checkbox input "true"
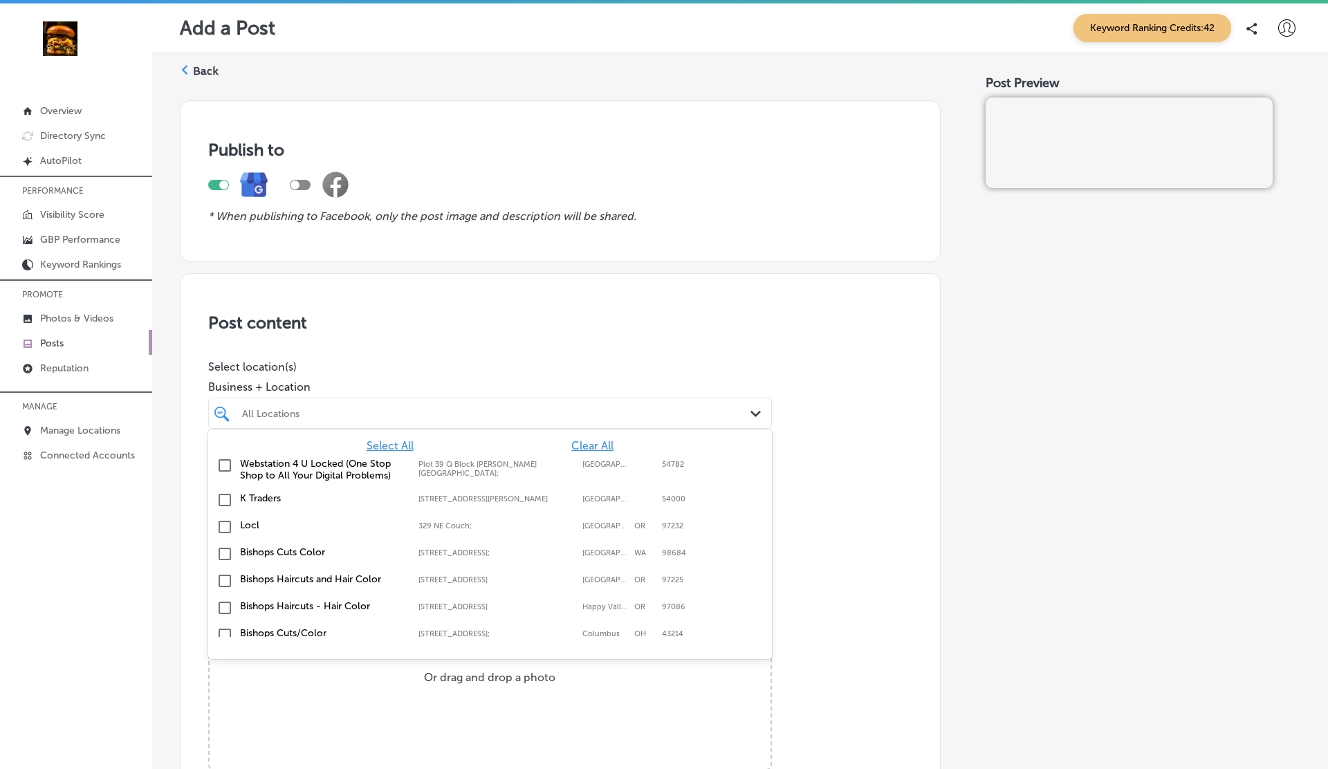
click at [365, 408] on div "All Locations" at bounding box center [497, 414] width 510 height 12
click at [253, 493] on label "K Traders" at bounding box center [322, 499] width 165 height 12
click at [498, 282] on div "Post content Select location(s) Business + Location option [STREET_ADDRESS][PER…" at bounding box center [560, 711] width 761 height 876
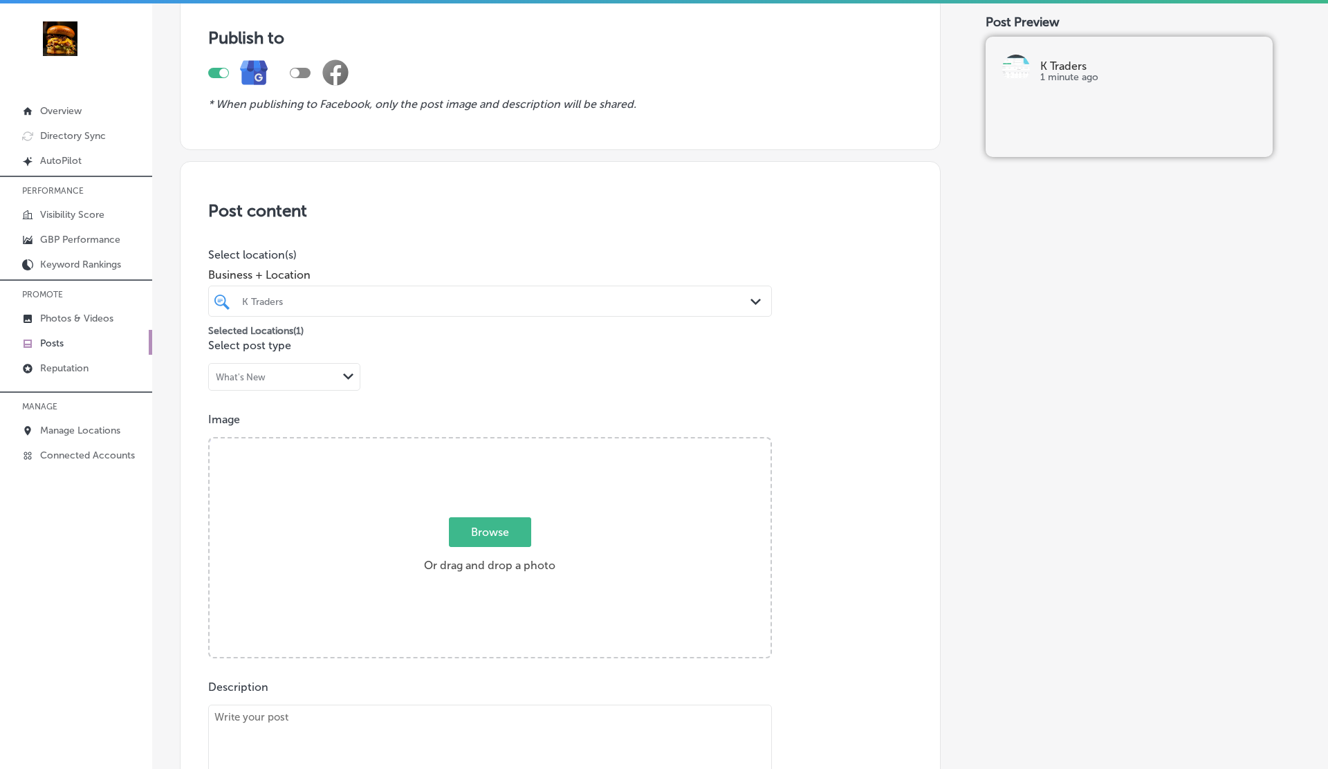
scroll to position [167, 0]
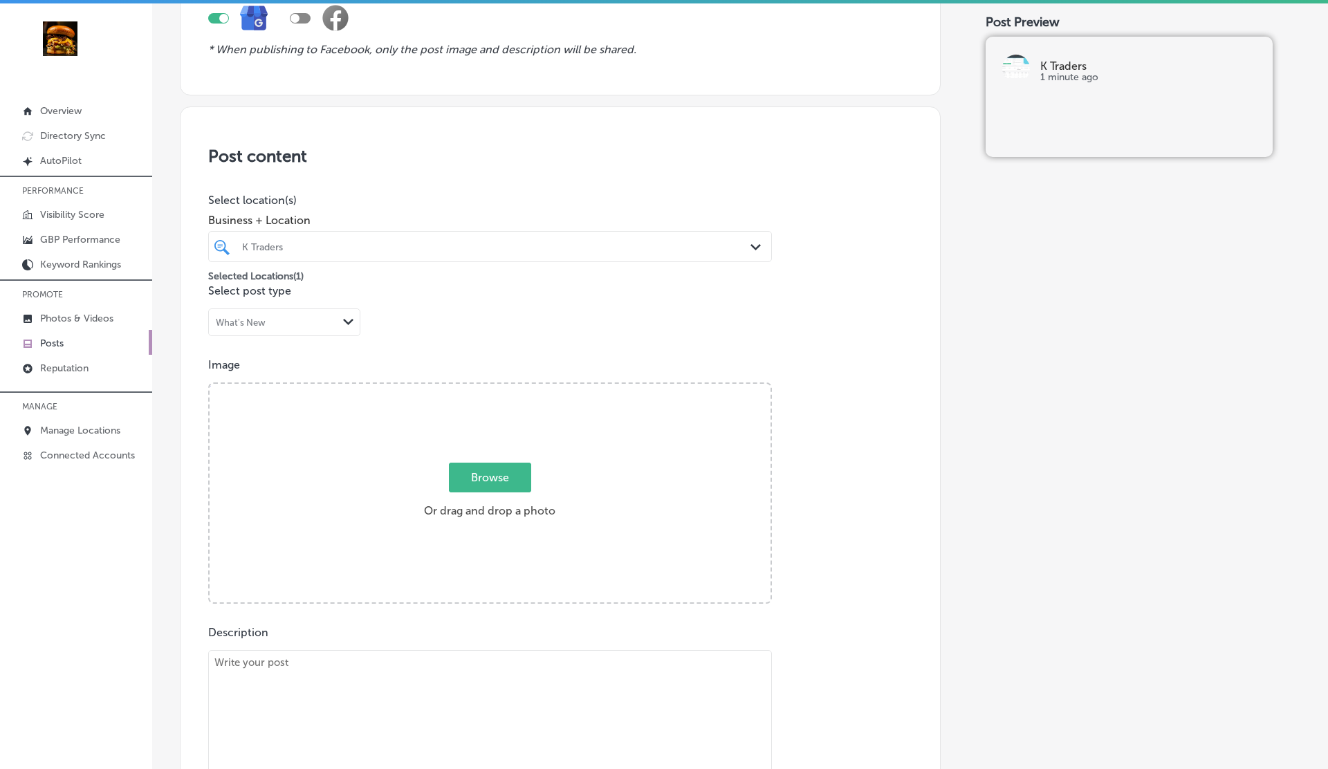
click at [506, 482] on span "Browse" at bounding box center [490, 478] width 82 height 30
click at [506, 388] on input "Browse Or drag and drop a photo" at bounding box center [490, 386] width 561 height 4
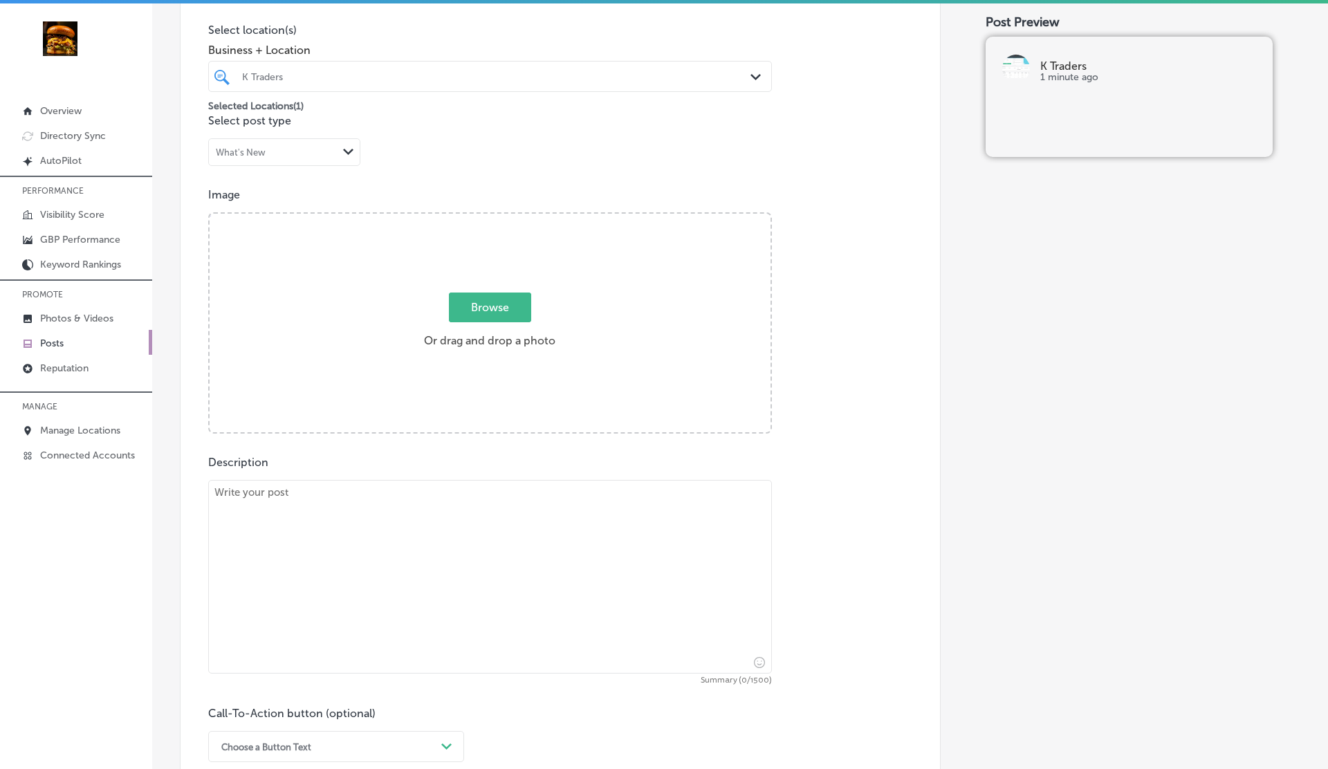
scroll to position [348, 0]
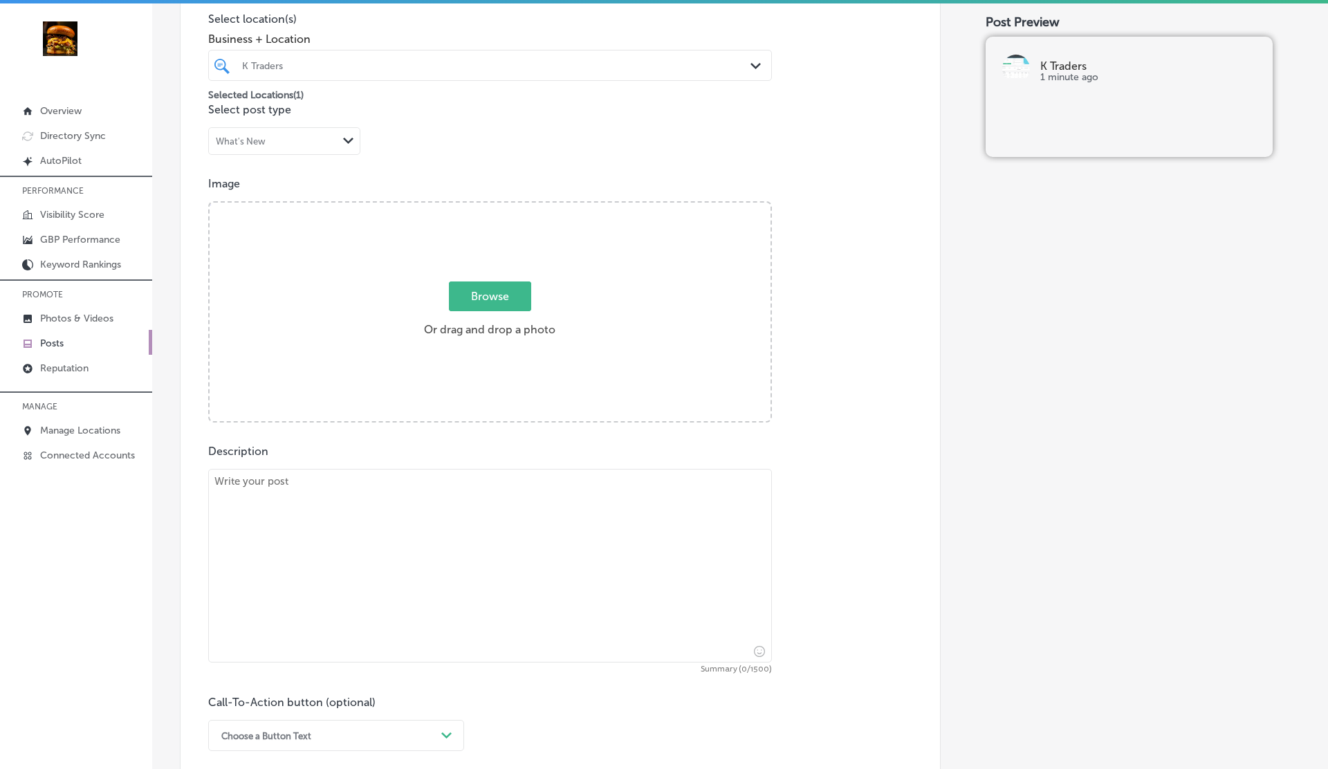
click at [477, 556] on textarea at bounding box center [490, 566] width 564 height 194
click at [522, 298] on span "Browse" at bounding box center [490, 297] width 82 height 30
click at [522, 207] on input "Browse Or drag and drop a photo" at bounding box center [490, 205] width 561 height 4
type input "C:\fakepath\278044108_140003795218032_8071878743168997487_n.jpg"
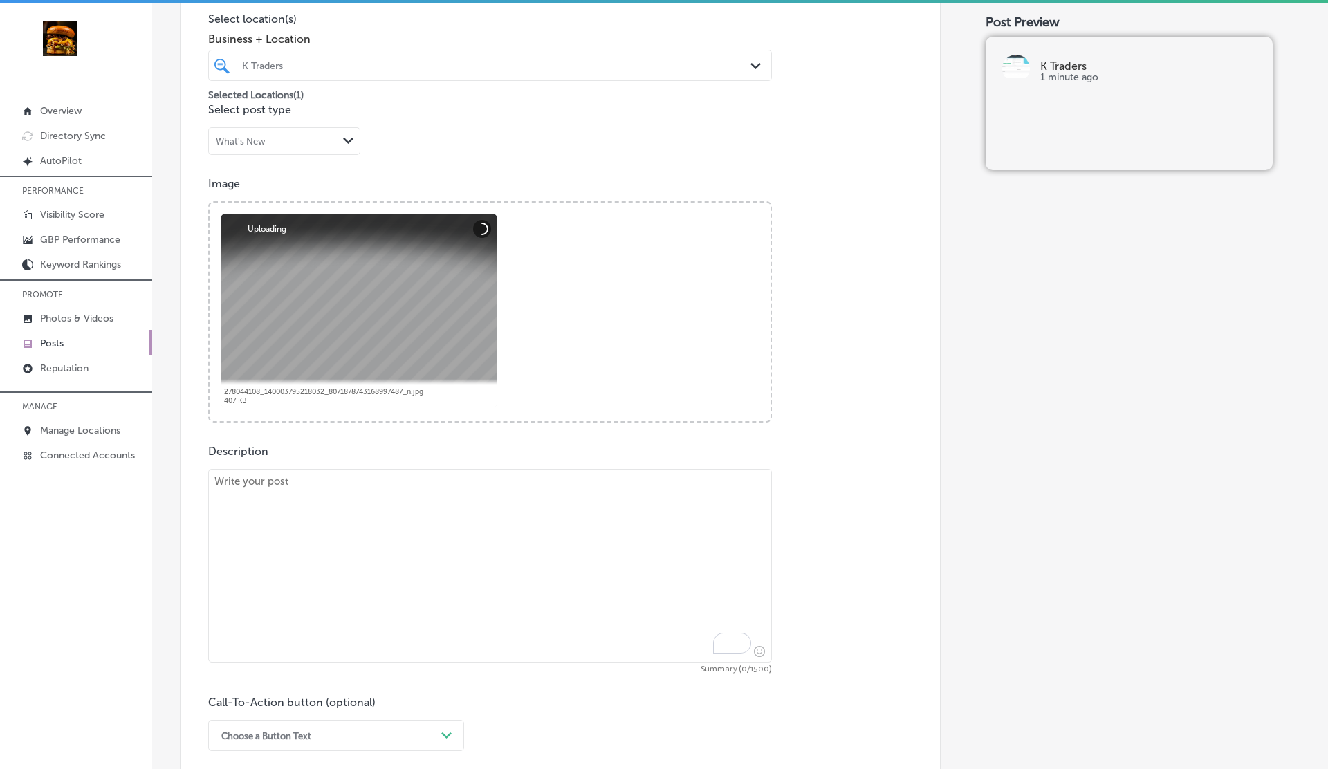
click at [421, 518] on textarea "To enrich screen reader interactions, please activate Accessibility in Grammarl…" at bounding box center [490, 566] width 564 height 194
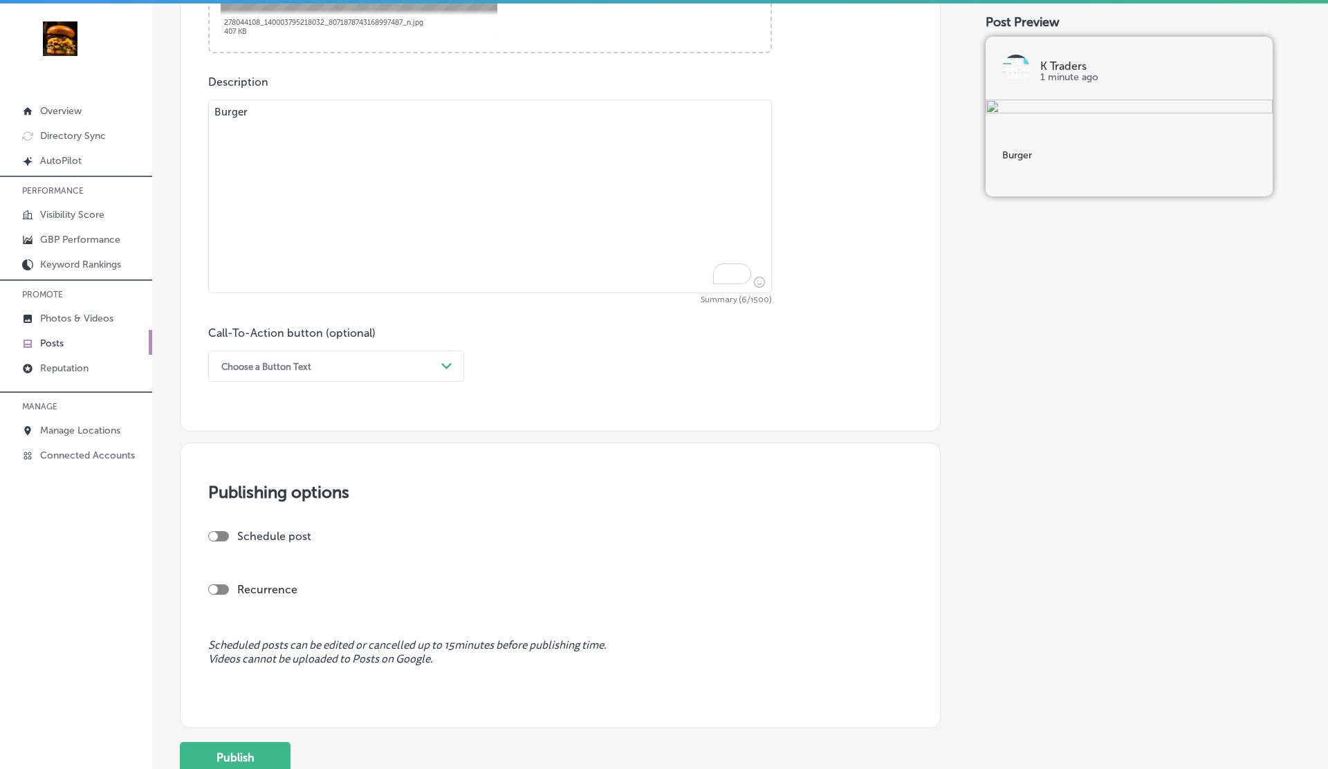
scroll to position [825, 0]
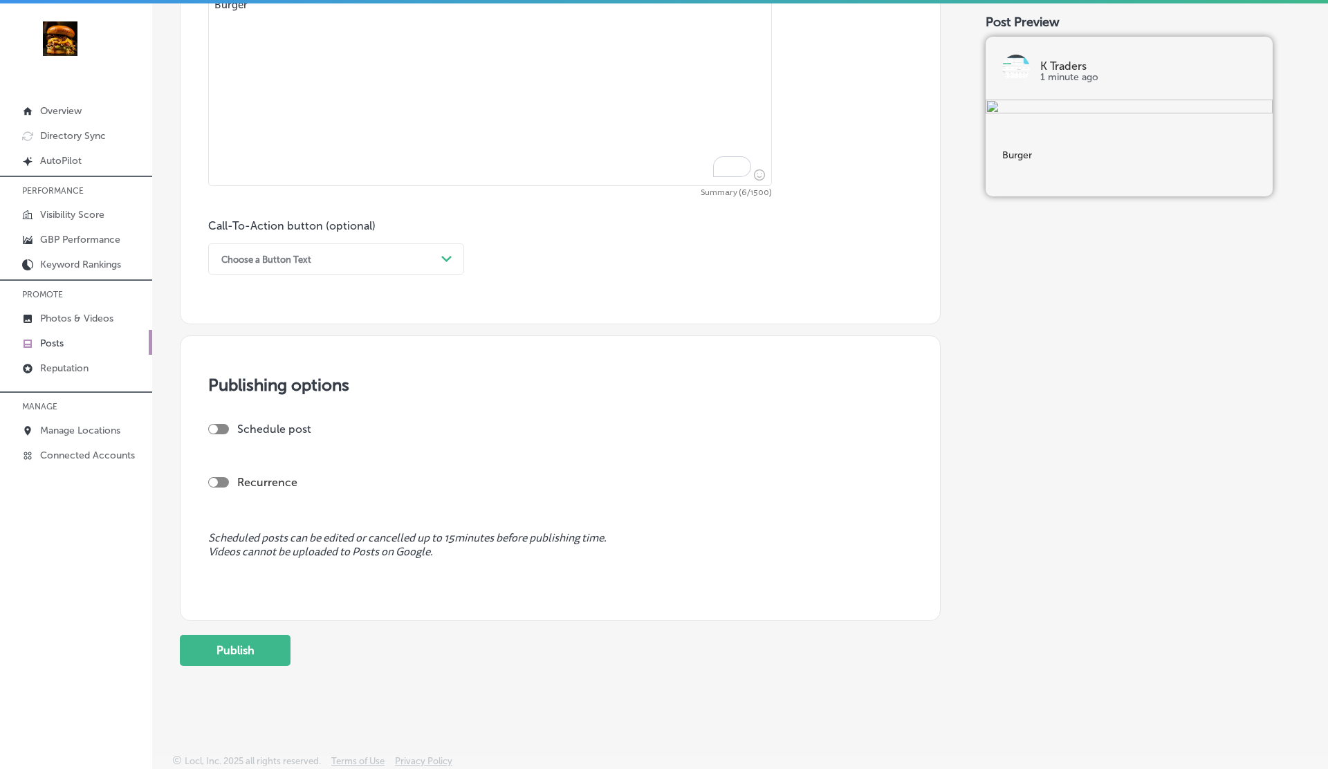
click at [222, 430] on div at bounding box center [218, 429] width 21 height 10
type textarea "Burger"
checkbox input "true"
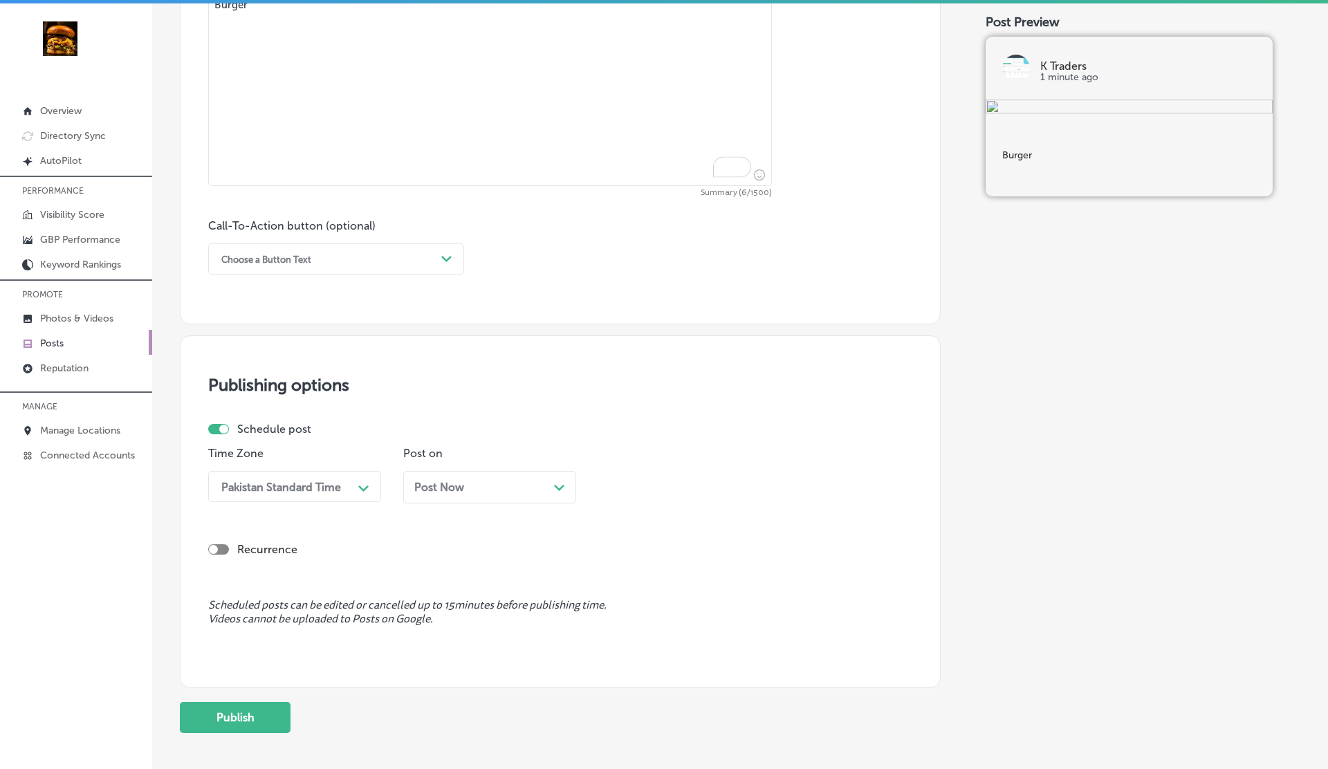
click at [457, 486] on span "Post Now" at bounding box center [439, 487] width 50 height 13
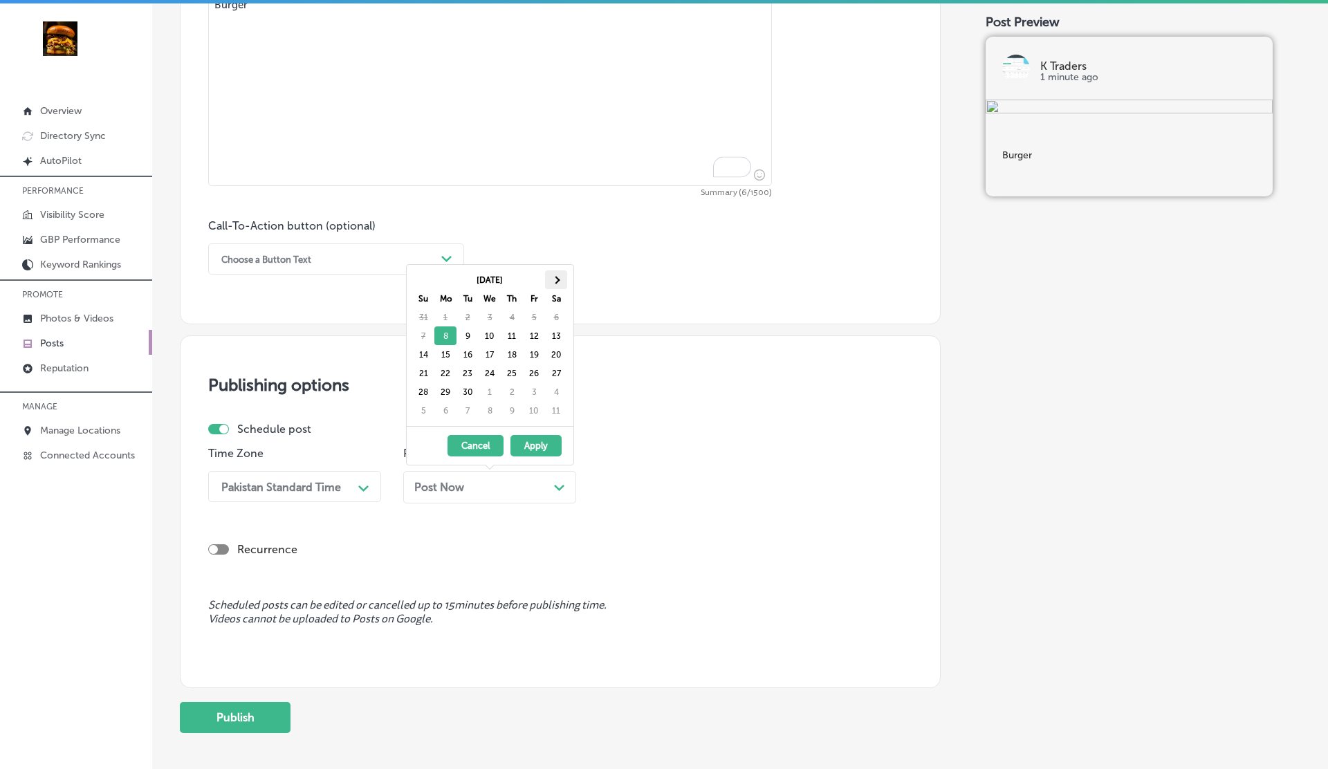
click at [556, 276] on span at bounding box center [556, 280] width 8 height 8
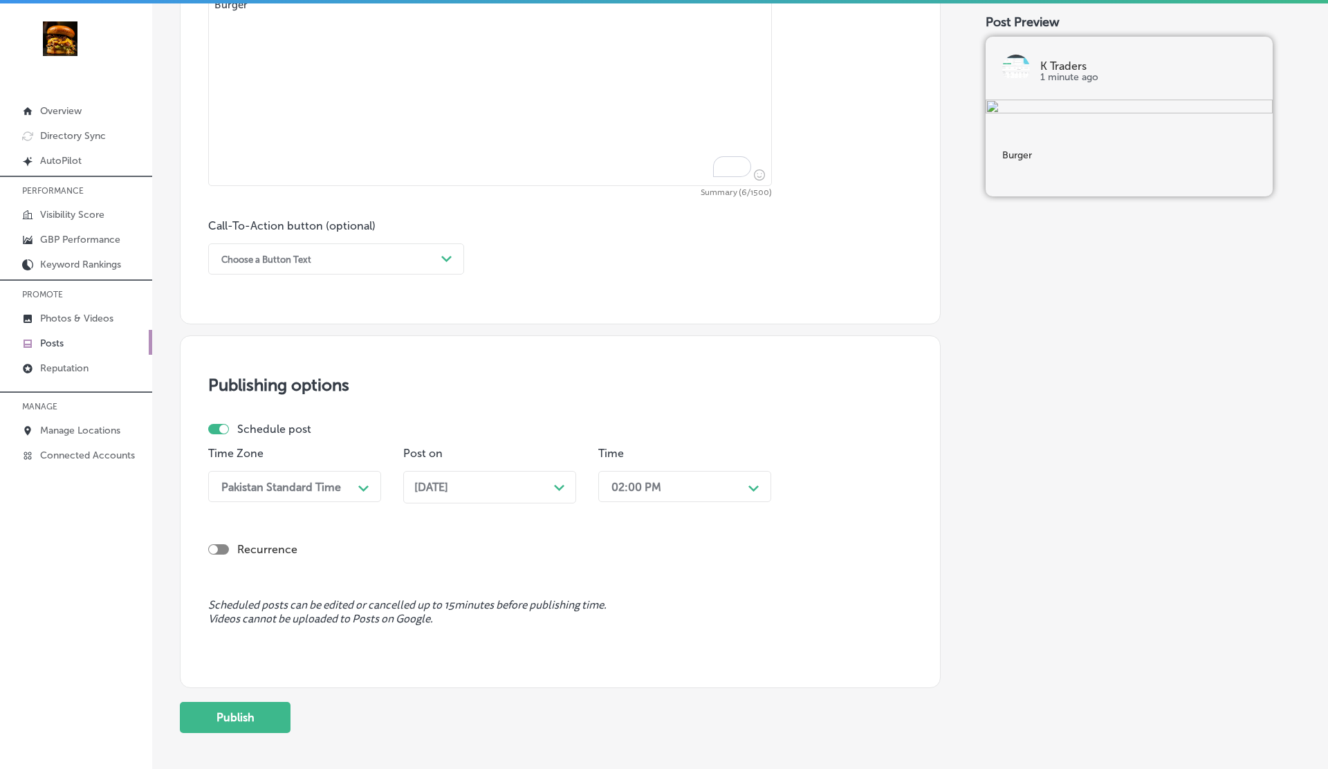
click at [221, 551] on div at bounding box center [218, 550] width 21 height 10
checkbox input "true"
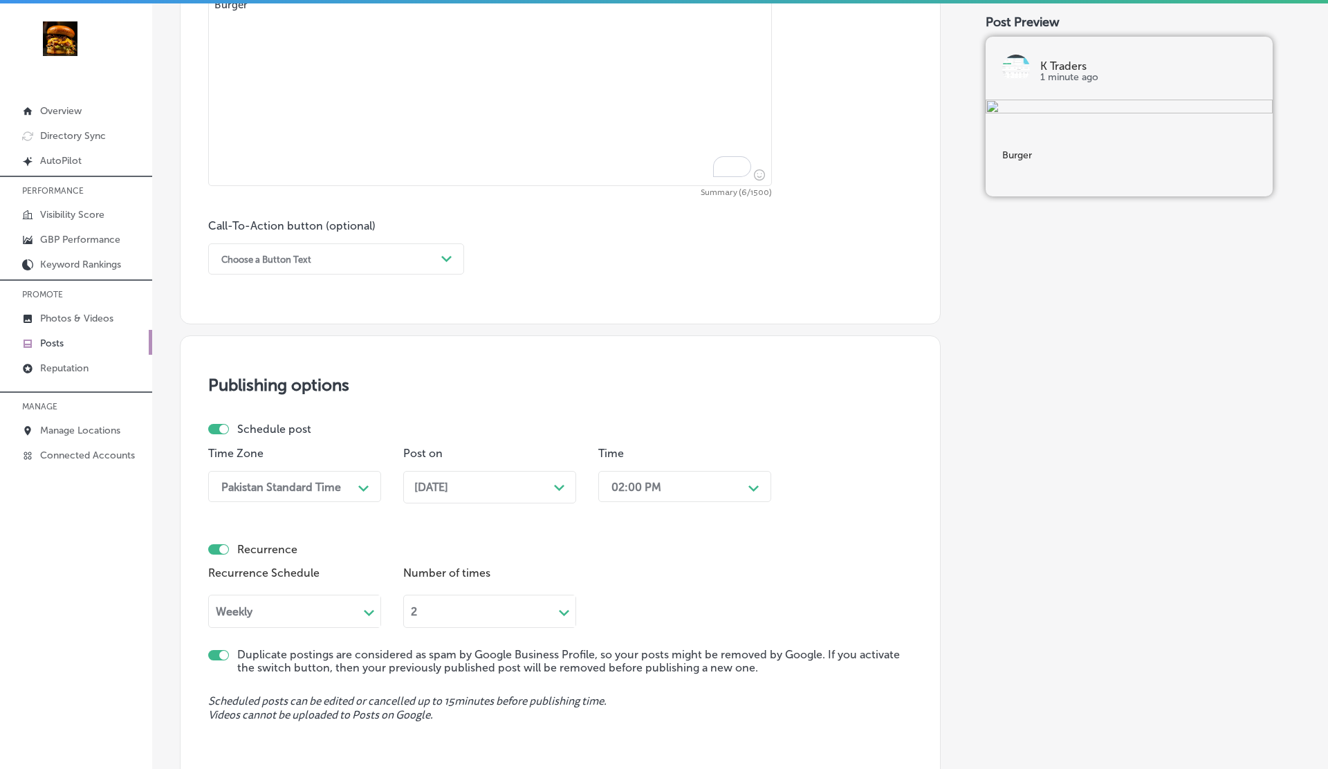
click at [431, 603] on div "2 Path Created with Sketch." at bounding box center [489, 611] width 173 height 33
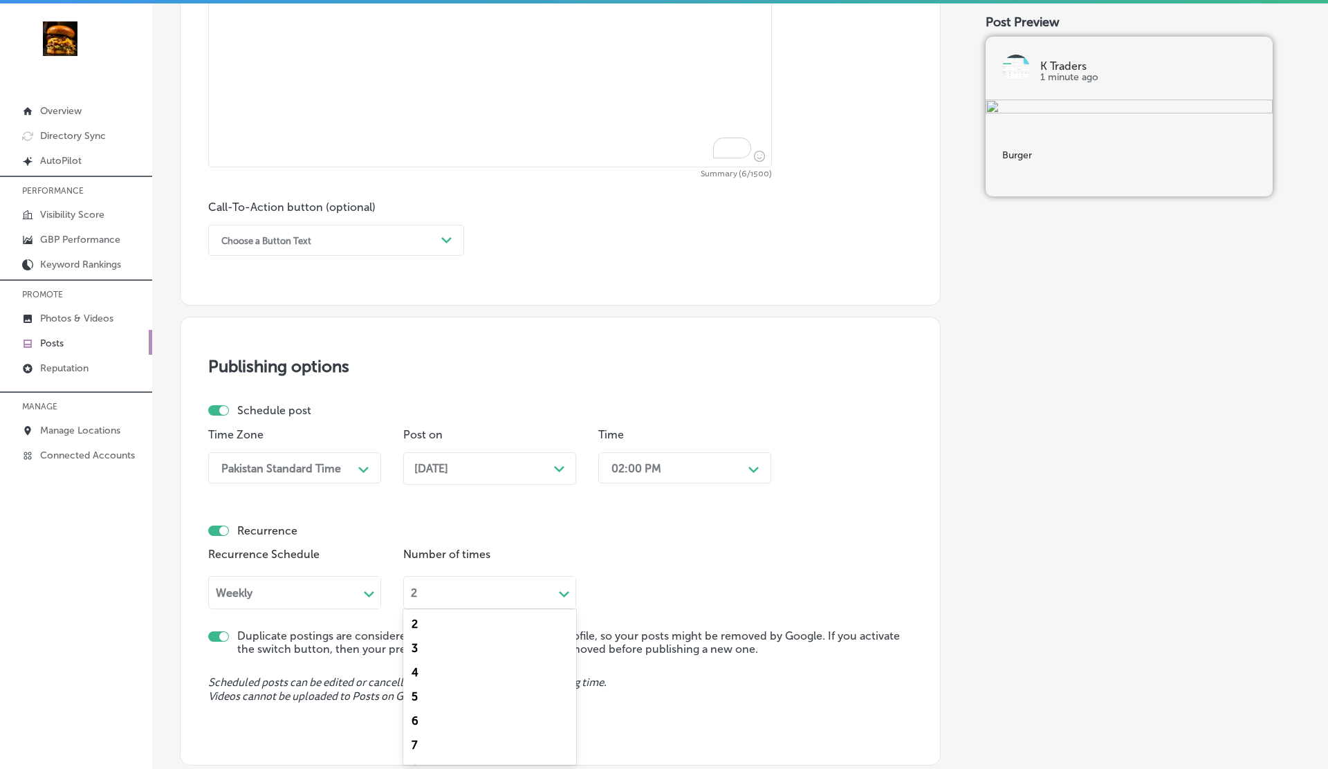
click at [422, 717] on div "6" at bounding box center [489, 721] width 173 height 24
click at [221, 635] on div at bounding box center [223, 636] width 9 height 9
checkbox input "false"
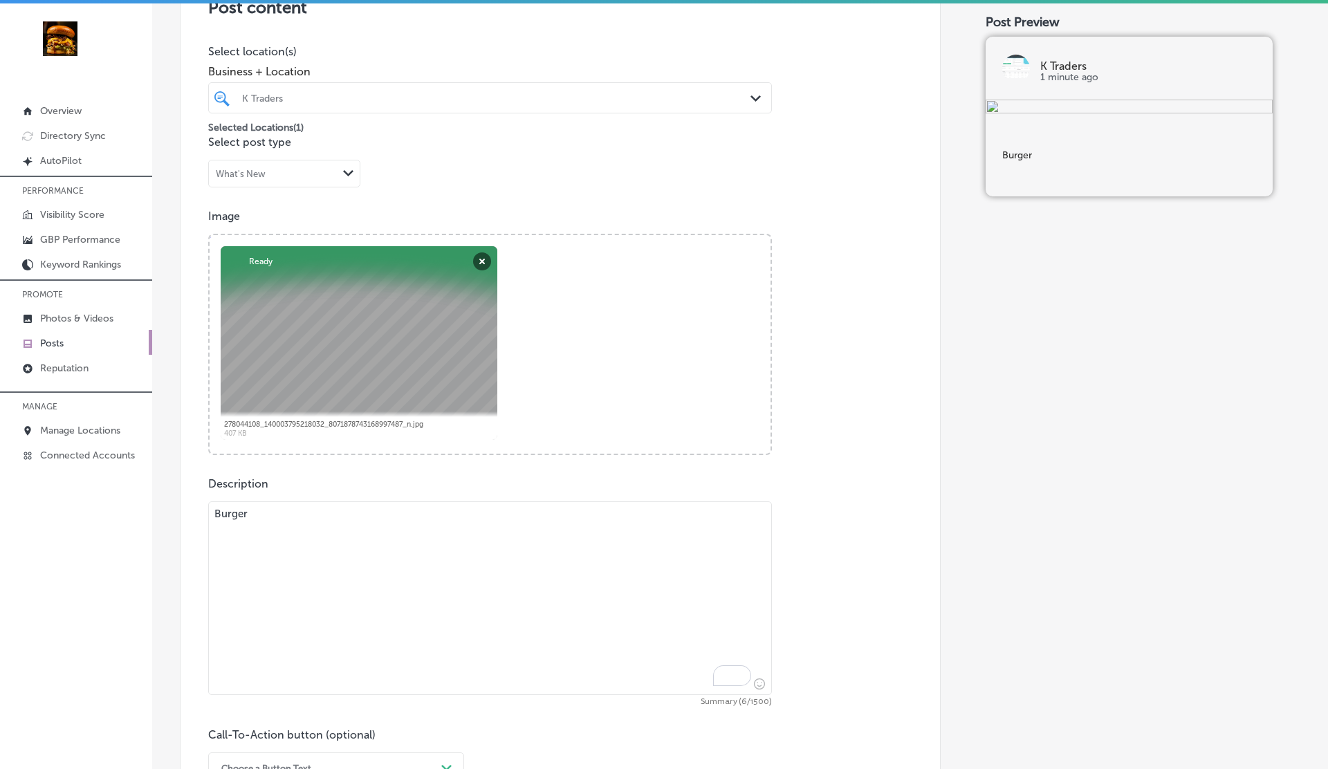
scroll to position [988, 0]
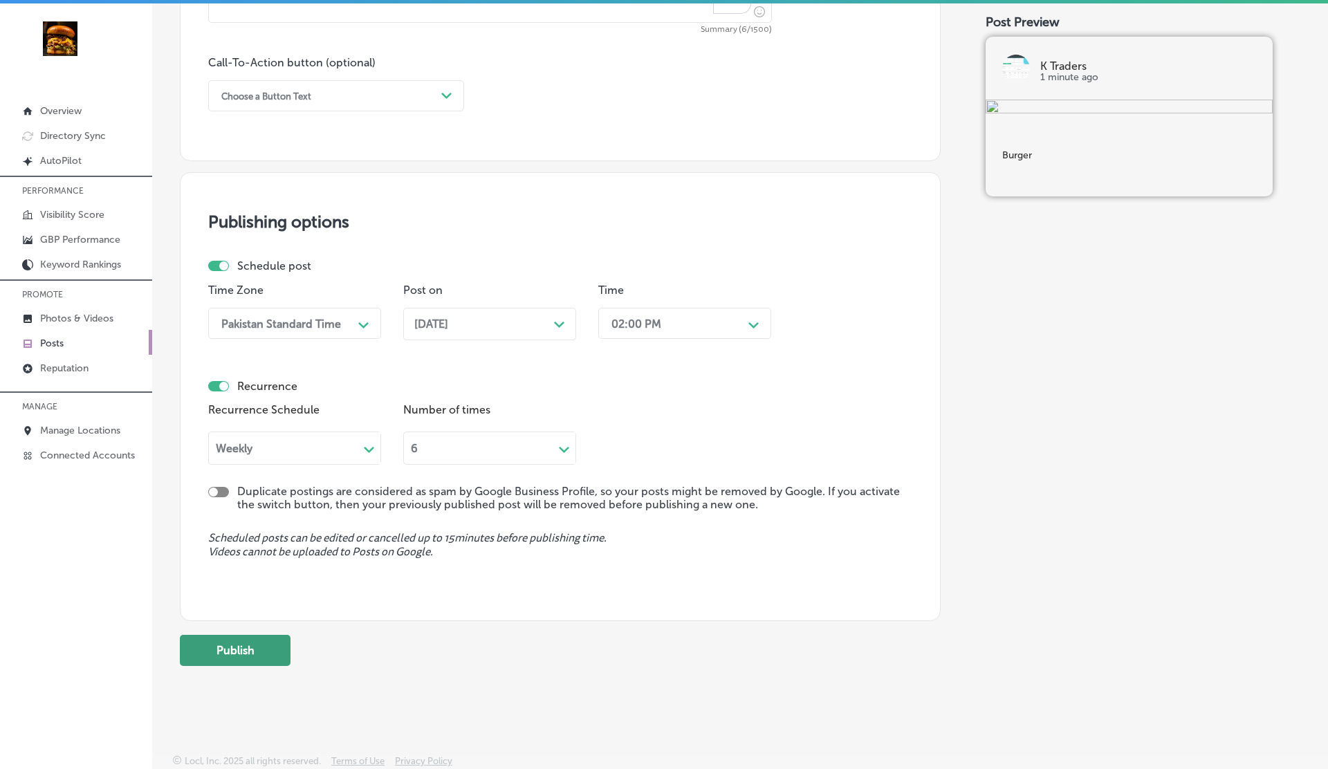
click at [219, 661] on button "Publish" at bounding box center [235, 650] width 111 height 31
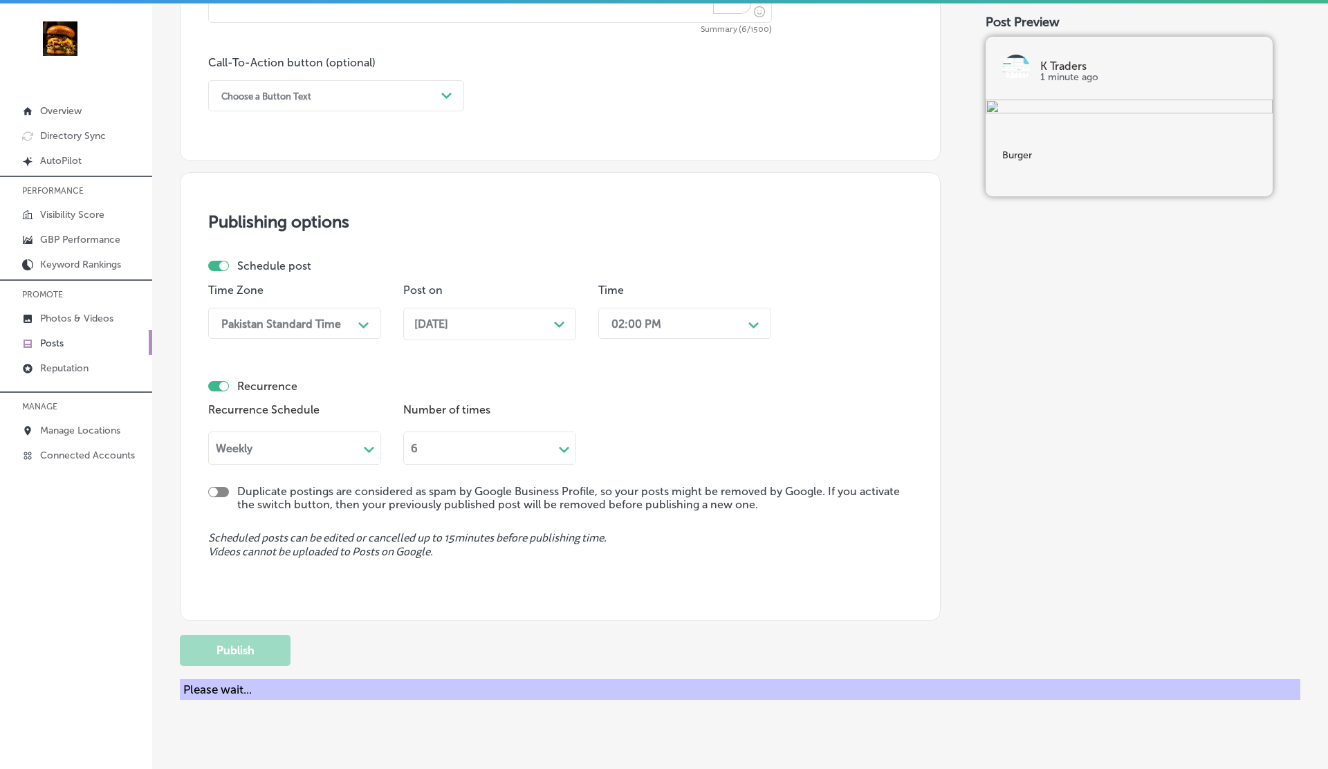
checkbox input "false"
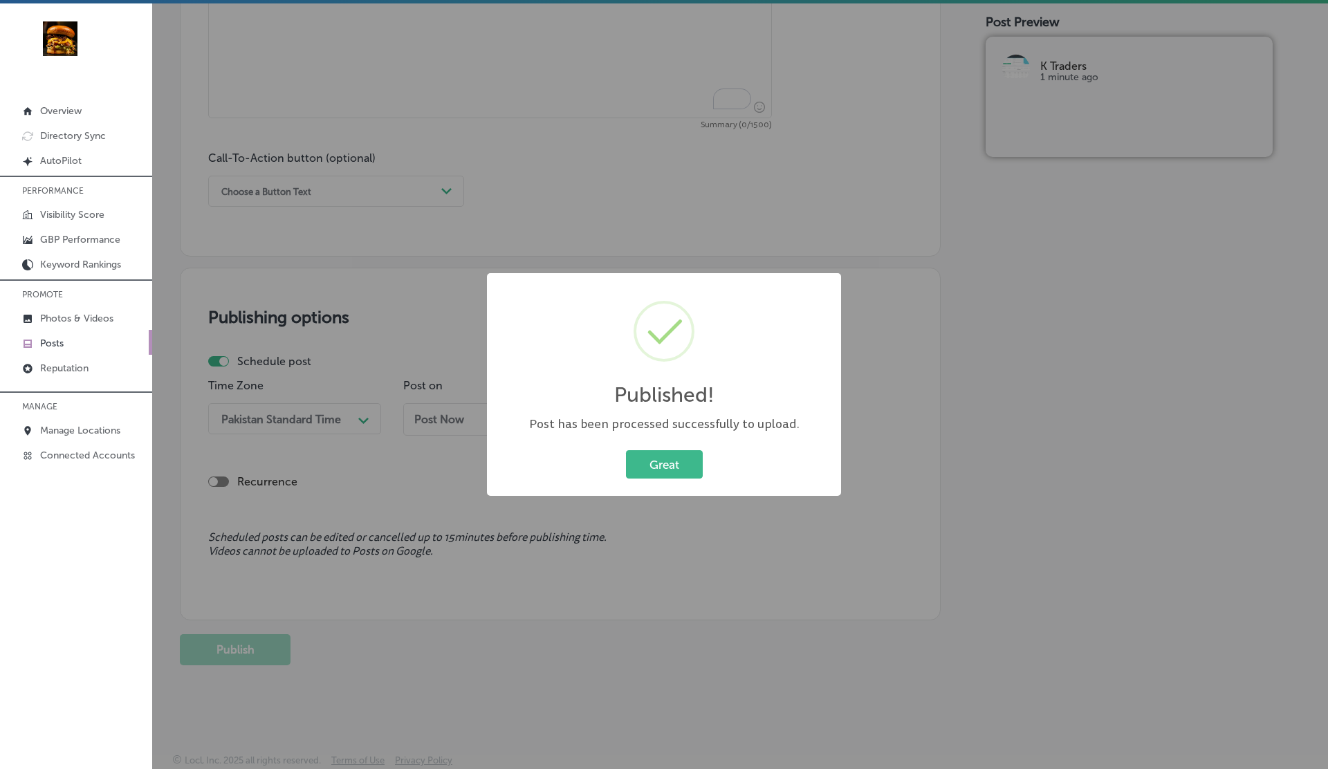
scroll to position [892, 0]
click at [655, 473] on button "Great" at bounding box center [664, 464] width 77 height 28
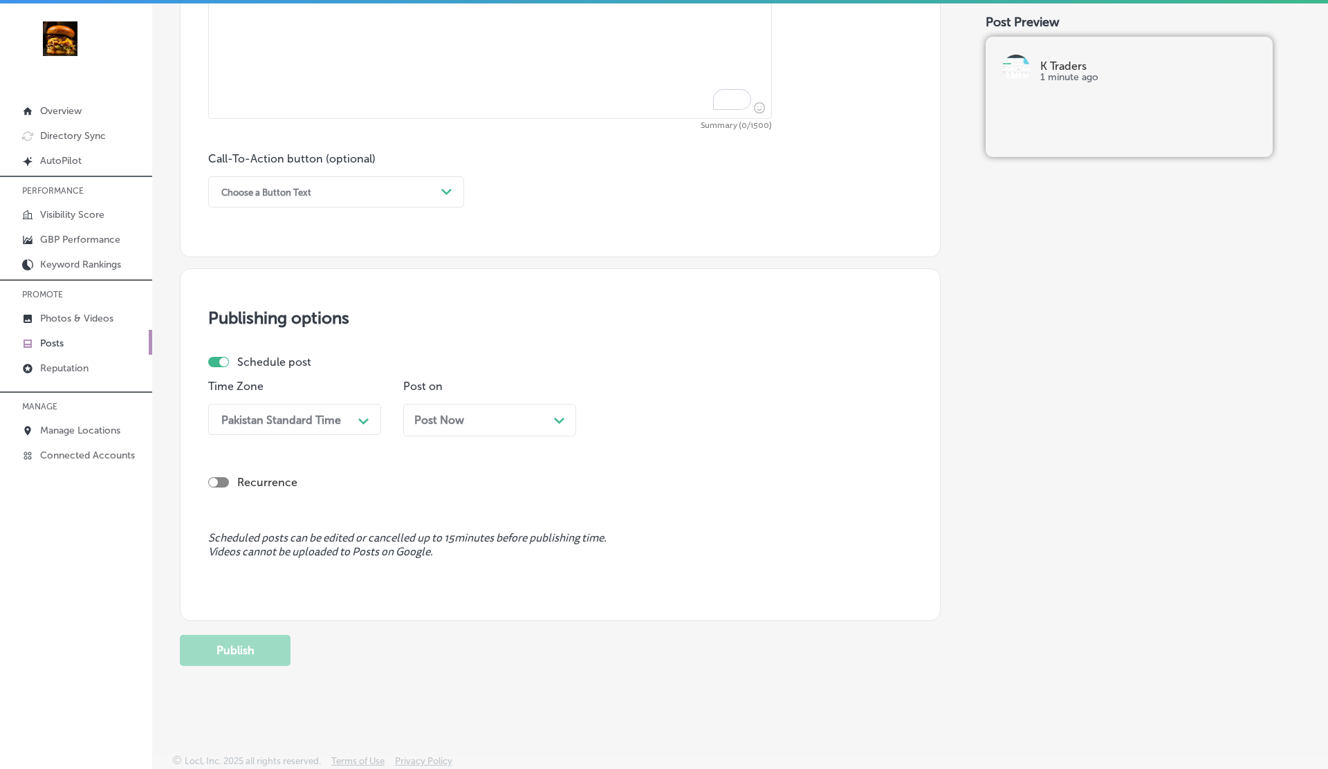
click at [68, 345] on link "Posts" at bounding box center [76, 342] width 152 height 25
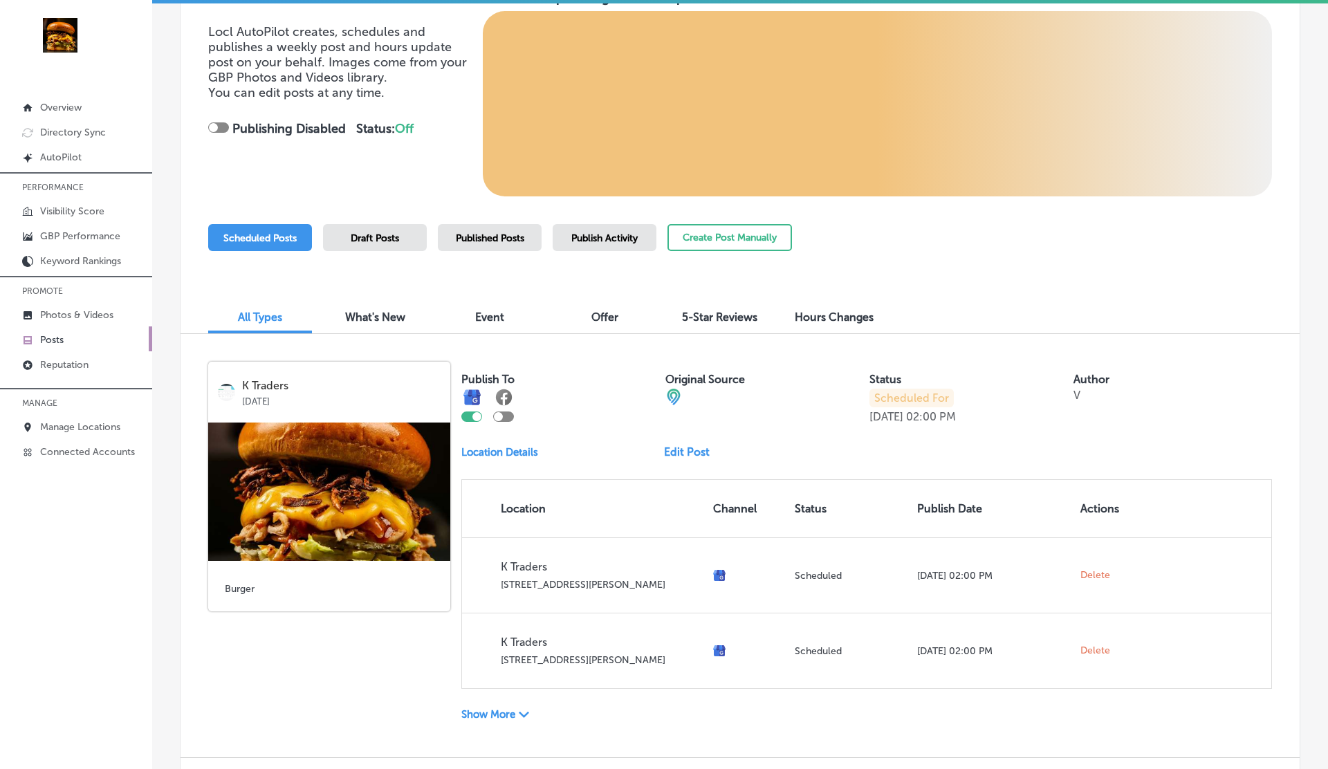
scroll to position [301, 0]
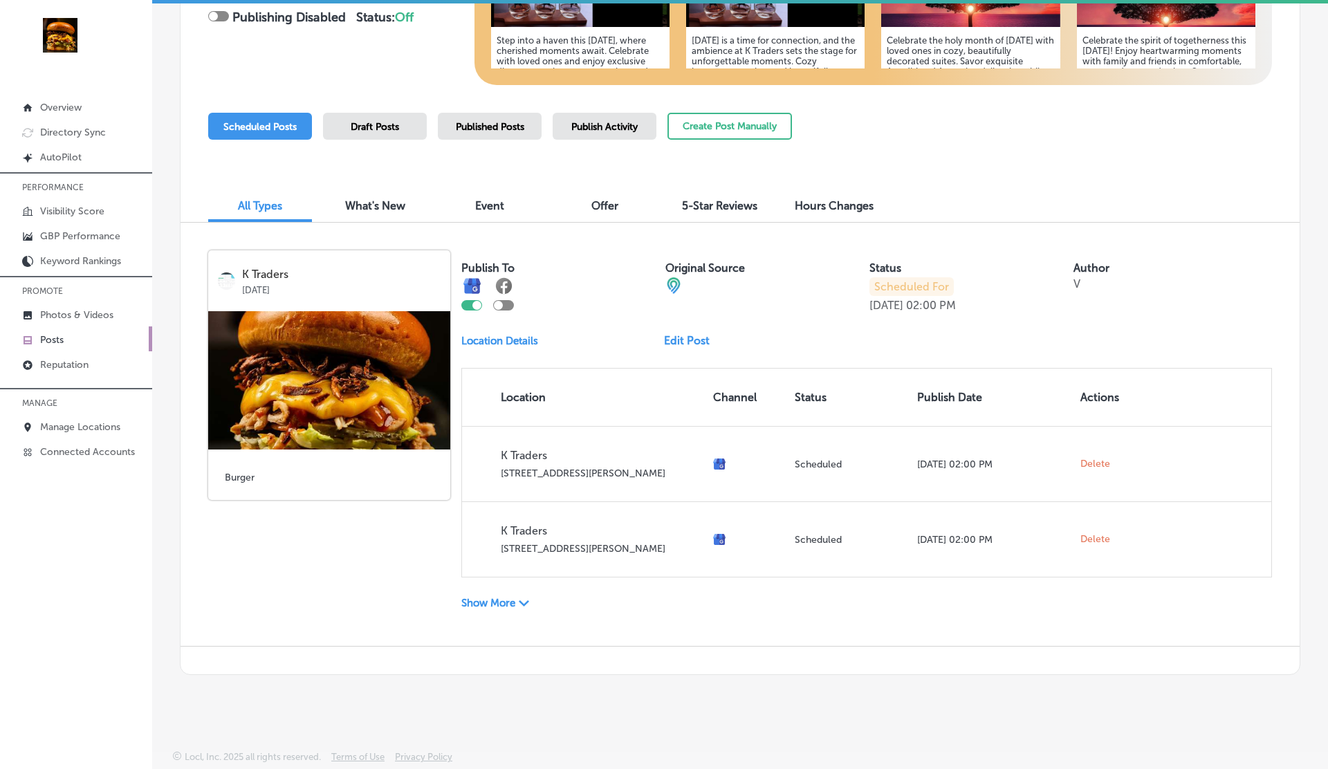
click at [505, 601] on p "Show More" at bounding box center [488, 603] width 54 height 12
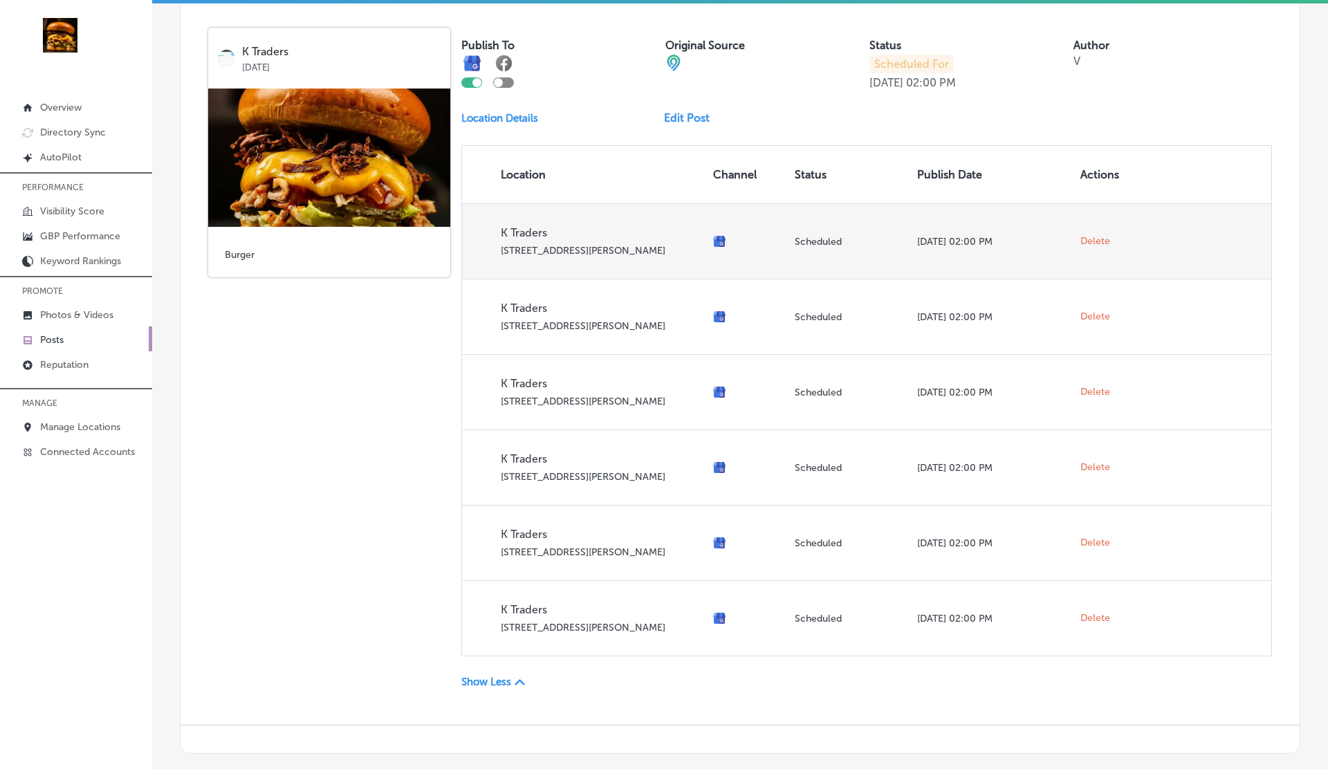
scroll to position [531, 0]
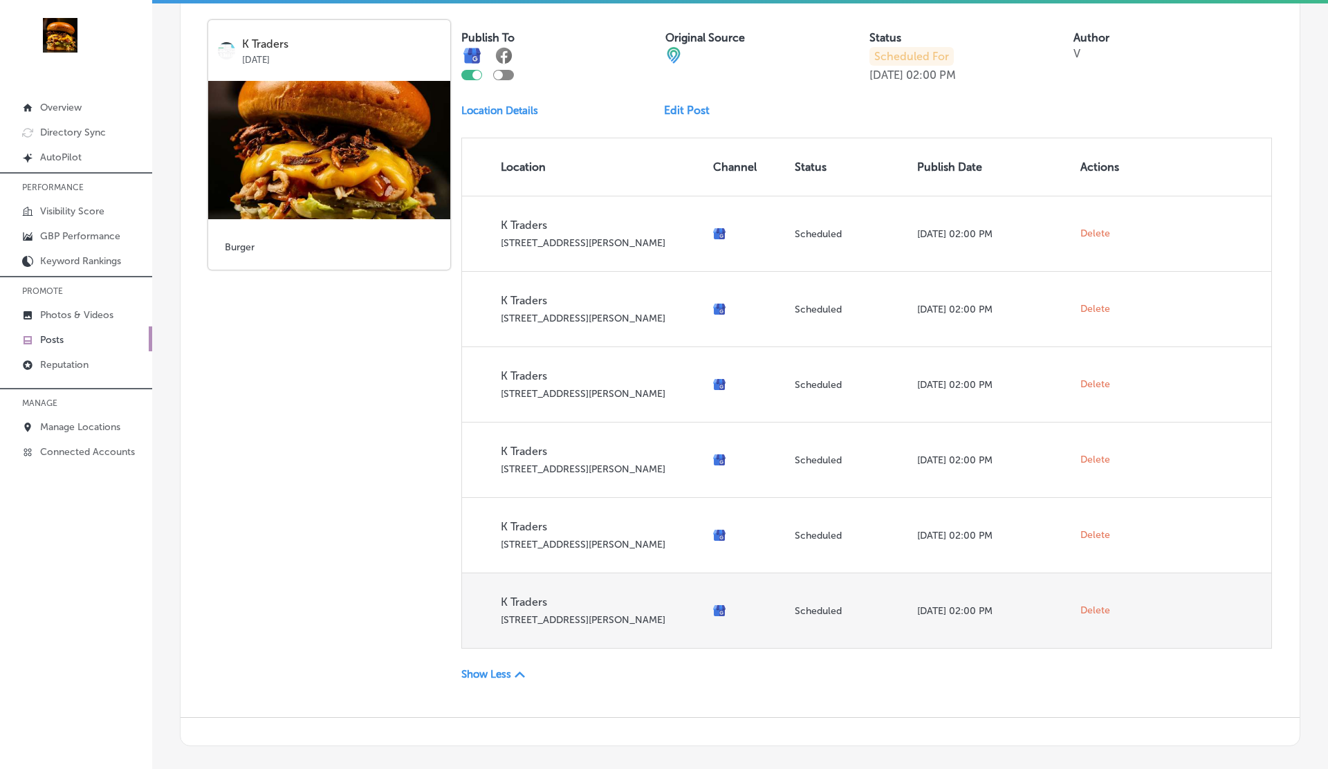
click at [1090, 610] on span "Delete" at bounding box center [1096, 611] width 30 height 12
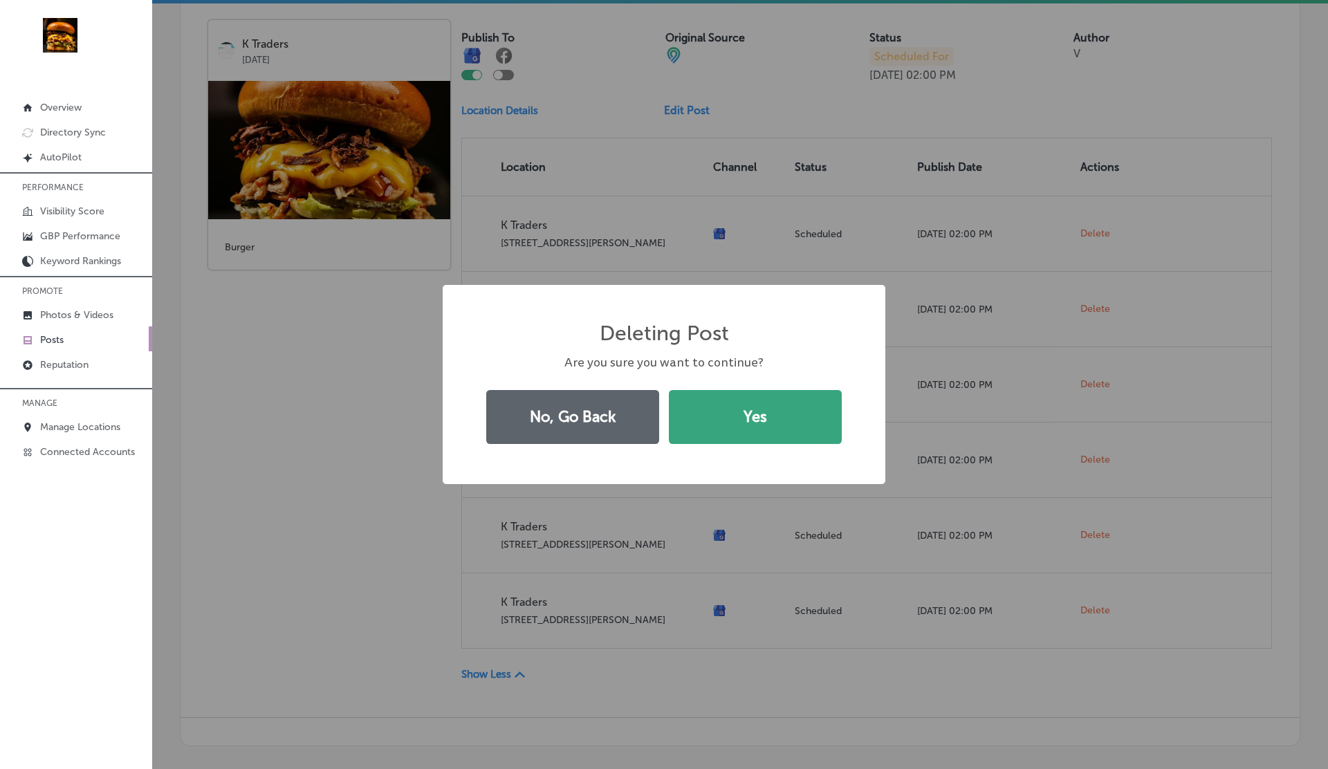
click at [739, 393] on button "Yes" at bounding box center [755, 417] width 173 height 54
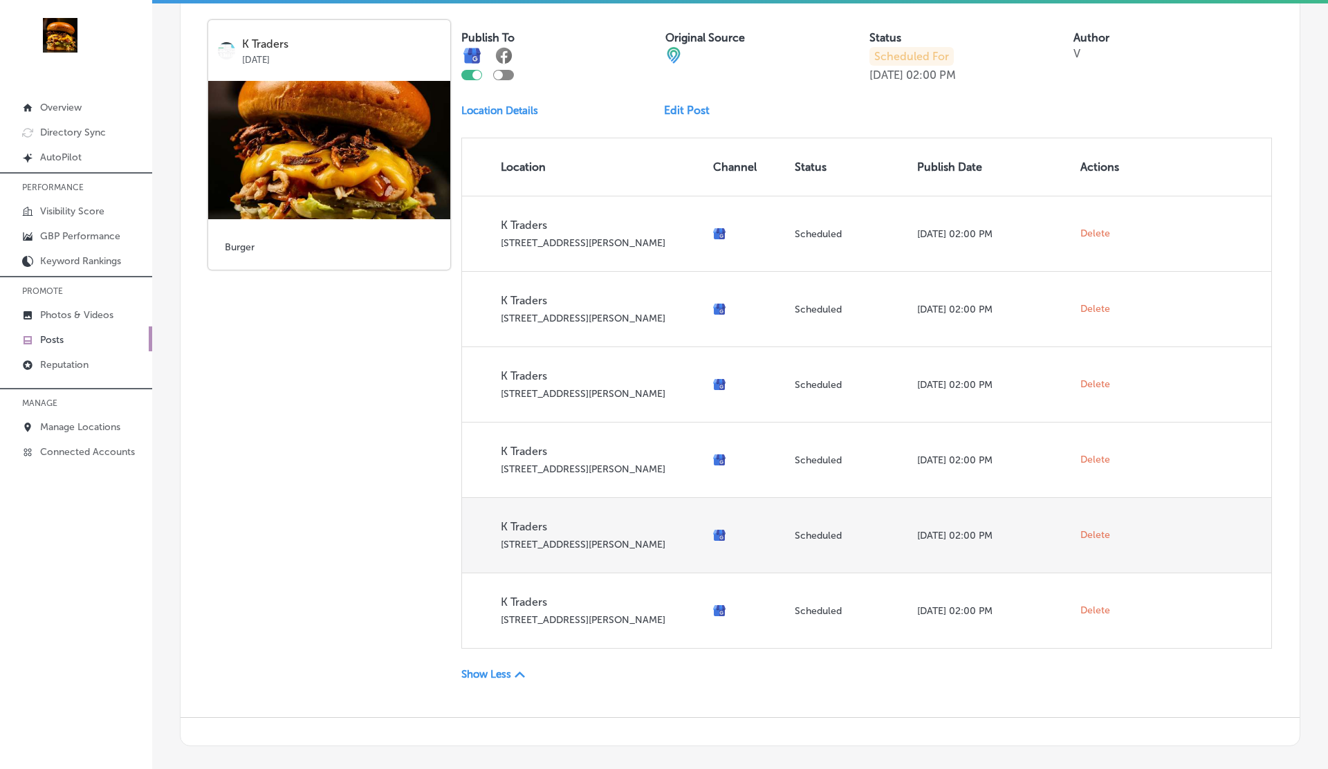
scroll to position [526, 0]
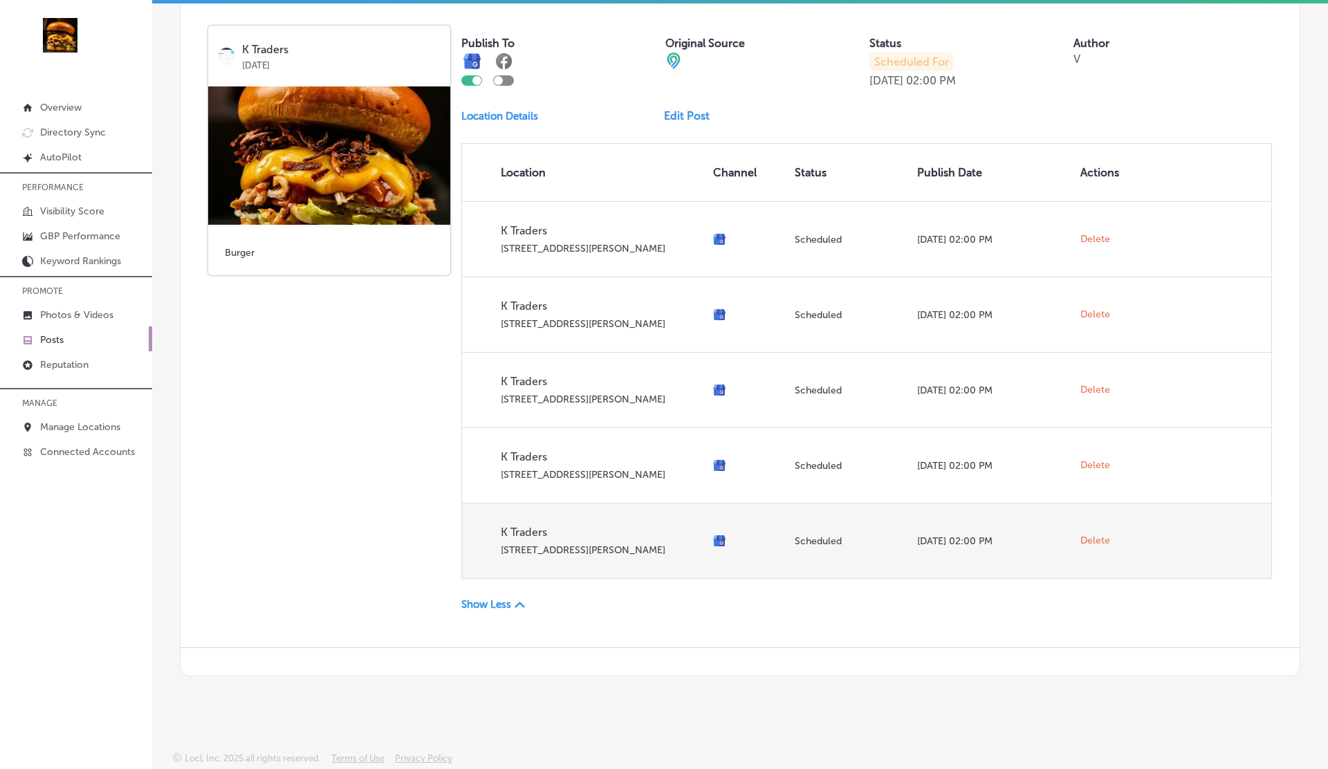
click at [1093, 537] on span "Delete" at bounding box center [1096, 541] width 30 height 12
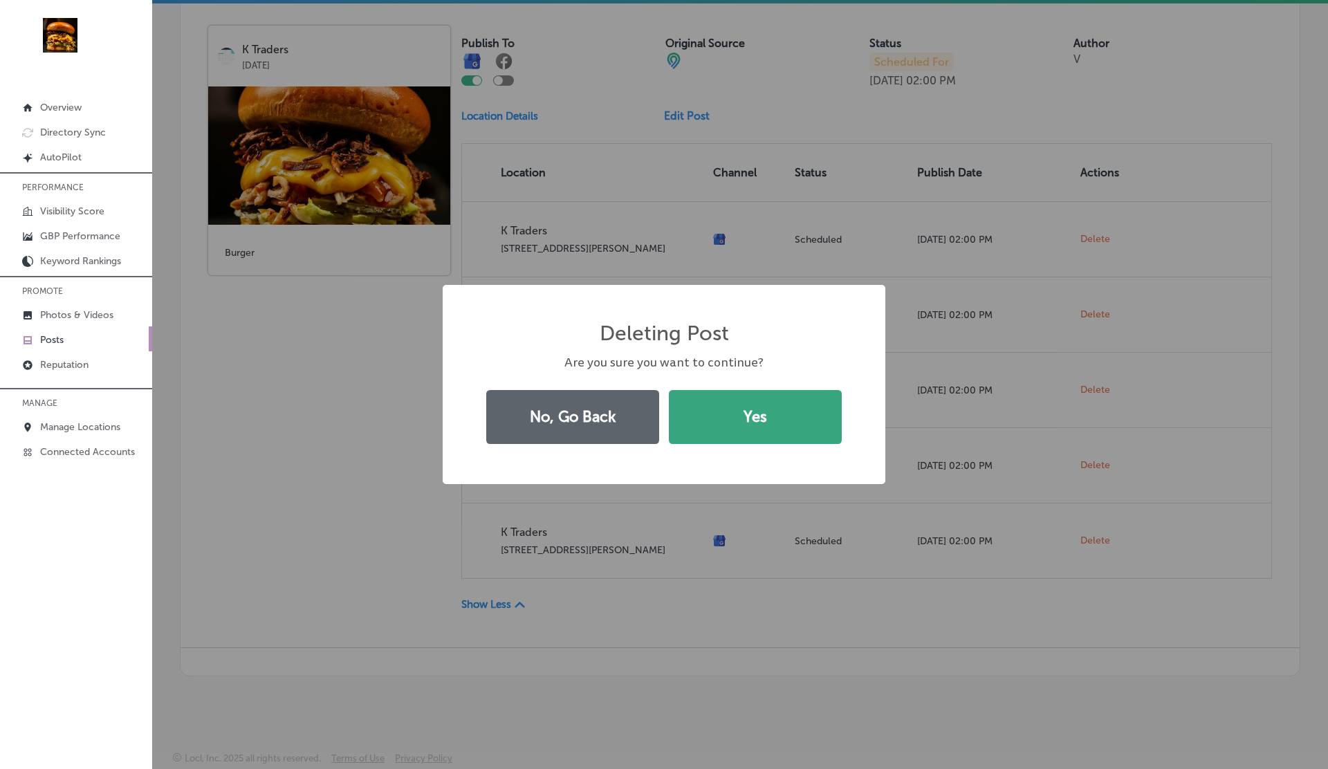
click at [763, 404] on button "Yes" at bounding box center [755, 417] width 173 height 54
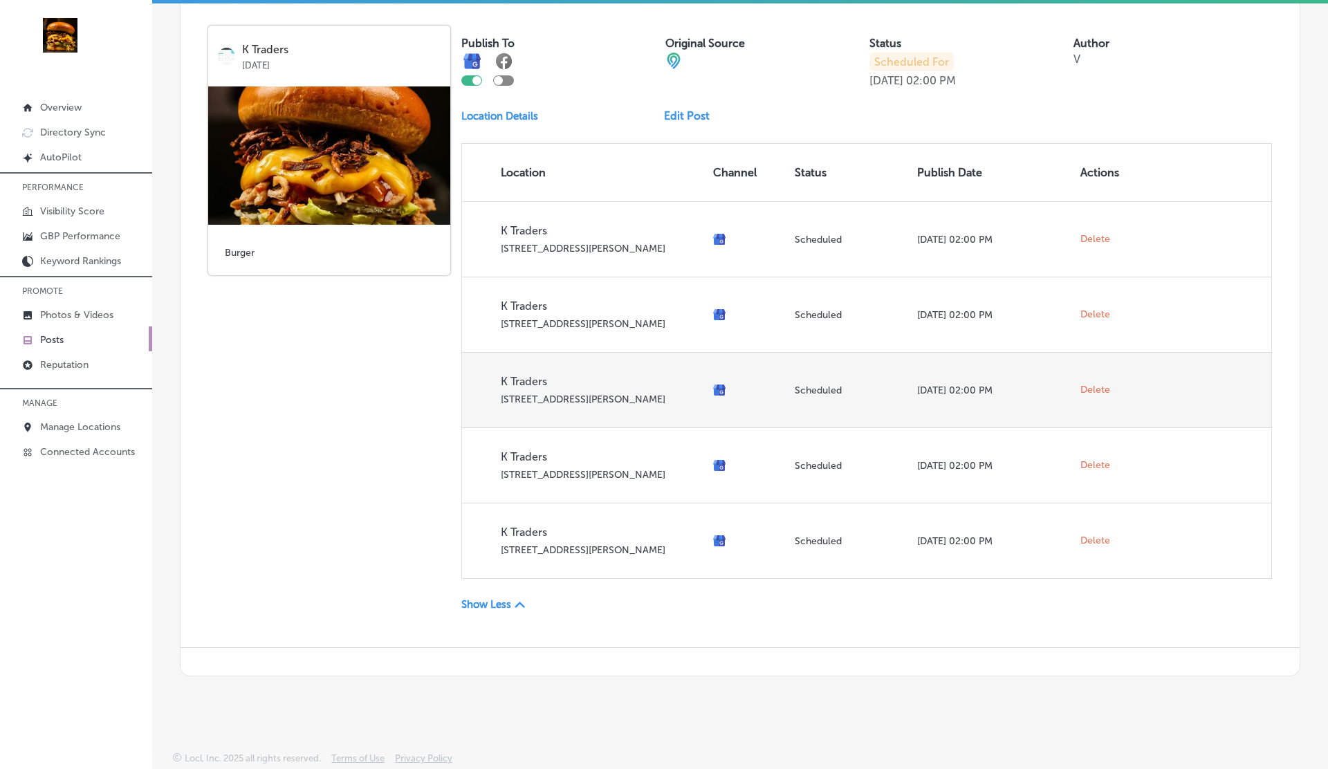
scroll to position [451, 0]
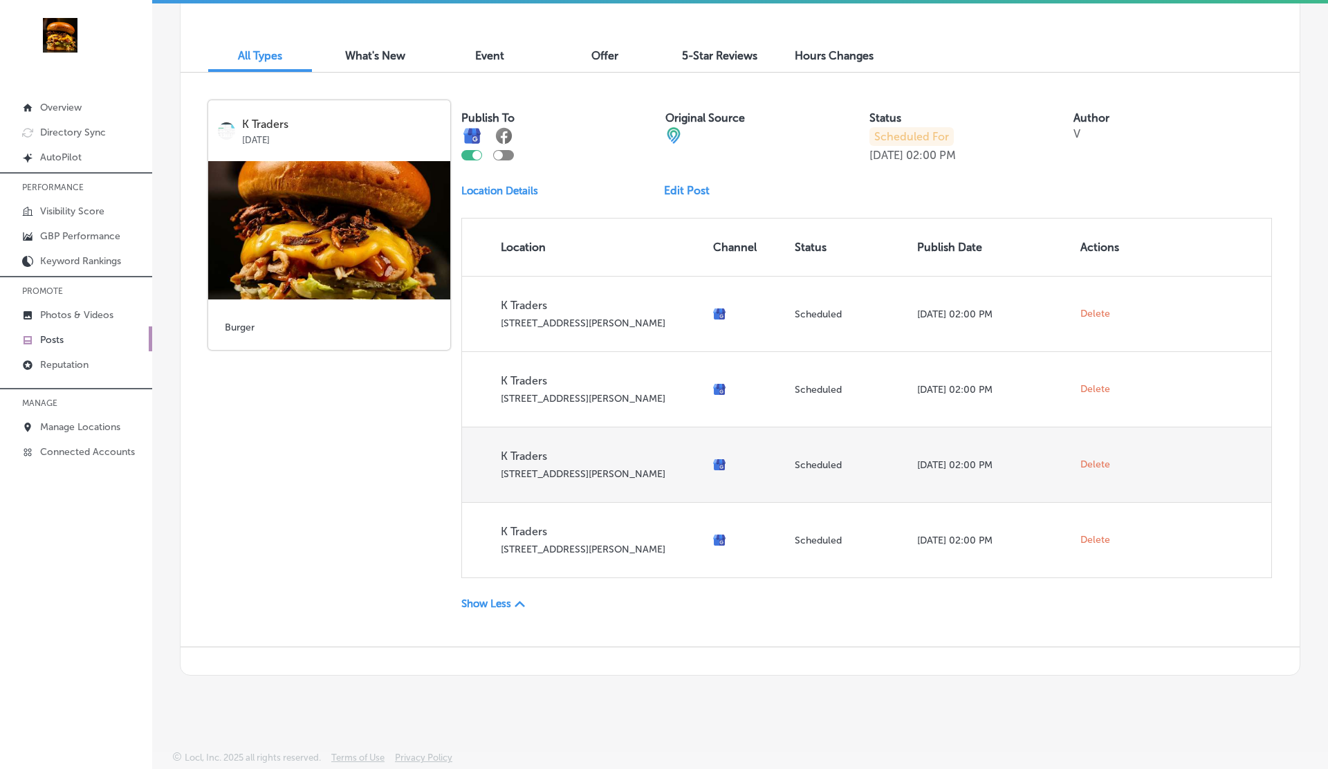
click at [1101, 466] on span "Delete" at bounding box center [1096, 465] width 30 height 12
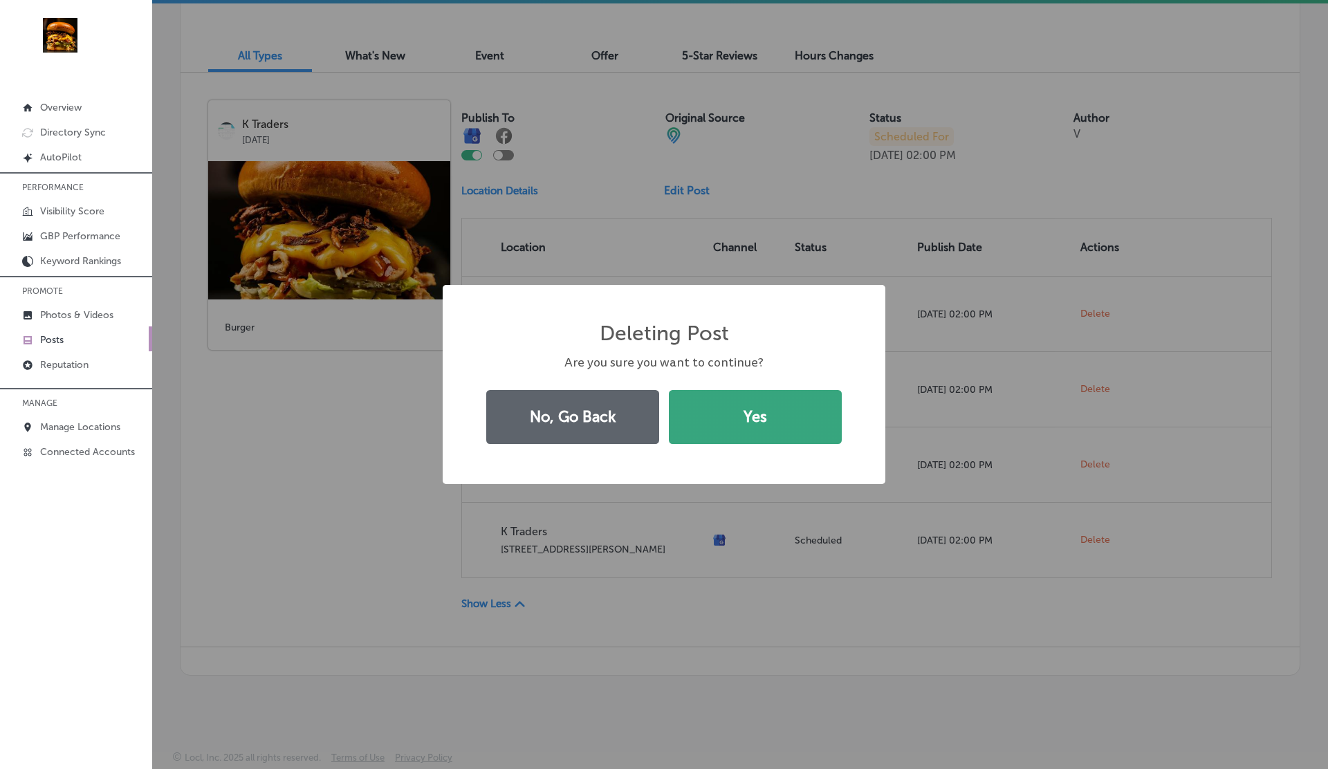
click at [798, 434] on button "Yes" at bounding box center [755, 417] width 173 height 54
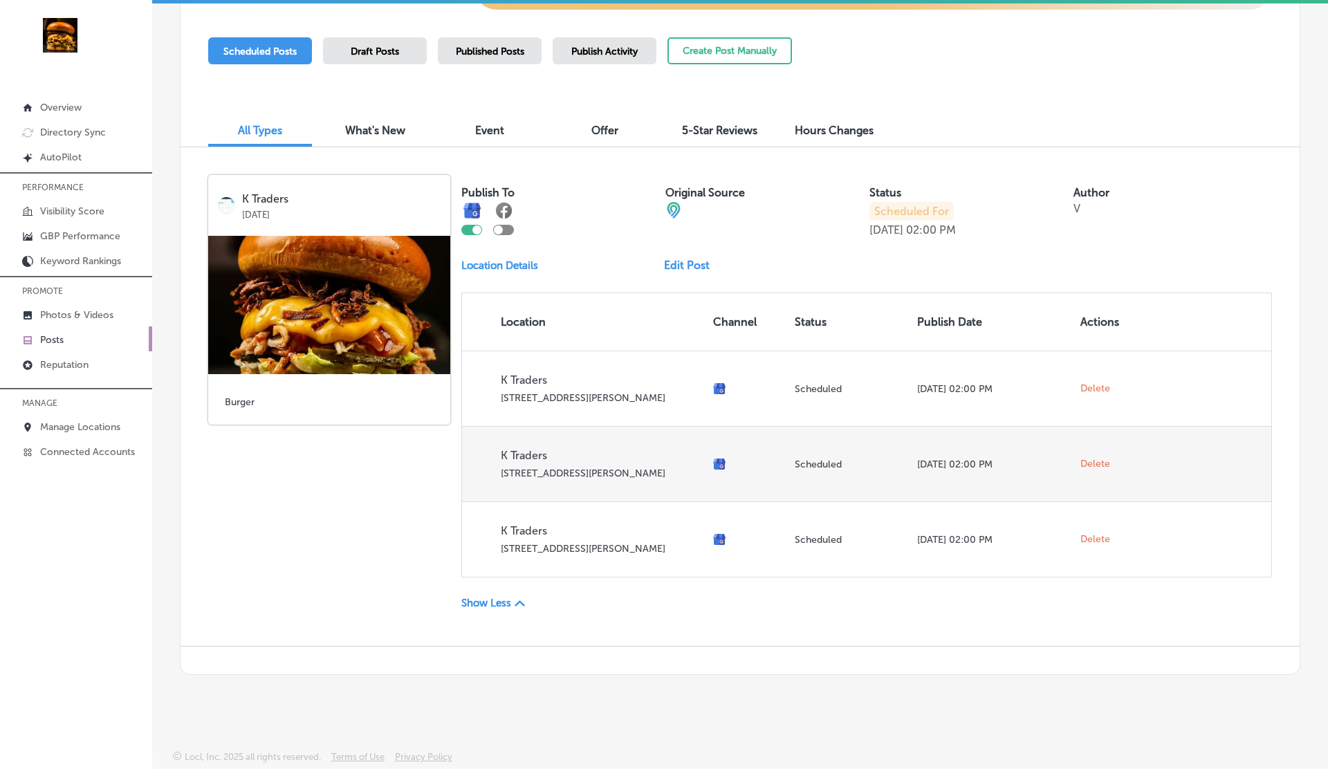
scroll to position [376, 0]
click at [1099, 466] on span "Delete" at bounding box center [1096, 465] width 30 height 12
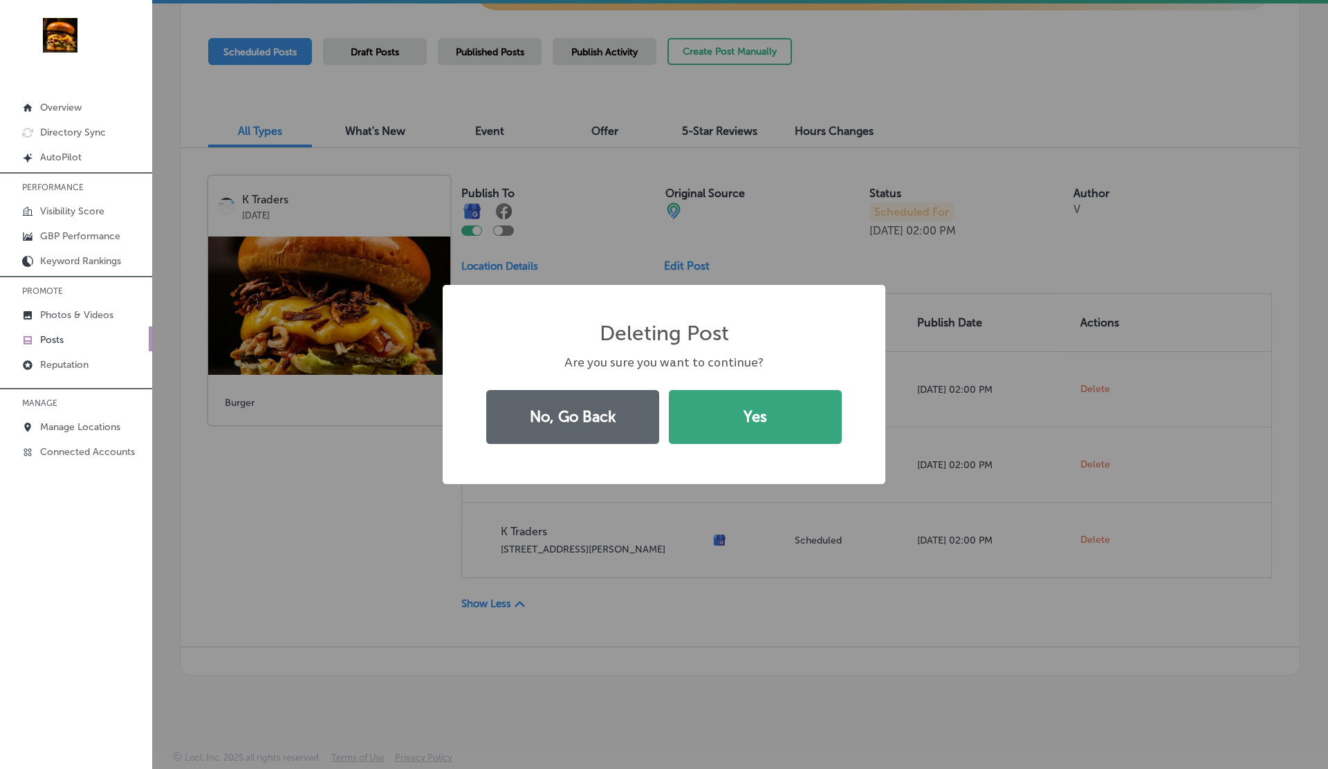
click at [737, 414] on button "Yes" at bounding box center [755, 417] width 173 height 54
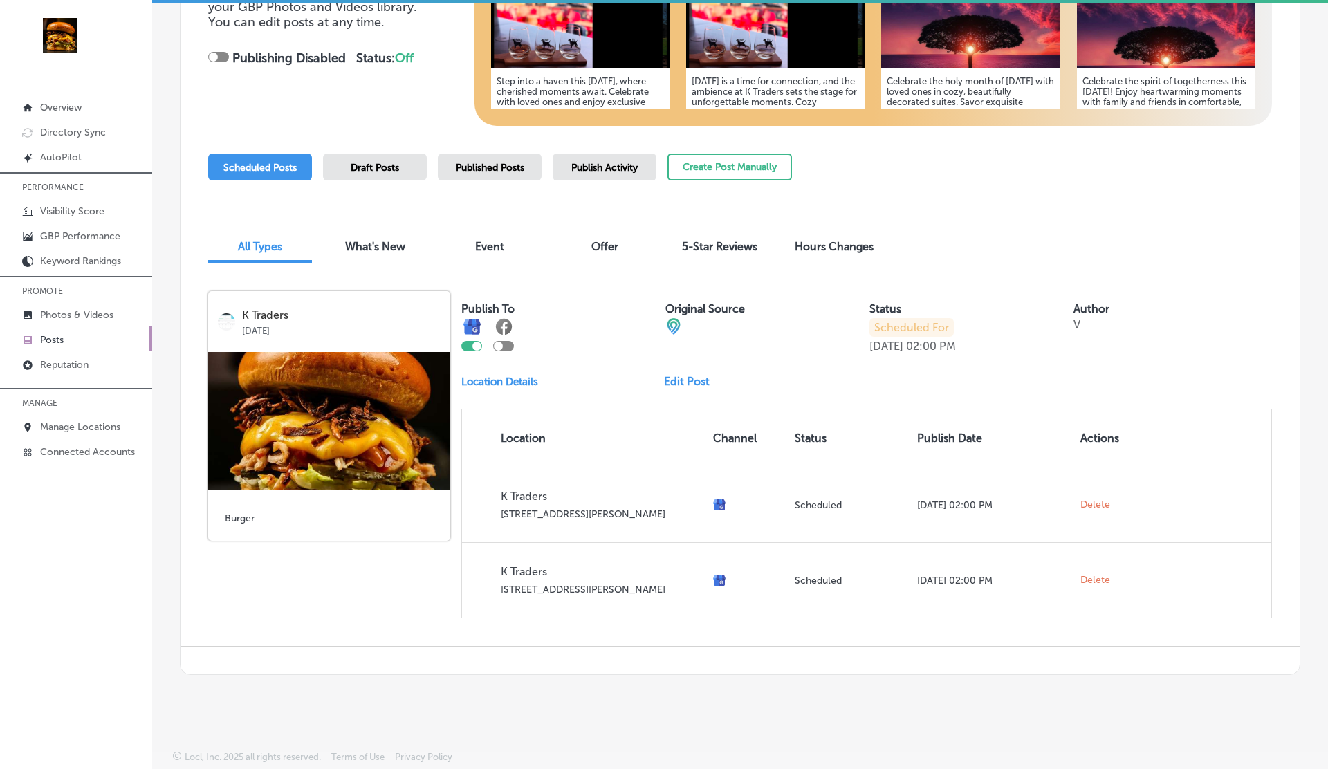
scroll to position [259, 0]
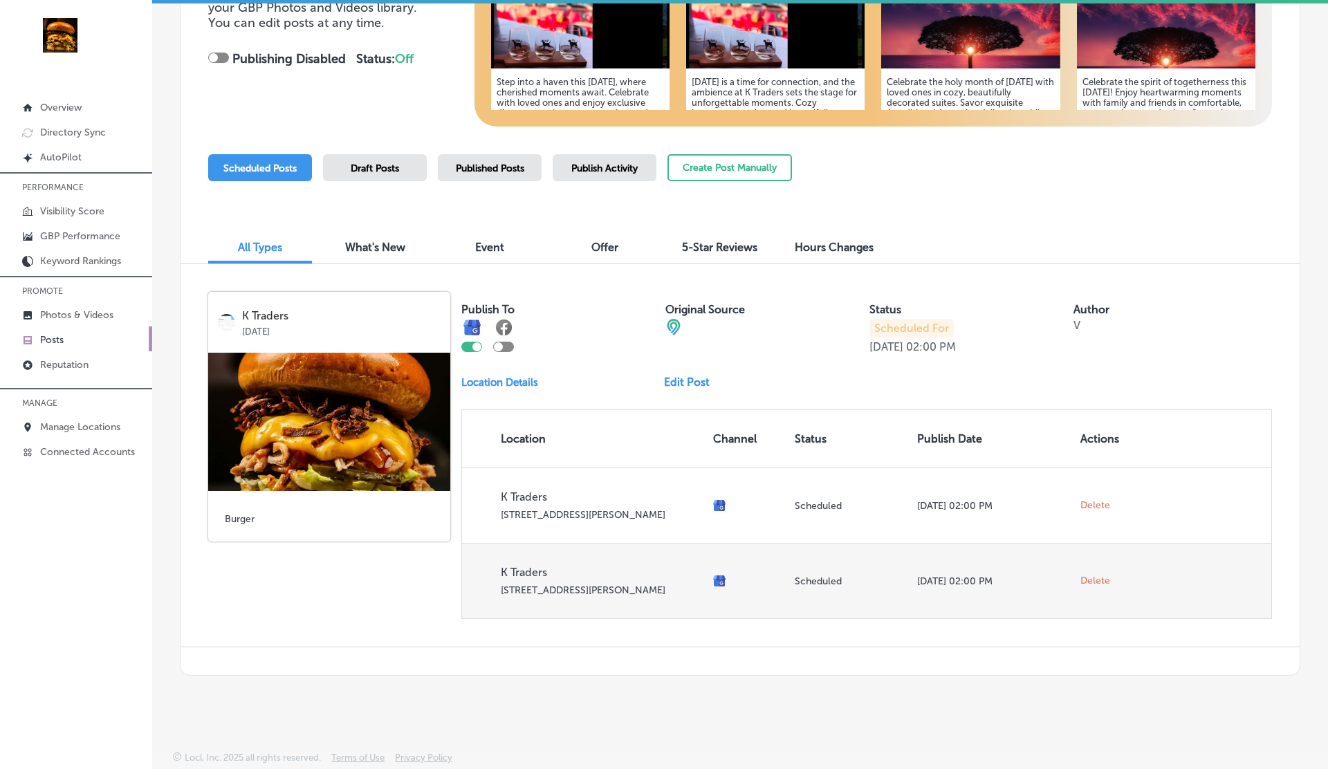
click at [1092, 585] on span "Delete" at bounding box center [1096, 581] width 30 height 12
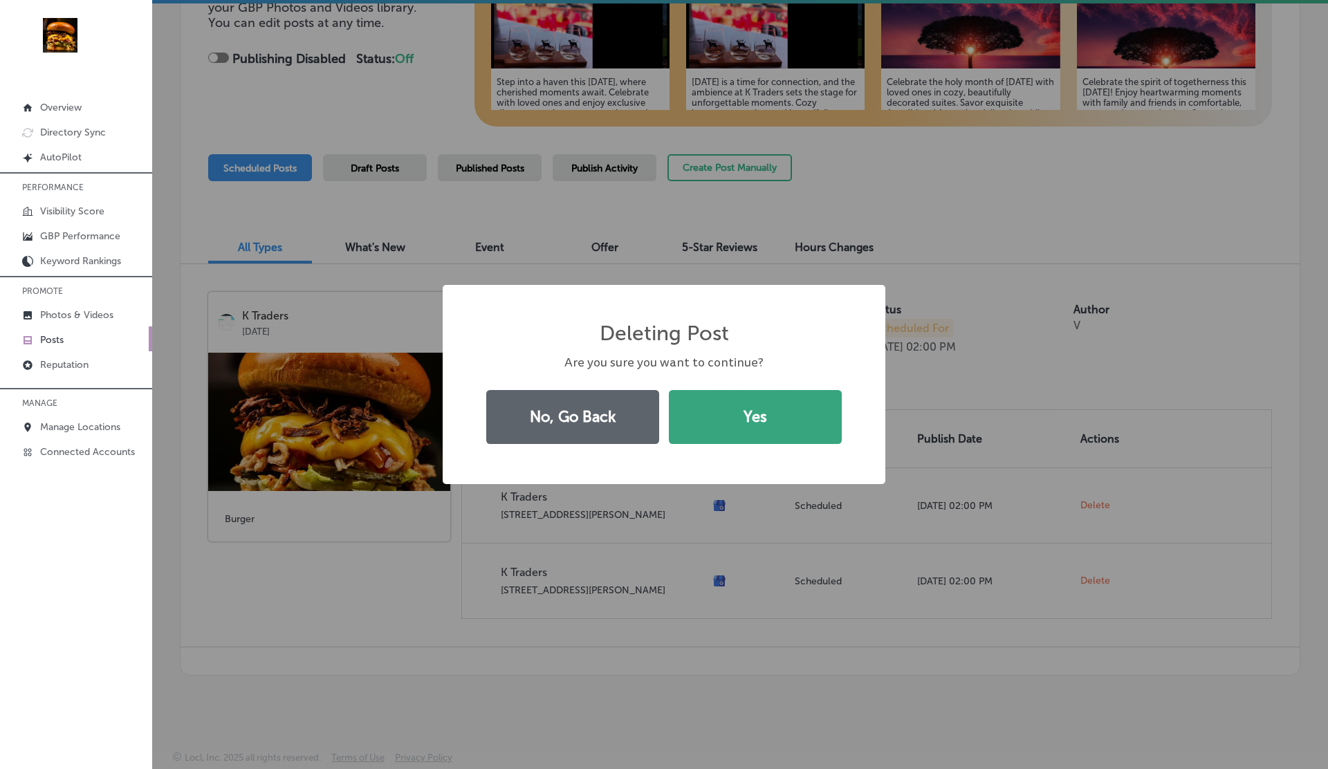
click at [726, 412] on button "Yes" at bounding box center [755, 417] width 173 height 54
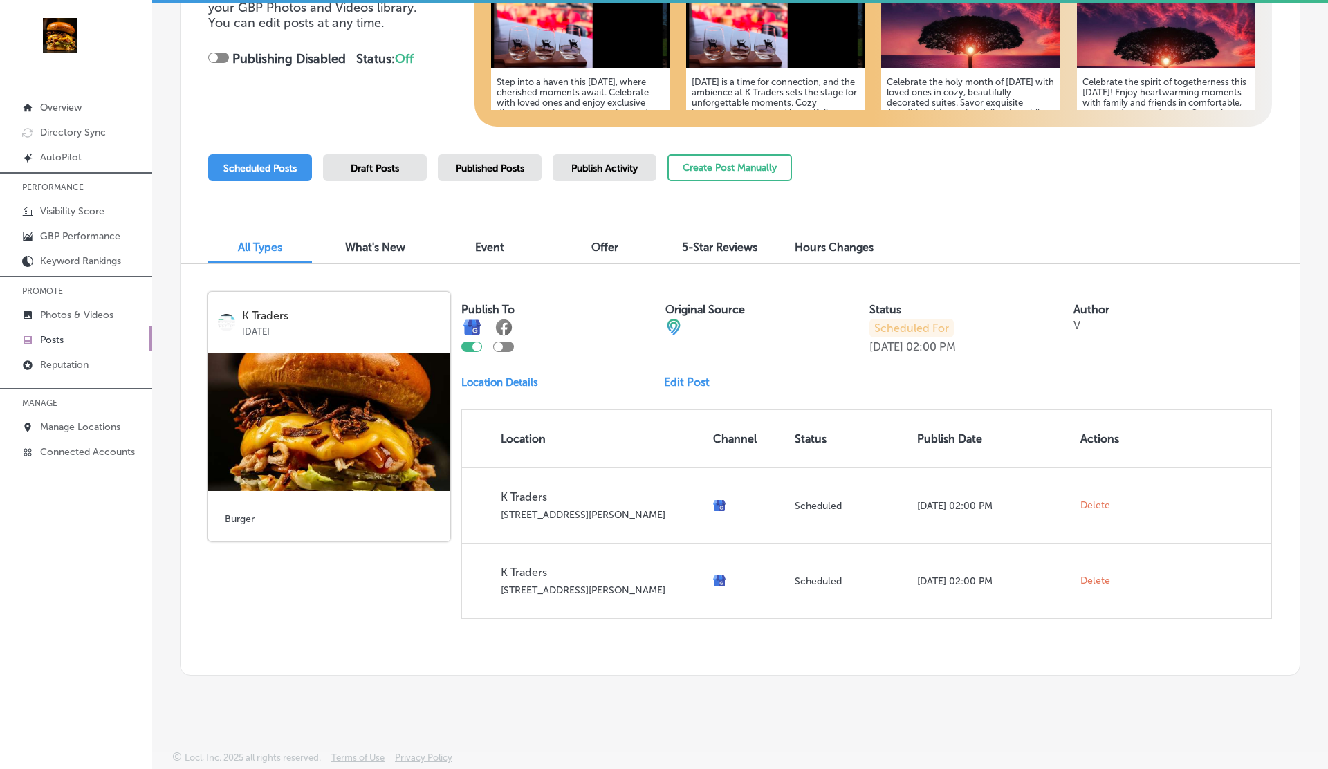
scroll to position [185, 0]
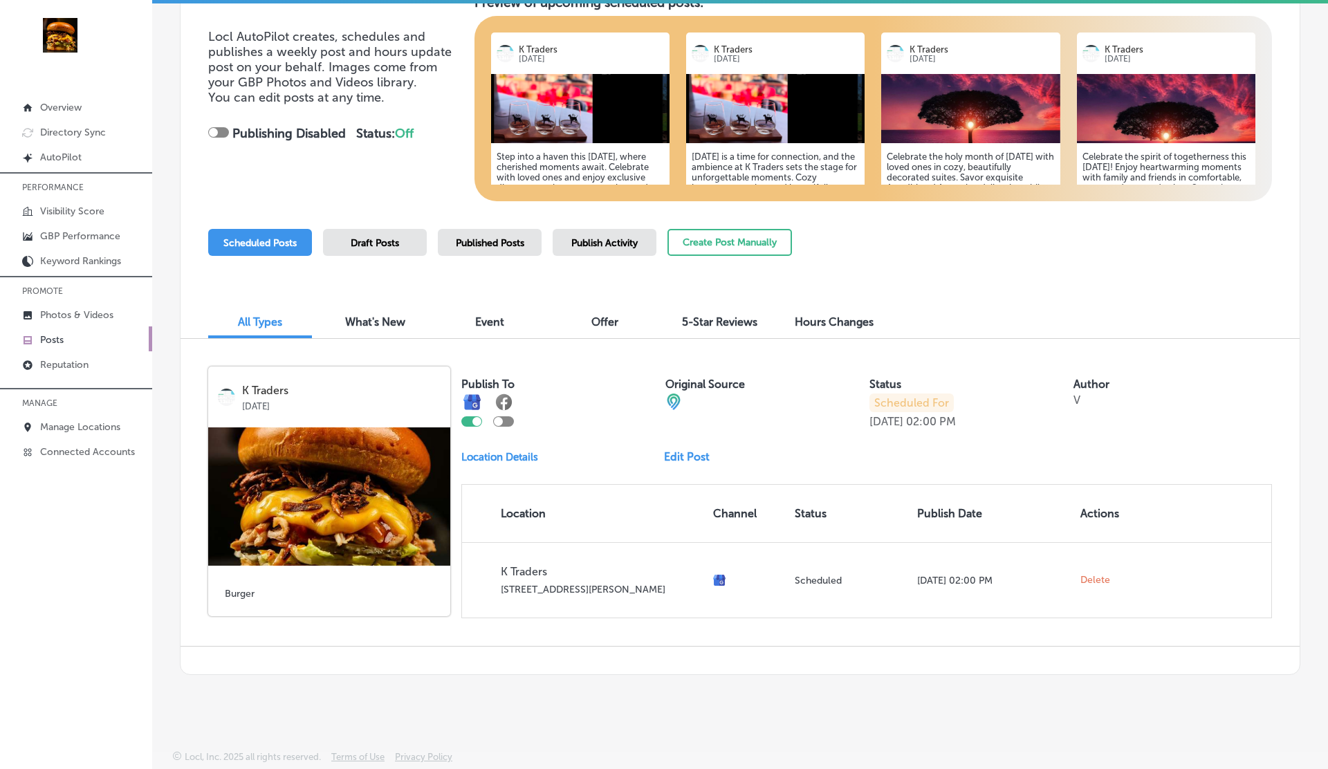
click at [1093, 505] on th "Actions" at bounding box center [1108, 513] width 66 height 57
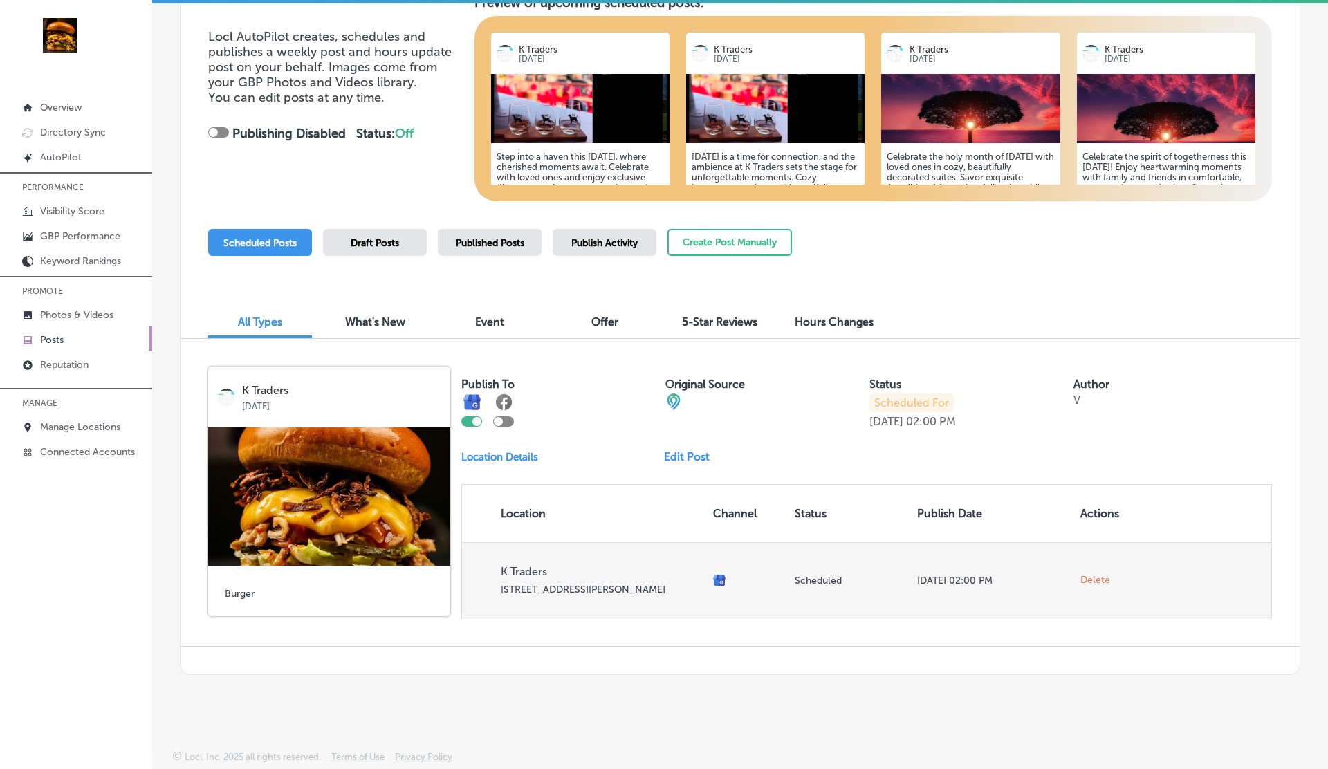
click at [1090, 576] on span "Delete" at bounding box center [1096, 580] width 30 height 12
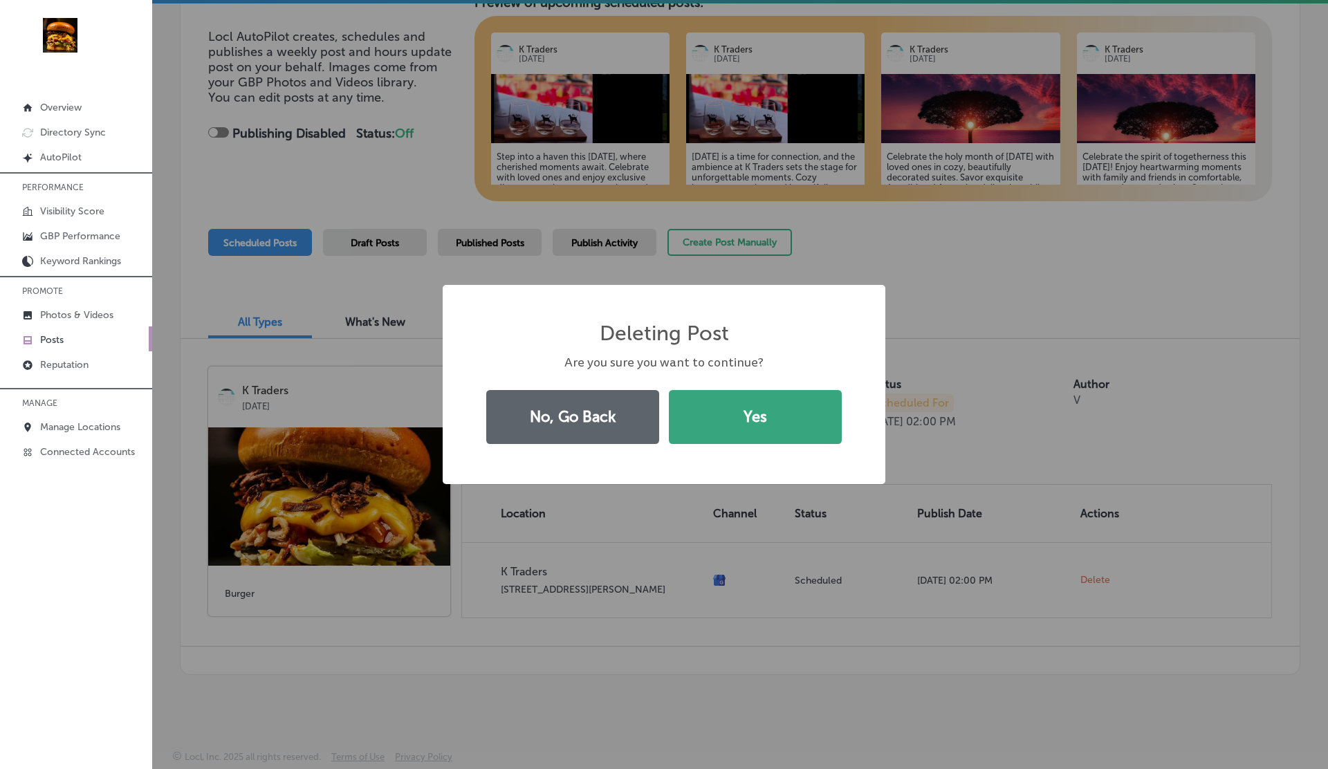
click at [767, 430] on button "Yes" at bounding box center [755, 417] width 173 height 54
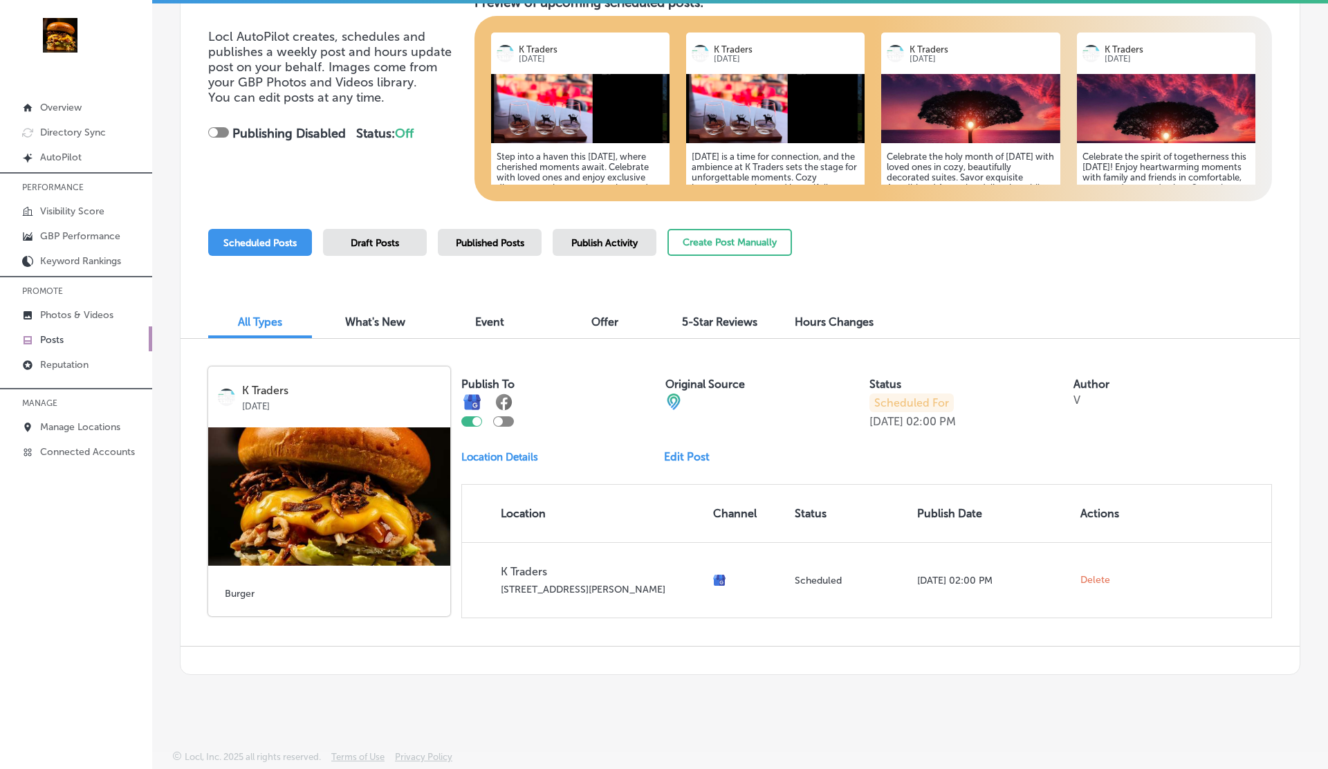
scroll to position [0, 0]
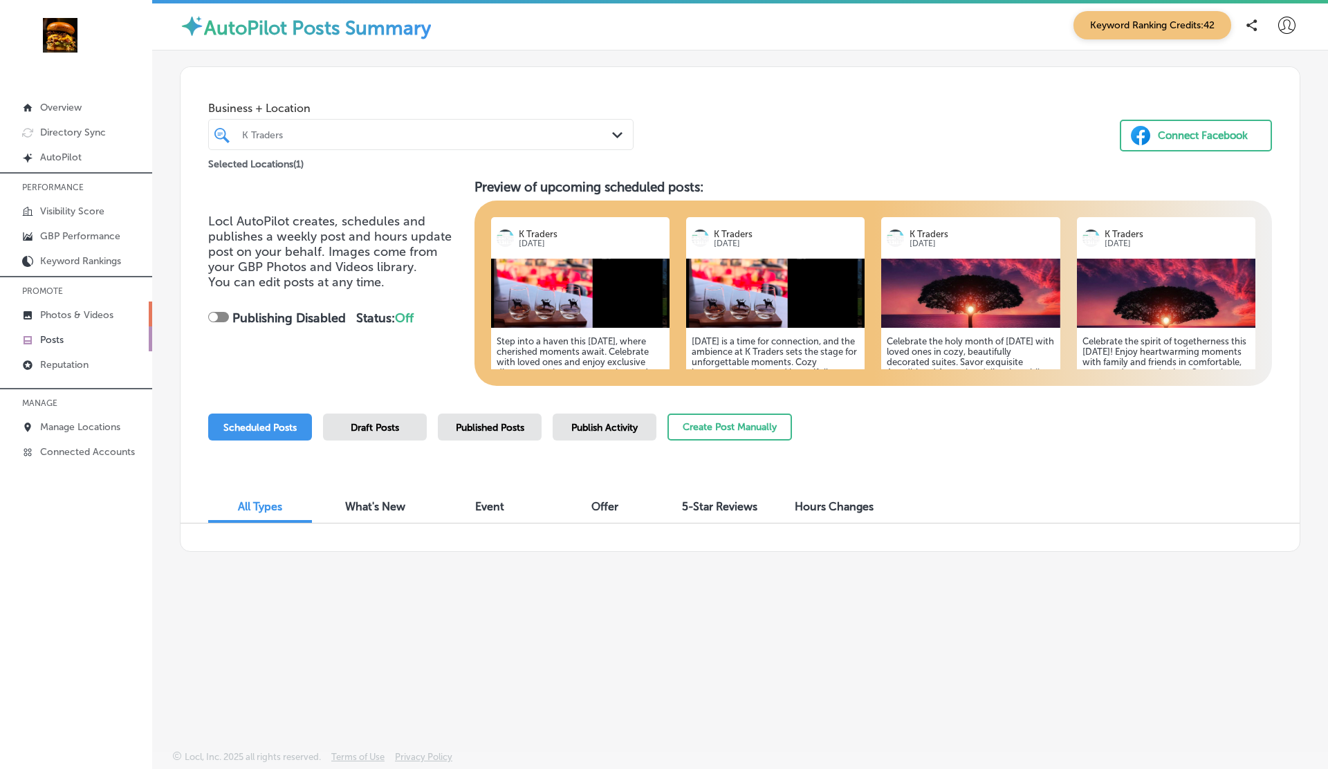
click at [96, 319] on p "Photos & Videos" at bounding box center [76, 315] width 73 height 12
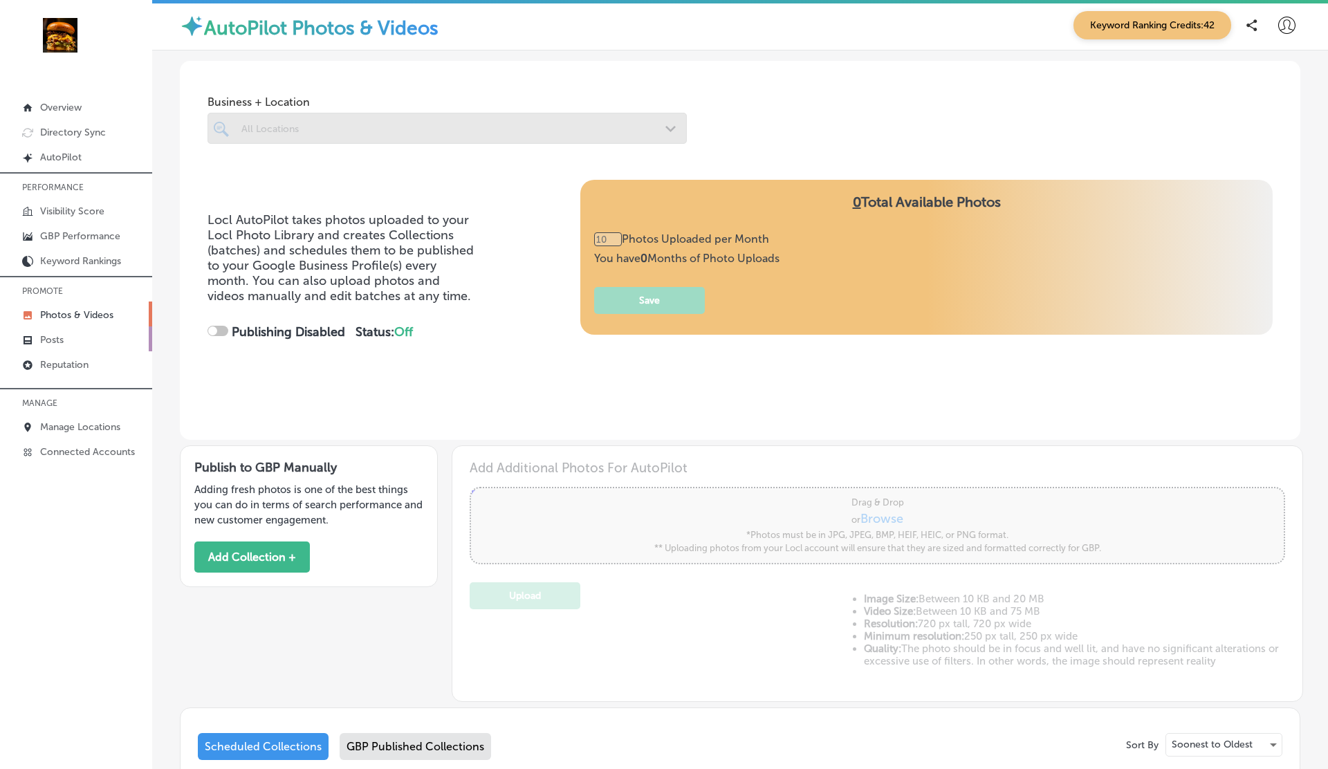
click at [51, 341] on p "Posts" at bounding box center [52, 340] width 24 height 12
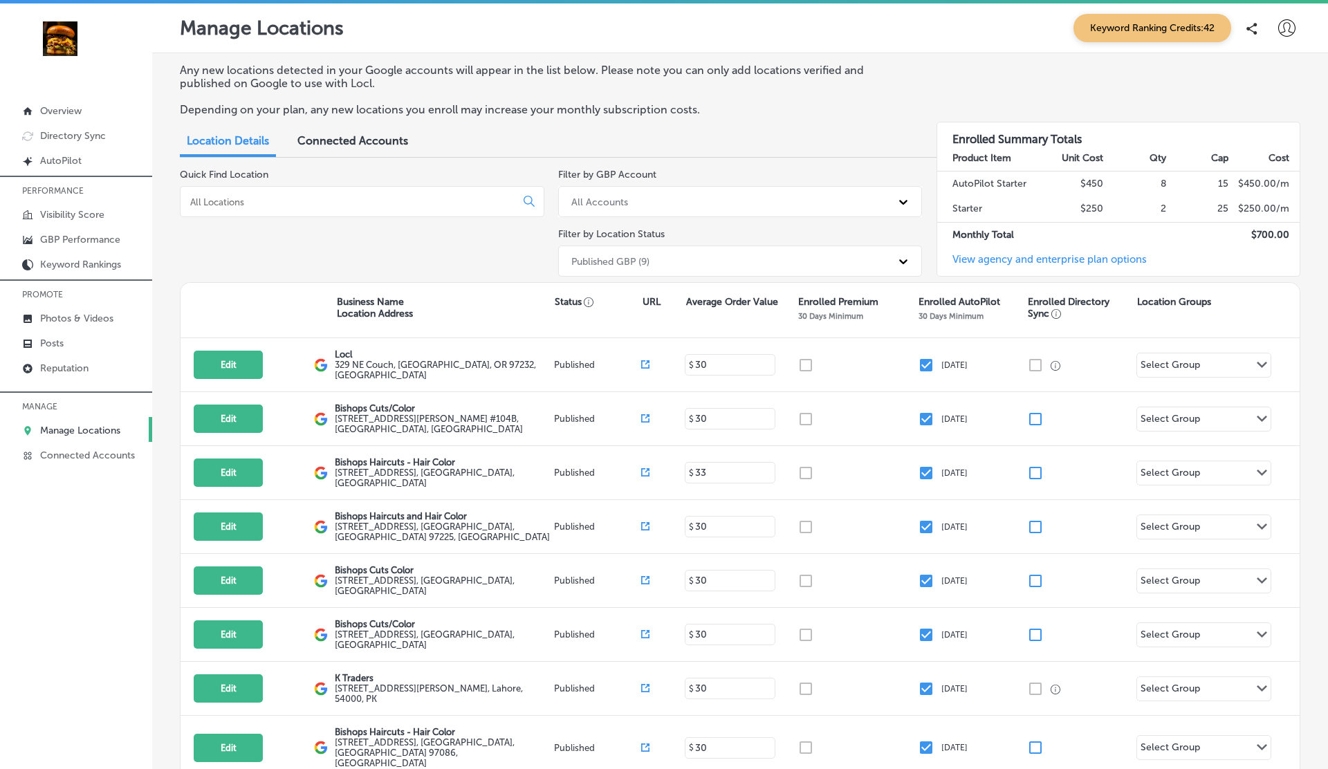
click at [1288, 35] on icon at bounding box center [1287, 27] width 17 height 17
click at [1242, 149] on p "Log Out" at bounding box center [1257, 148] width 42 height 17
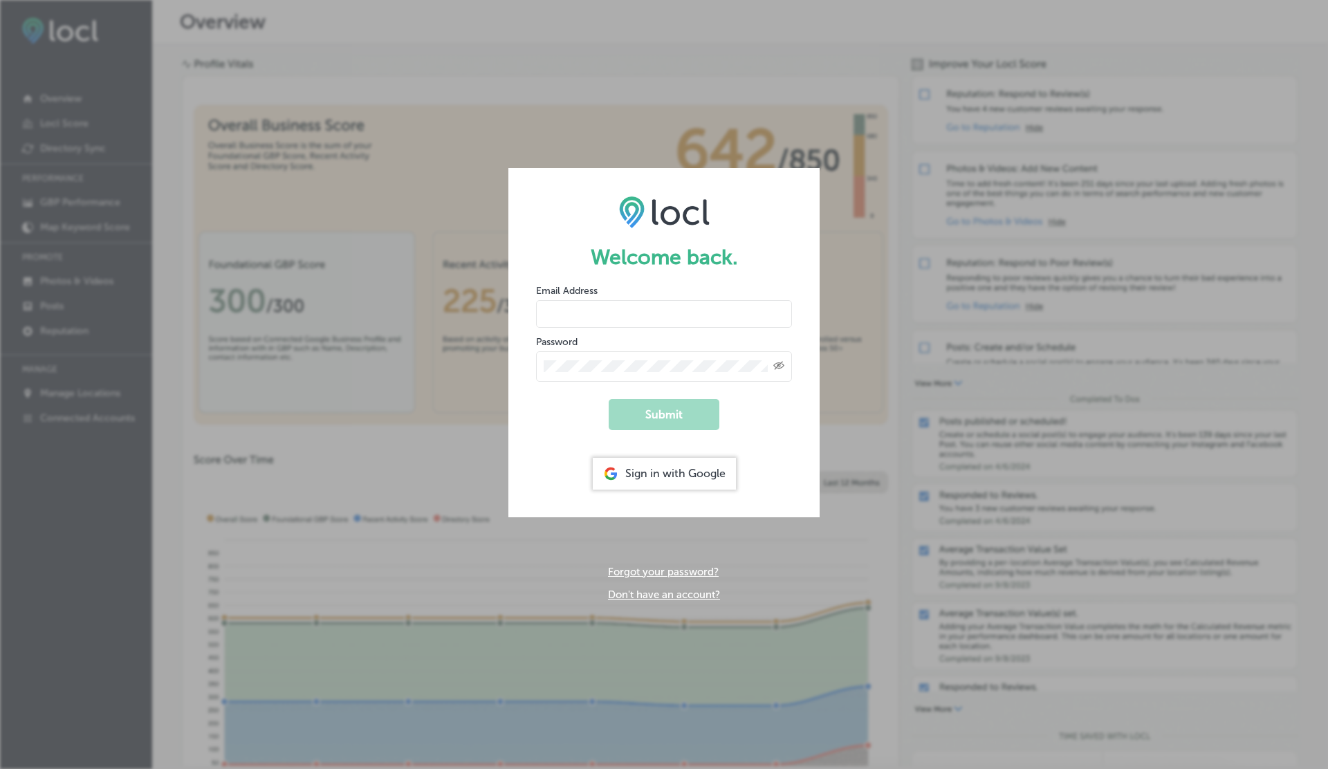
click at [595, 318] on input "email" at bounding box center [664, 314] width 256 height 28
paste input "v"
click at [609, 399] on button "Submit" at bounding box center [664, 414] width 111 height 31
type input "vasilikigreece69+tesap10@gmail.com"
click at [609, 399] on button "Submit" at bounding box center [664, 414] width 111 height 31
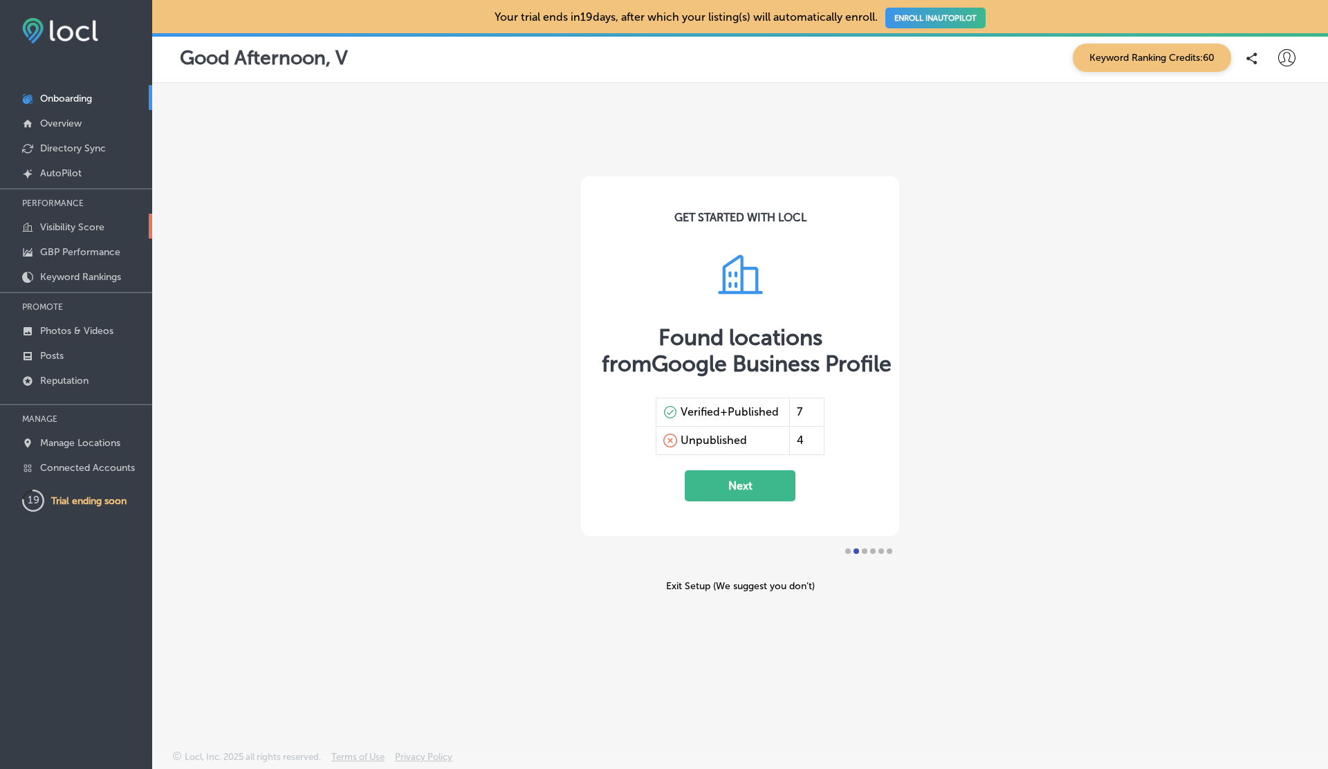
click at [67, 230] on p "Visibility Score" at bounding box center [72, 227] width 64 height 12
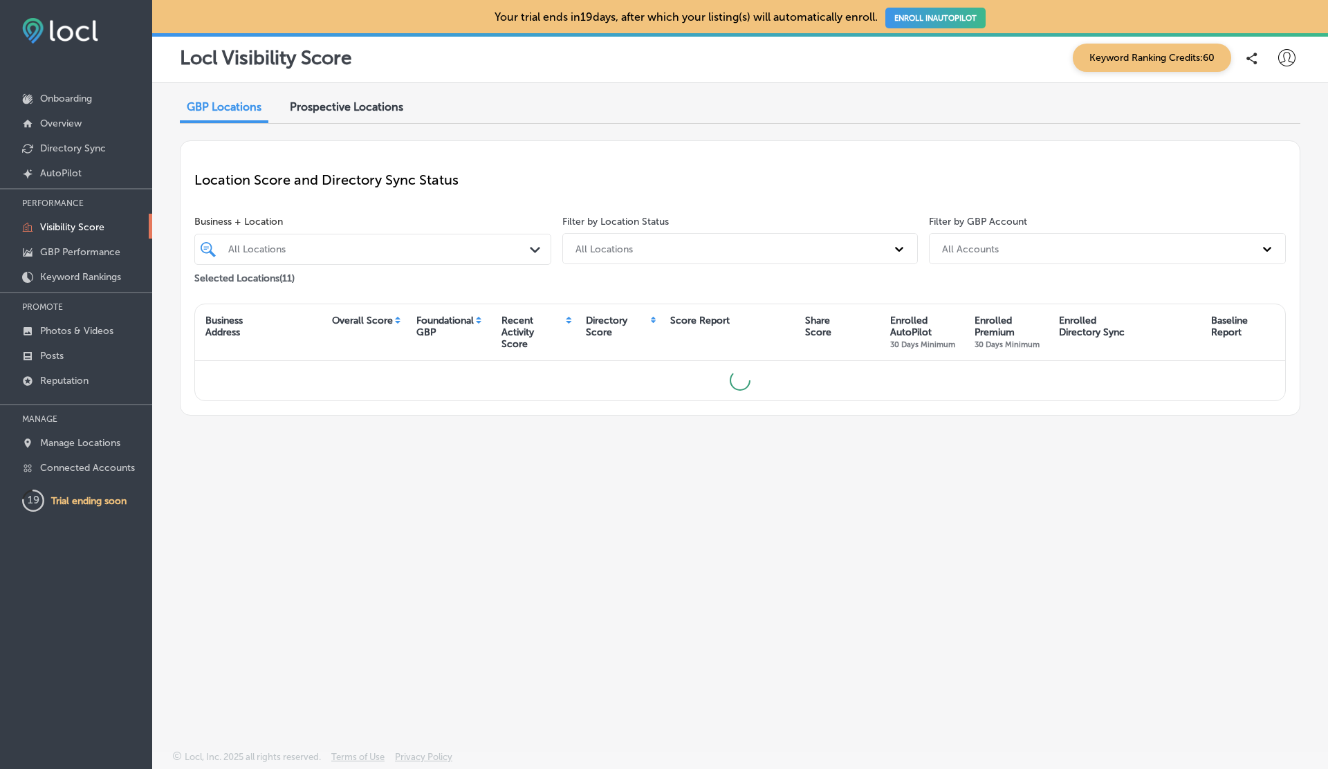
click at [368, 115] on div "Prospective Locations" at bounding box center [347, 108] width 134 height 30
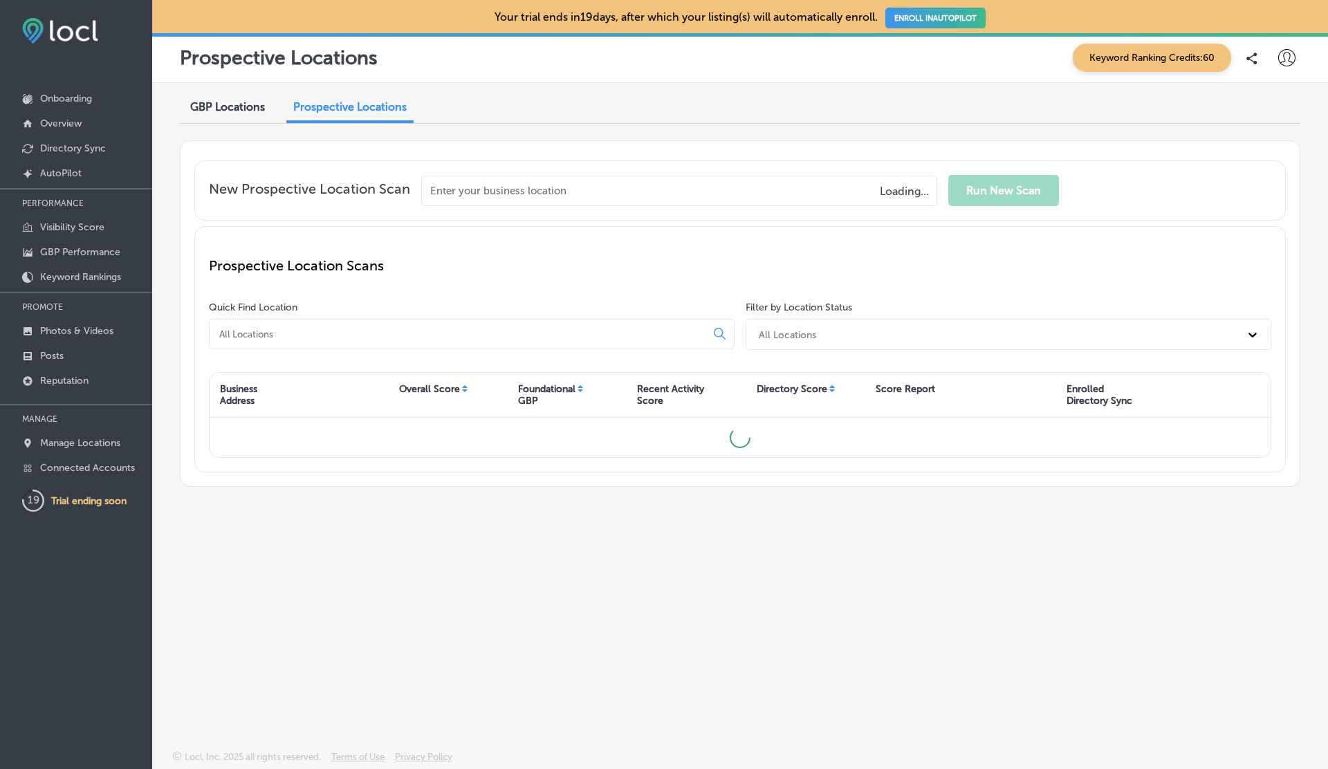
click at [565, 183] on input "text" at bounding box center [679, 191] width 516 height 30
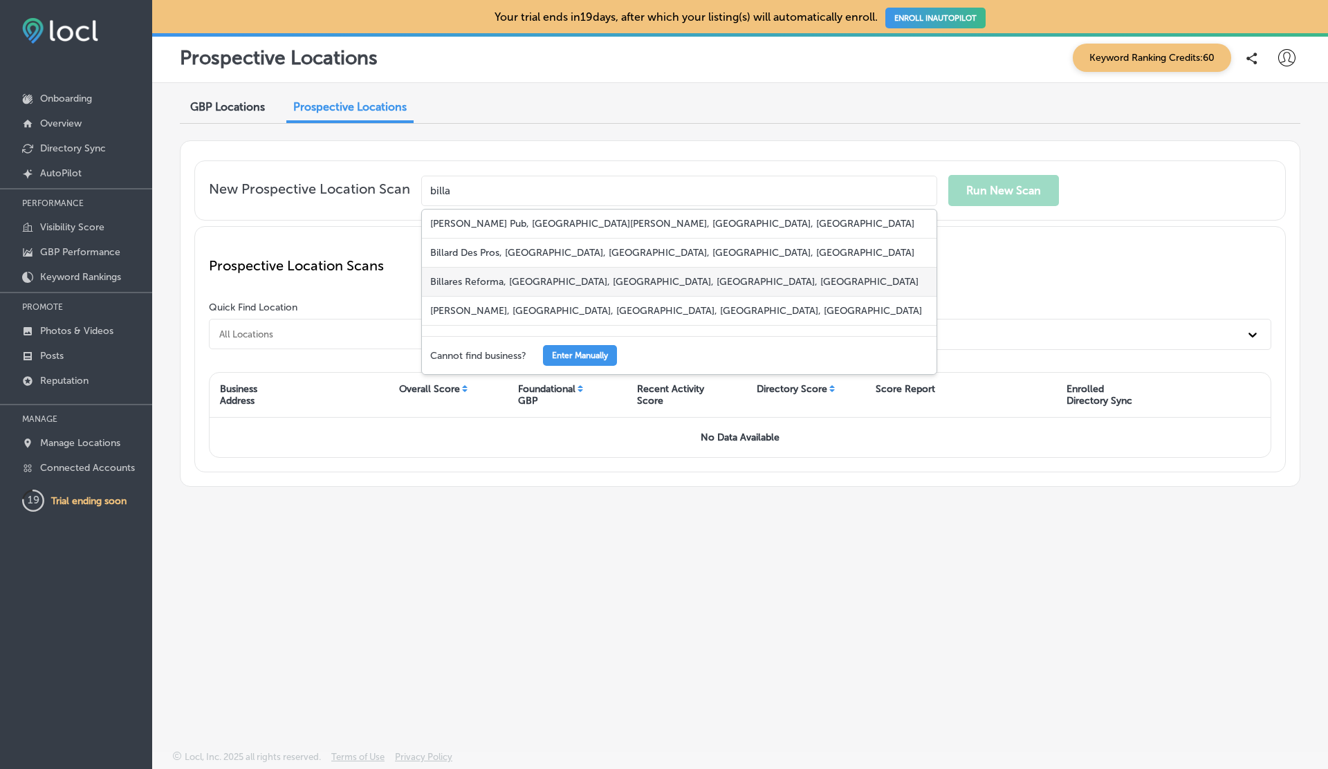
scroll to position [17, 0]
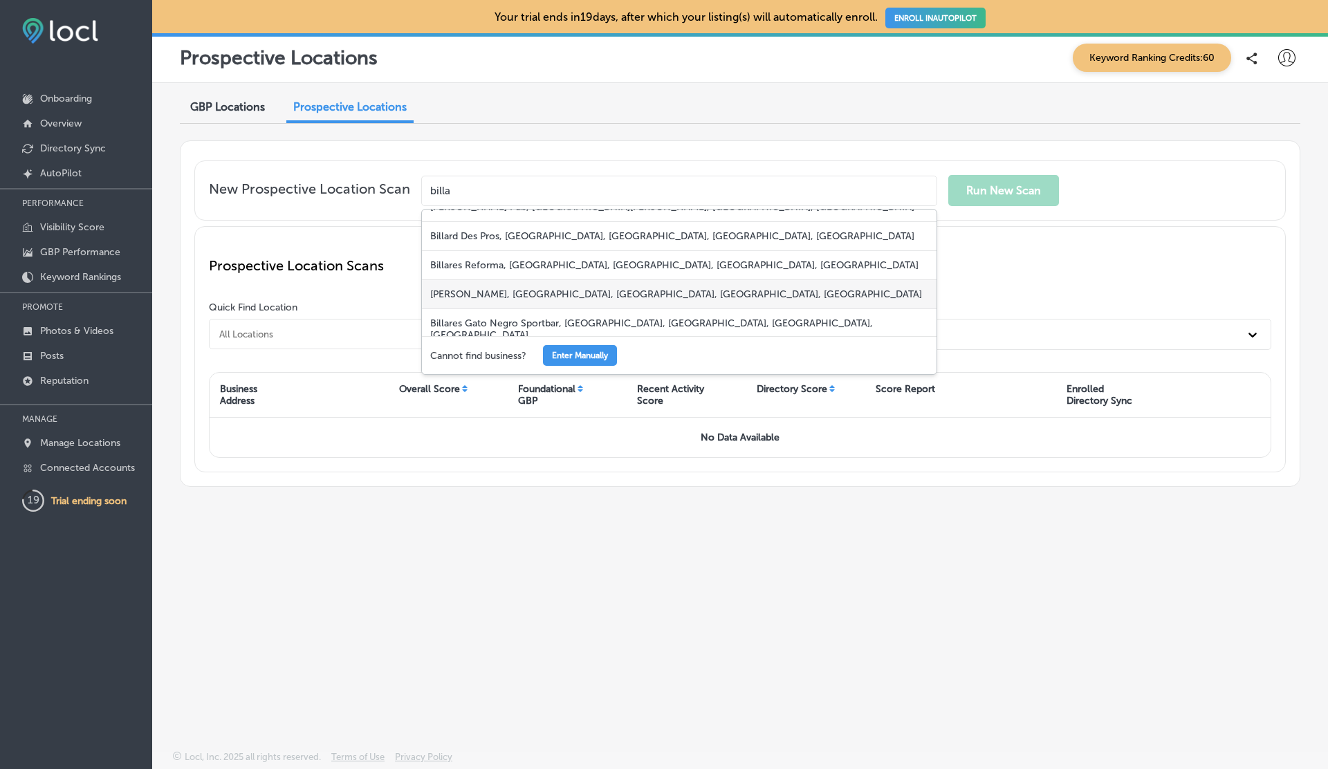
click at [570, 292] on div "Billard Stixx, Rue de la Place-du-Commerce, Brossard, QC, Canada" at bounding box center [679, 294] width 515 height 29
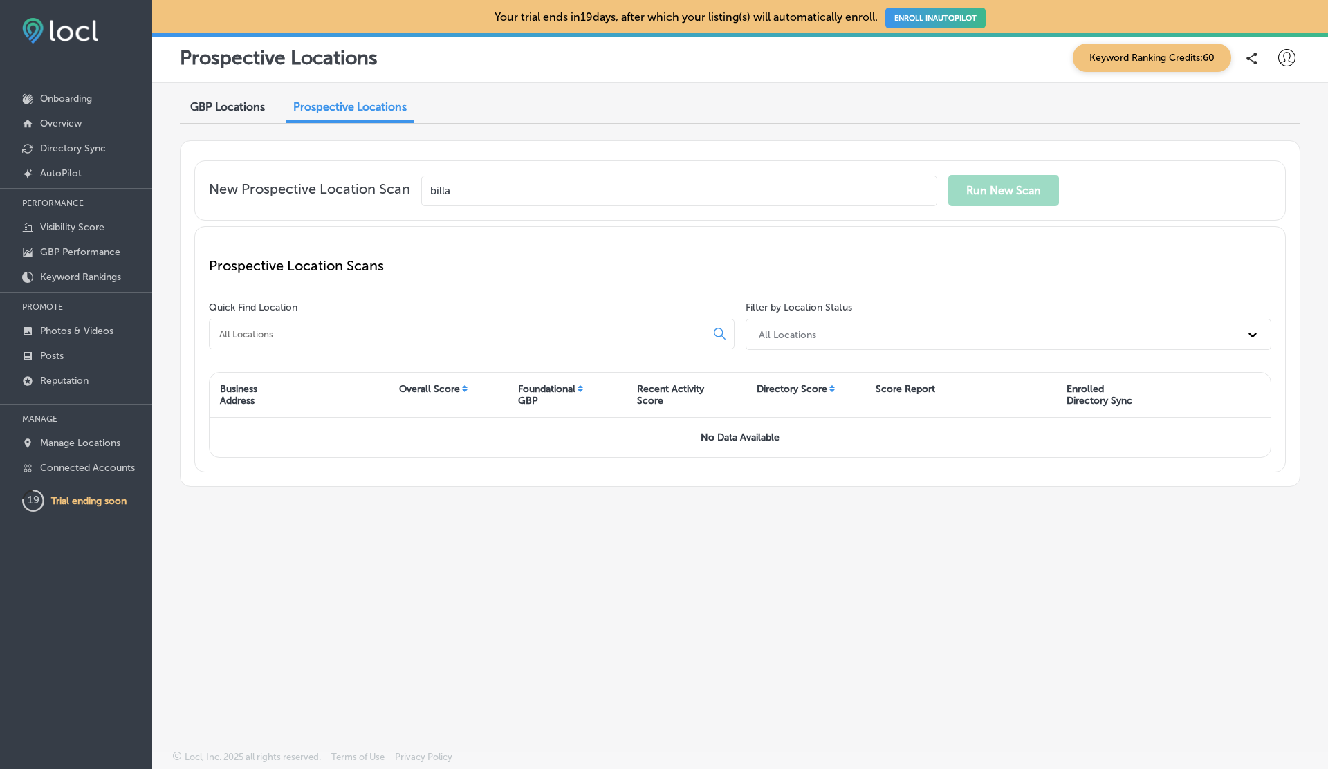
type input "Billard Stixx, Rue de la Place-du-Commerce, Brossard, QC, Canada"
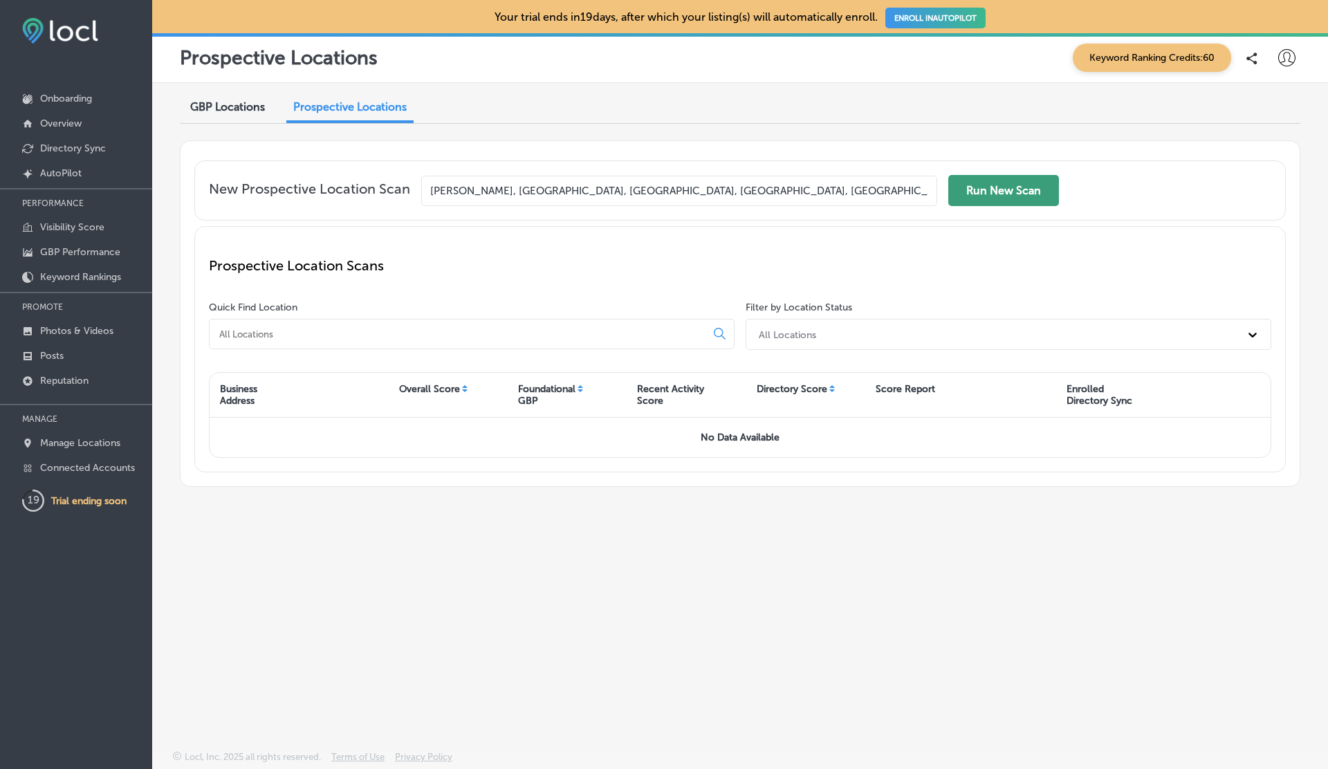
click at [991, 188] on button "Run New Scan" at bounding box center [1004, 190] width 111 height 31
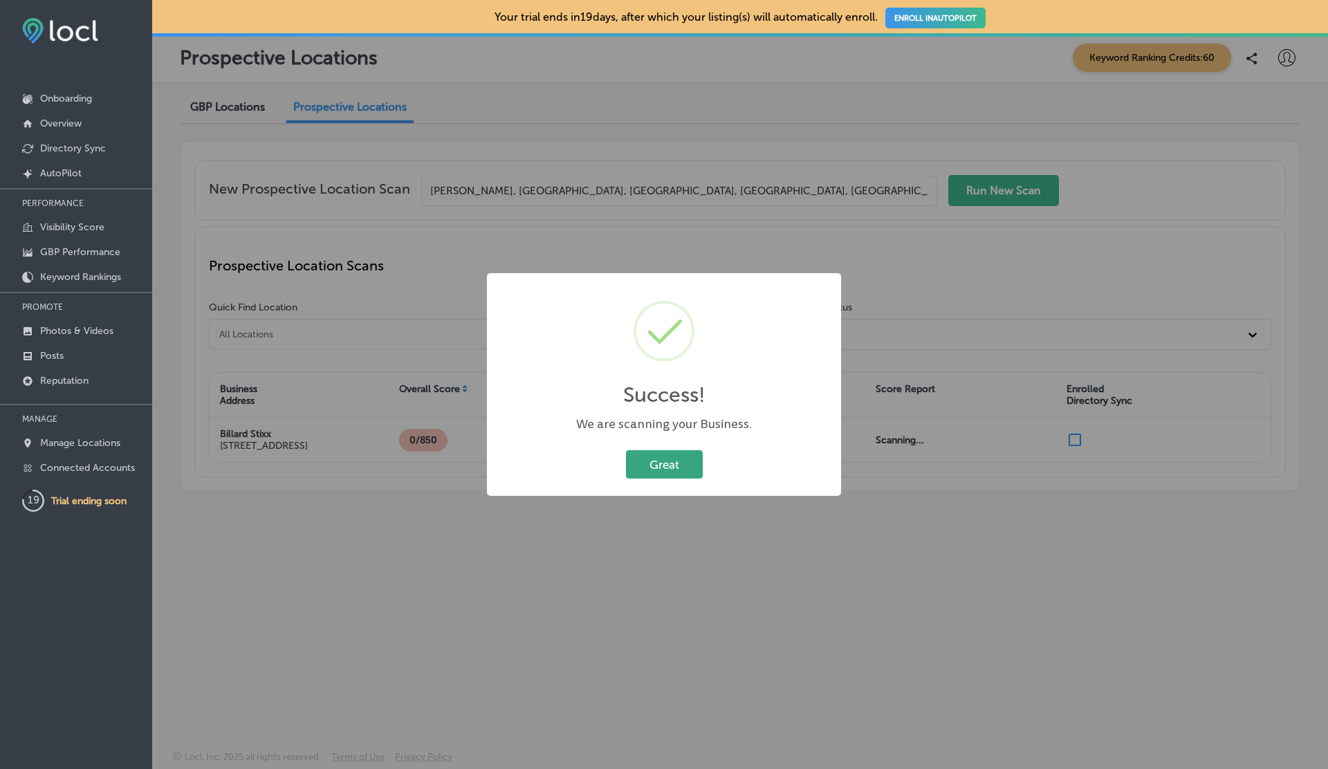
click at [673, 463] on button "Great" at bounding box center [664, 464] width 77 height 28
